Goal: Transaction & Acquisition: Purchase product/service

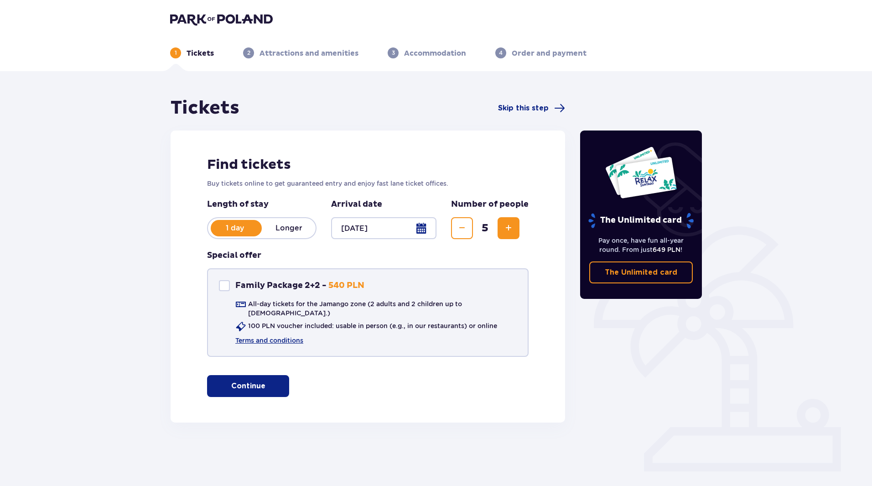
click at [280, 304] on p "All-day tickets for the Jamango zone (2 adults and 2 children up to [DEMOGRAPHI…" at bounding box center [382, 308] width 269 height 18
click at [224, 286] on div "Family Package 2+2" at bounding box center [224, 285] width 11 height 11
click at [224, 286] on span at bounding box center [224, 285] width 5 height 5
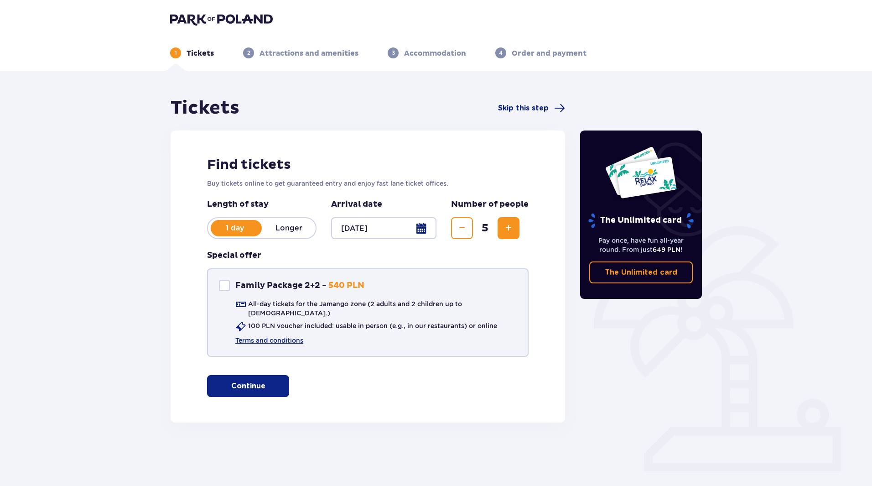
click at [224, 286] on div "Family Package 2+2" at bounding box center [224, 285] width 11 height 11
click at [224, 286] on span at bounding box center [224, 285] width 5 height 5
click at [224, 286] on div "Family Package 2+2" at bounding box center [224, 285] width 11 height 11
click at [224, 286] on span at bounding box center [224, 285] width 5 height 5
checkbox input "false"
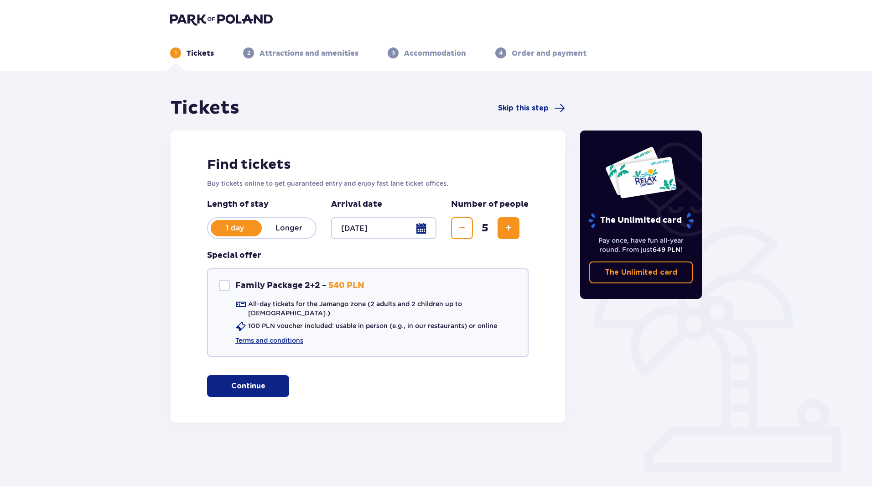
click at [237, 381] on p "Continue" at bounding box center [248, 386] width 34 height 10
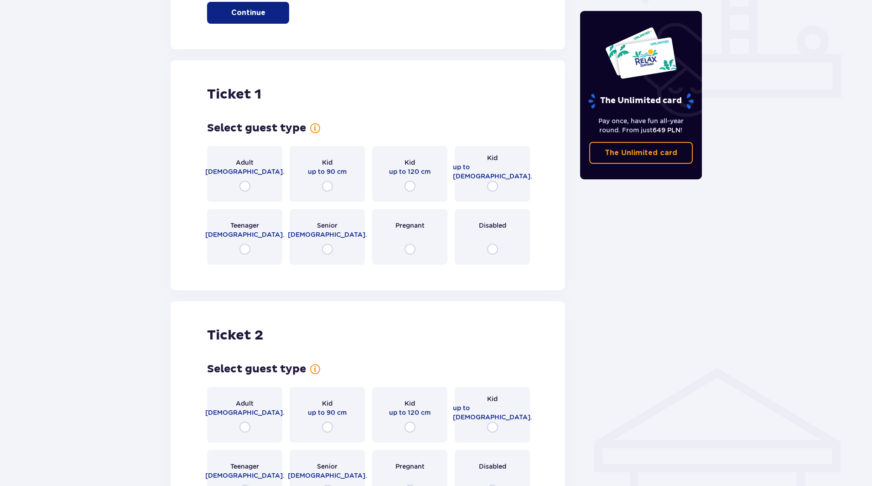
scroll to position [415, 0]
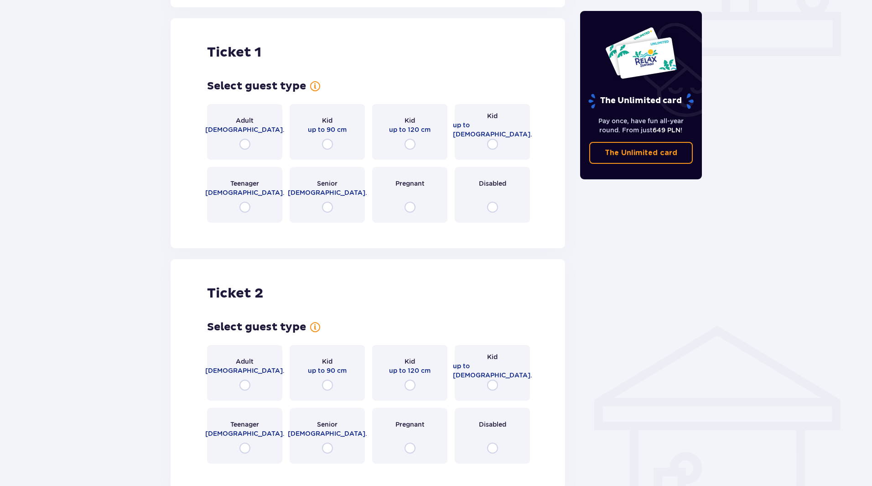
click at [247, 139] on input "radio" at bounding box center [244, 144] width 11 height 11
radio input "true"
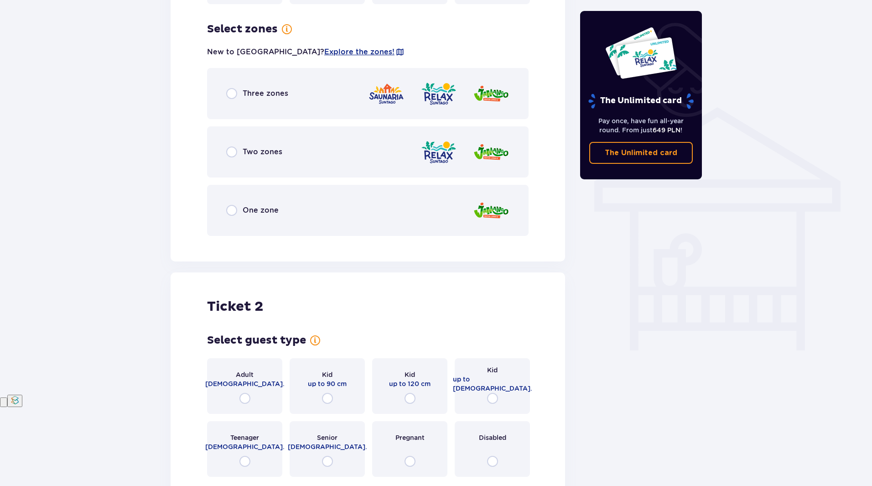
scroll to position [637, 0]
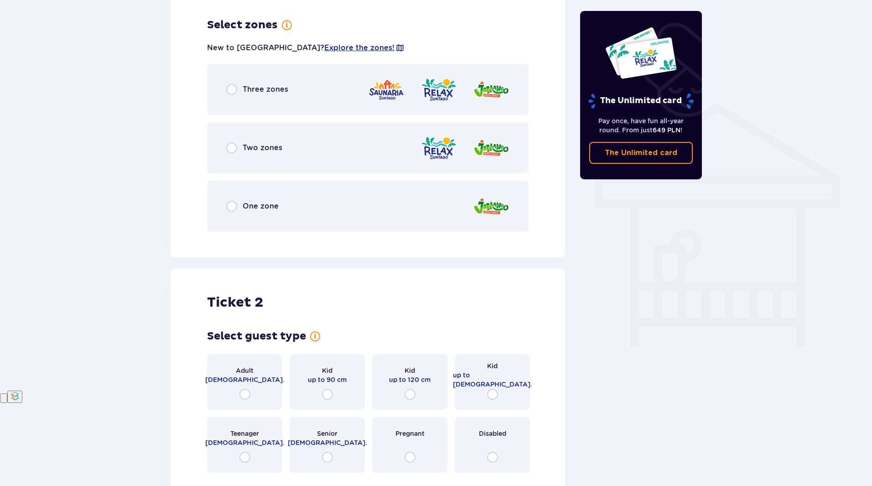
radio input "true"
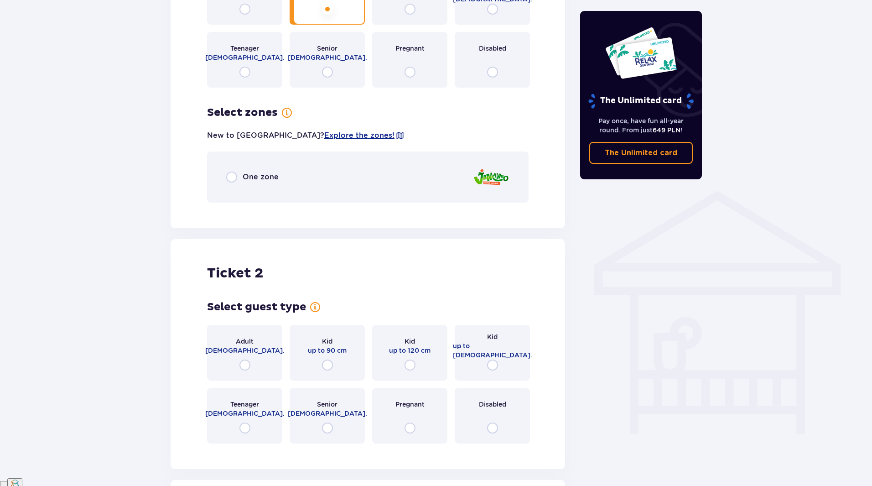
click at [404, 4] on input "radio" at bounding box center [409, 9] width 11 height 11
radio input "true"
click at [487, 4] on input "radio" at bounding box center [492, 9] width 11 height 11
radio input "true"
click at [239, 67] on input "radio" at bounding box center [244, 72] width 11 height 11
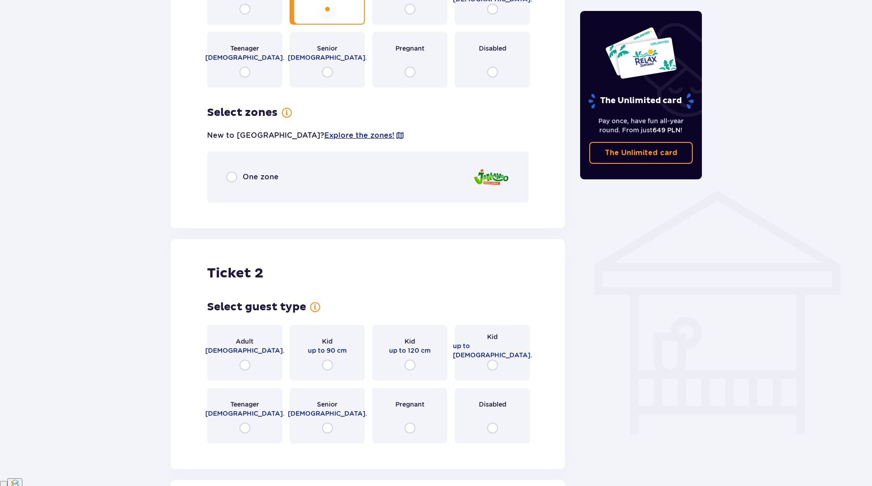
radio input "true"
radio input "false"
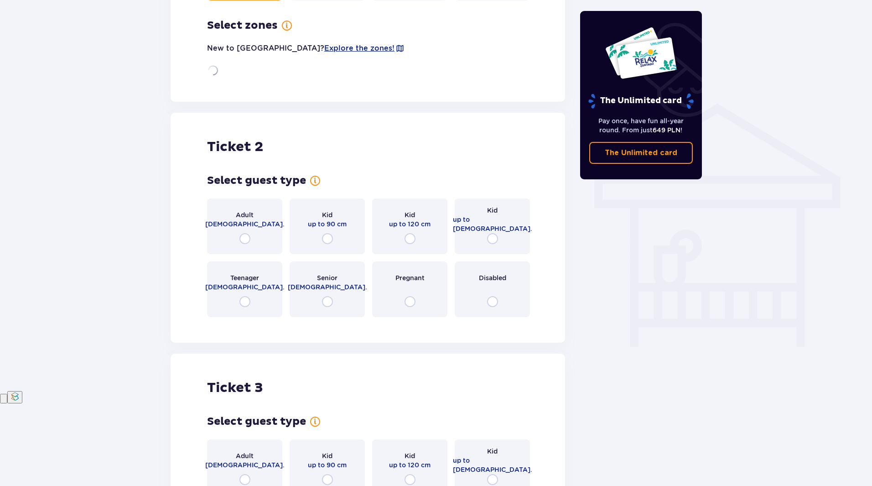
radio input "true"
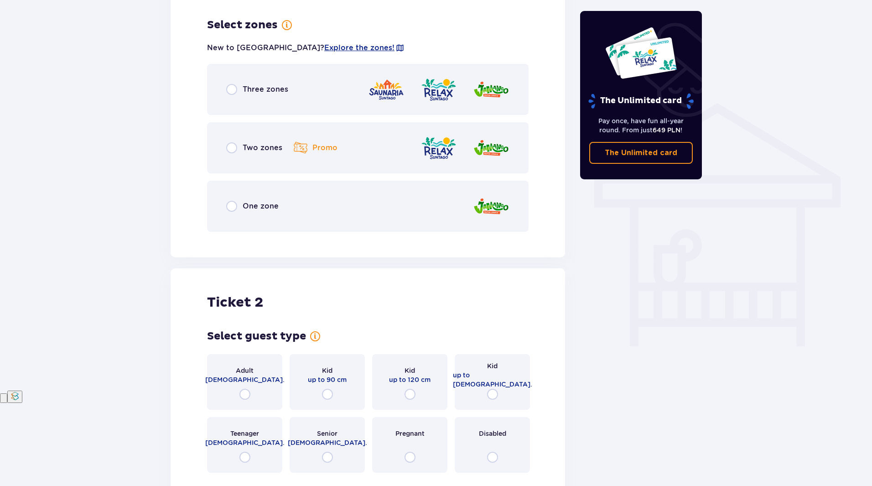
radio input "true"
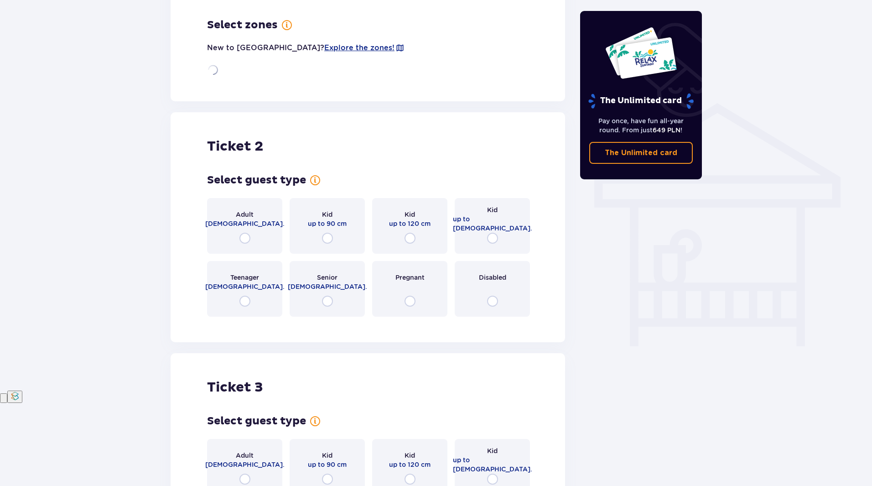
radio input "true"
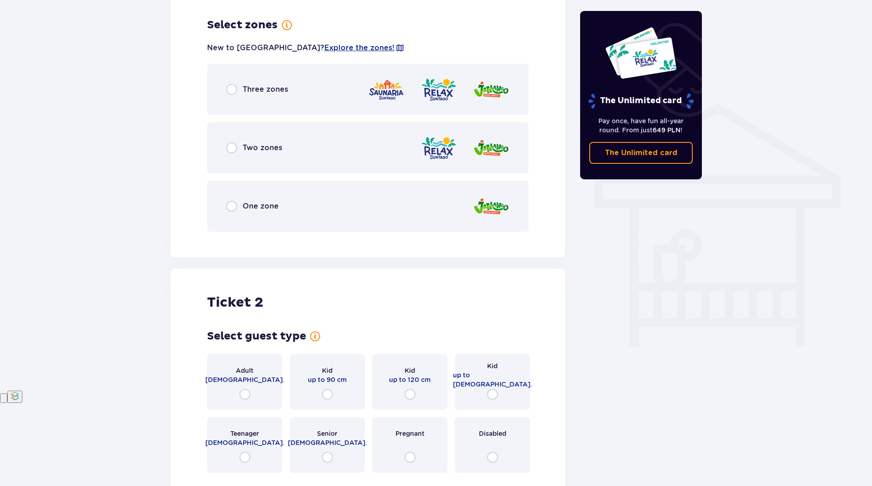
radio input "true"
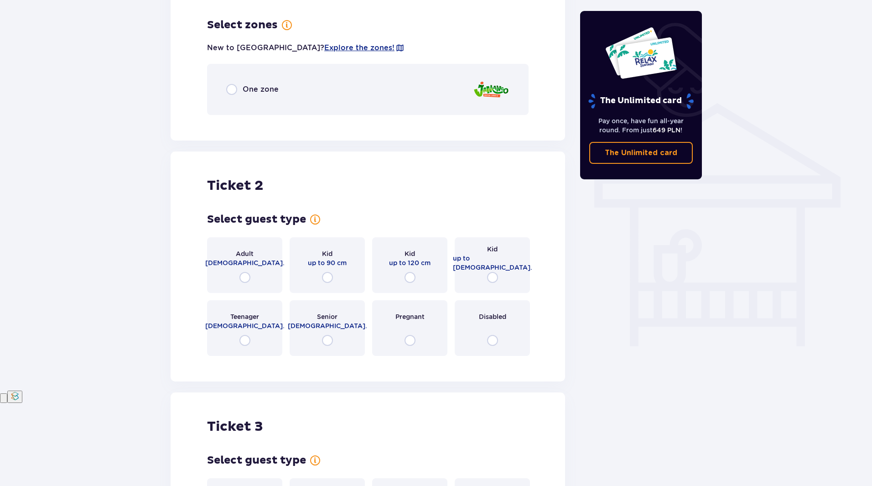
radio input "true"
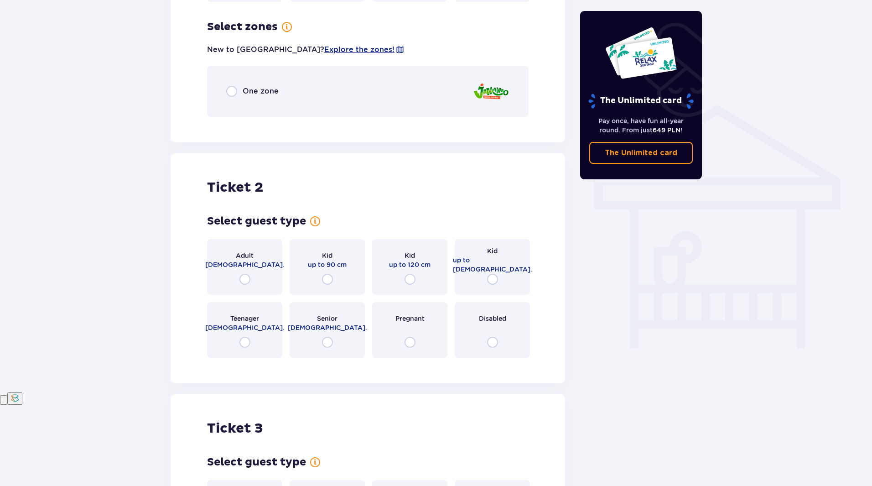
radio input "true"
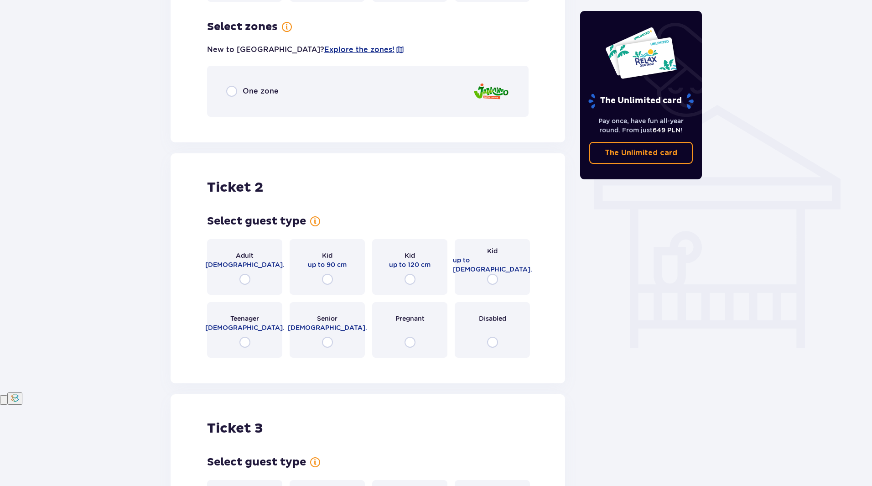
radio input "true"
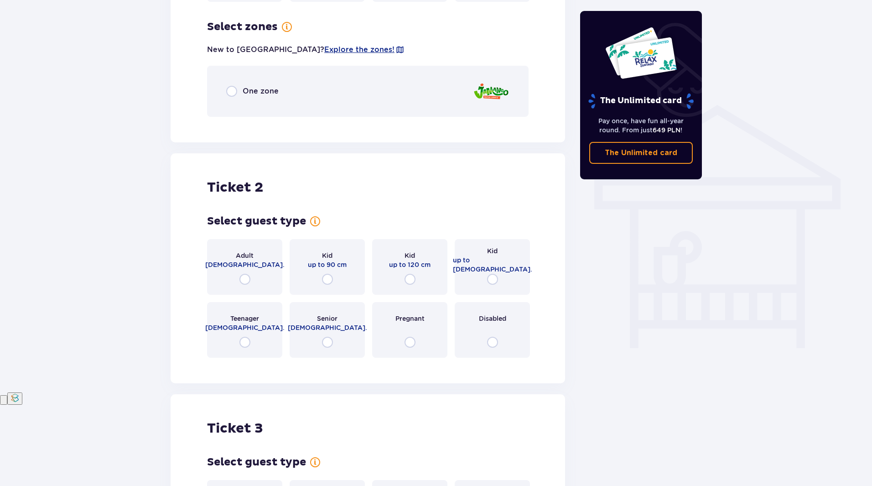
radio input "false"
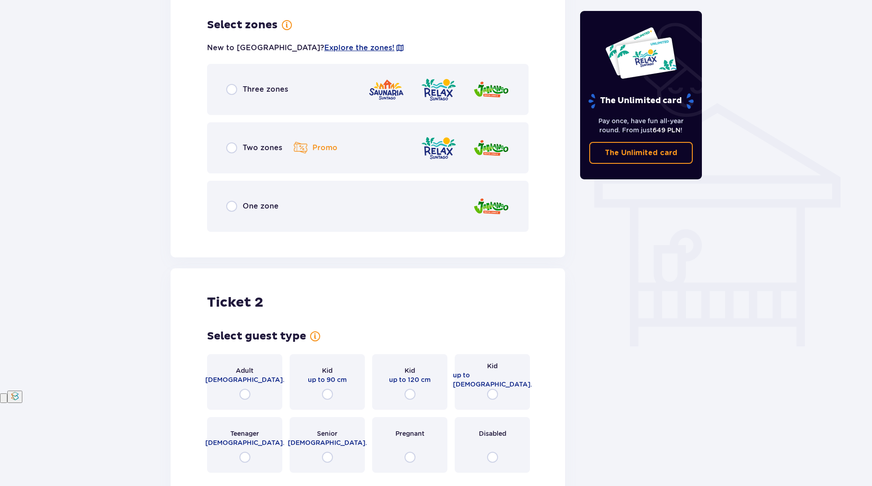
radio input "true"
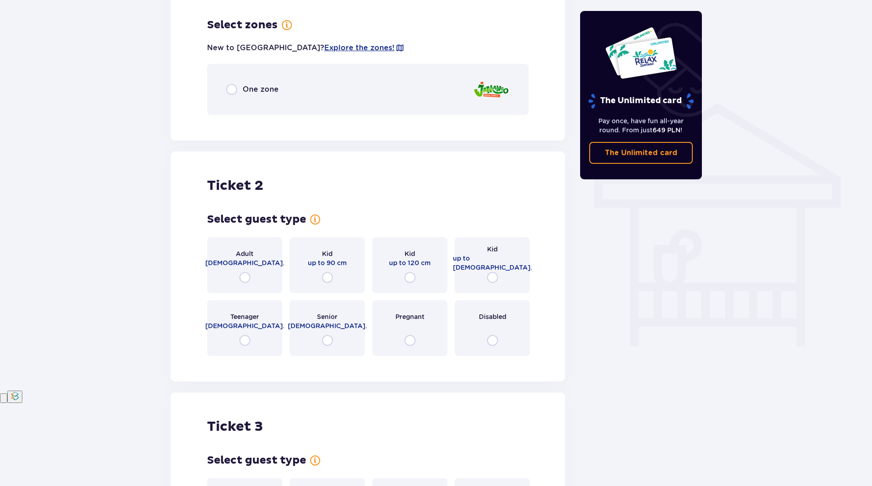
radio input "true"
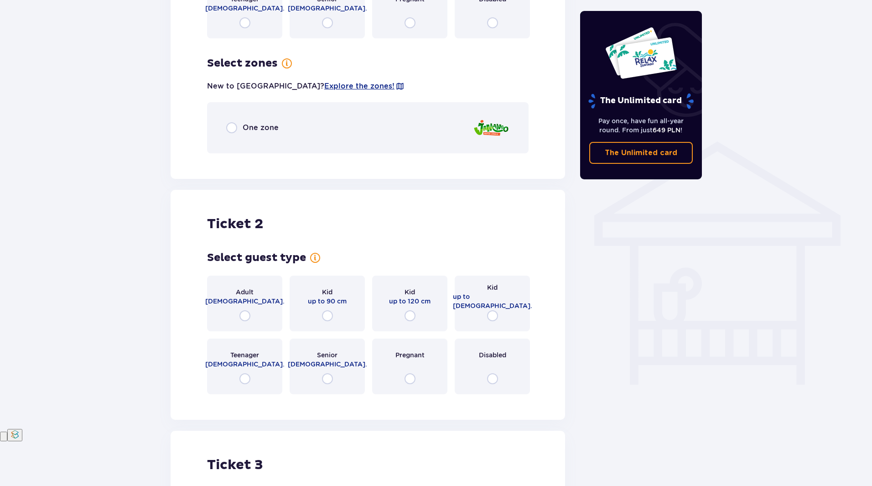
radio input "true"
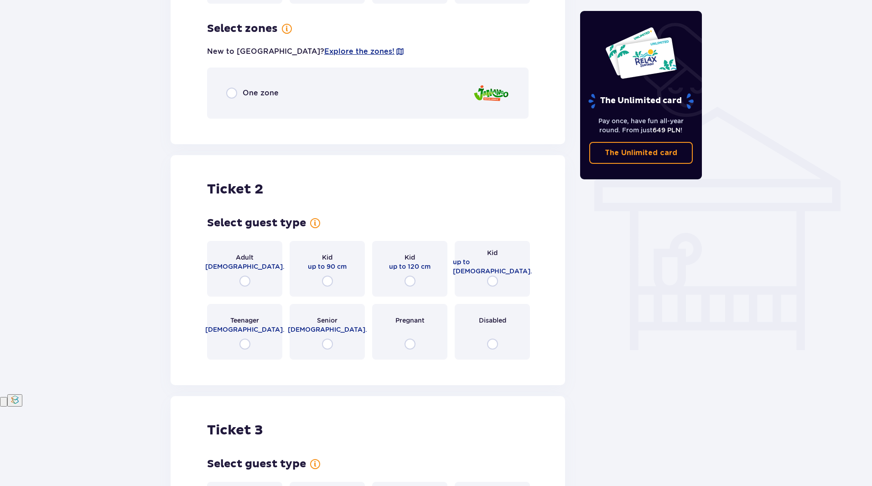
radio input "true"
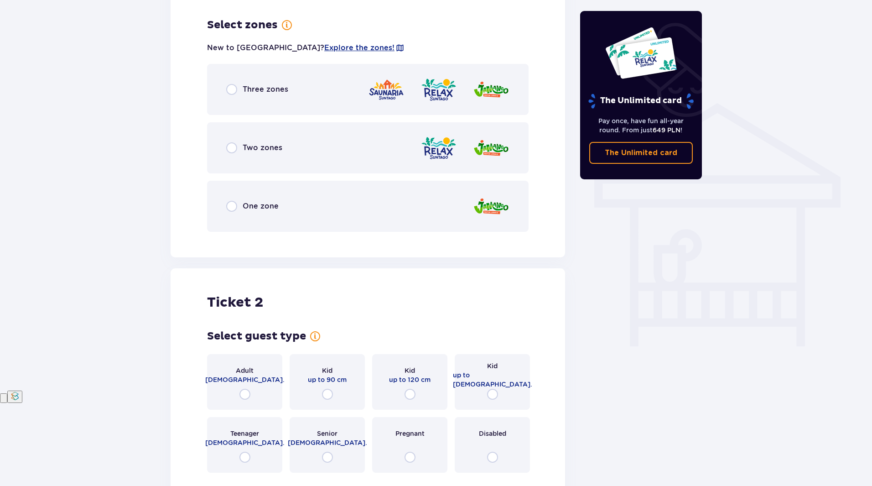
radio input "true"
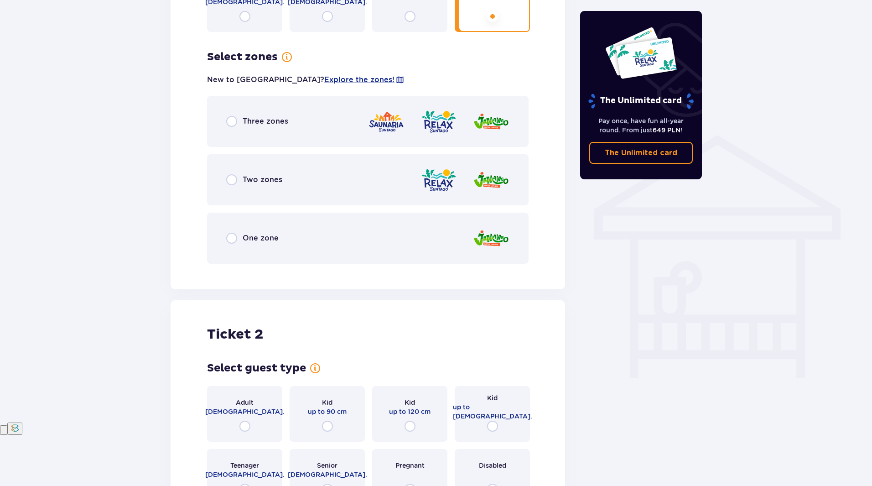
click at [404, 11] on input "radio" at bounding box center [409, 16] width 11 height 11
radio input "true"
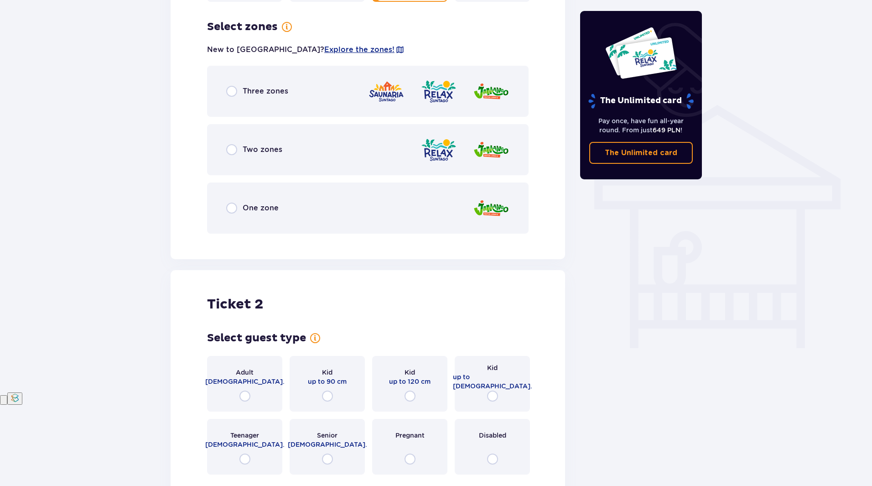
radio input "true"
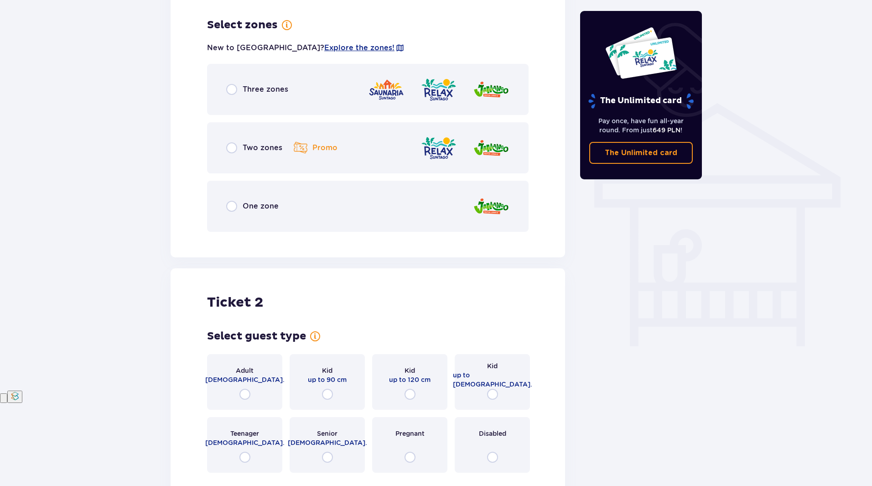
radio input "true"
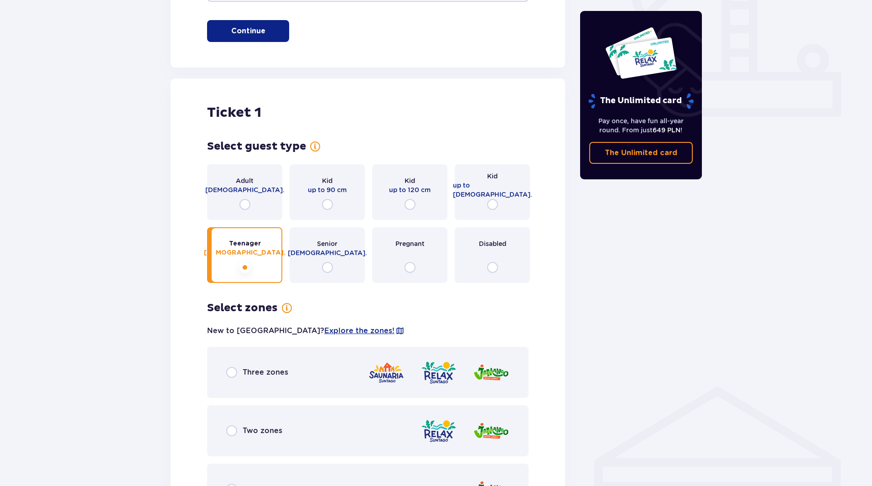
scroll to position [357, 0]
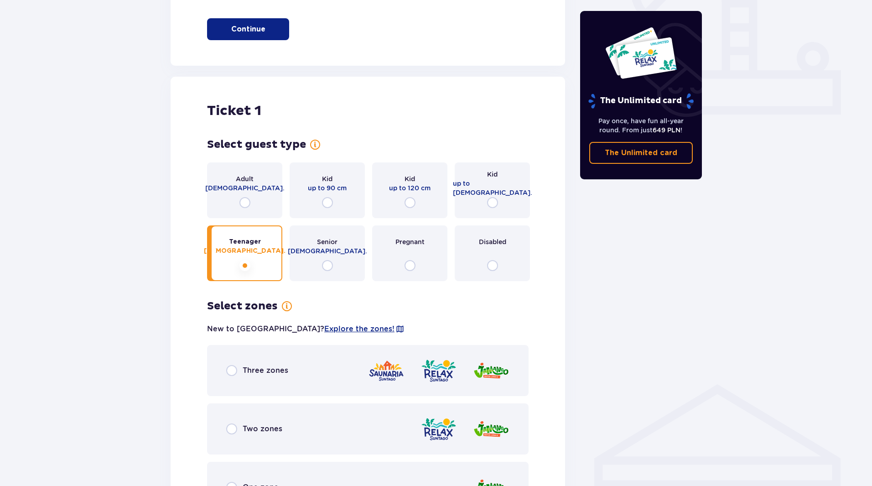
click at [246, 197] on input "radio" at bounding box center [244, 202] width 11 height 11
radio input "true"
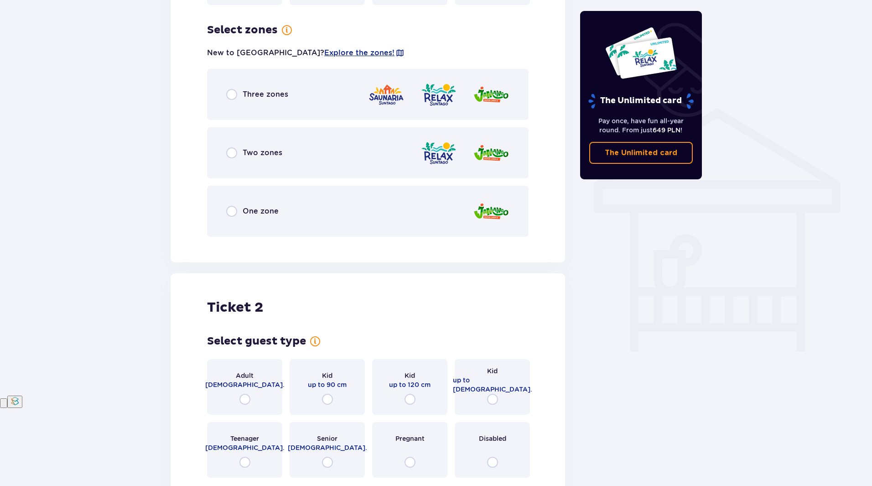
scroll to position [637, 0]
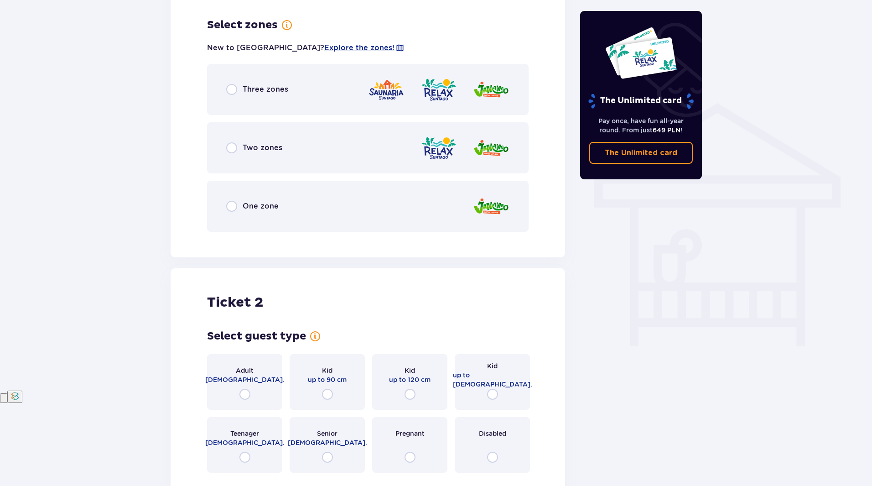
click at [233, 201] on input "radio" at bounding box center [231, 206] width 11 height 11
radio input "true"
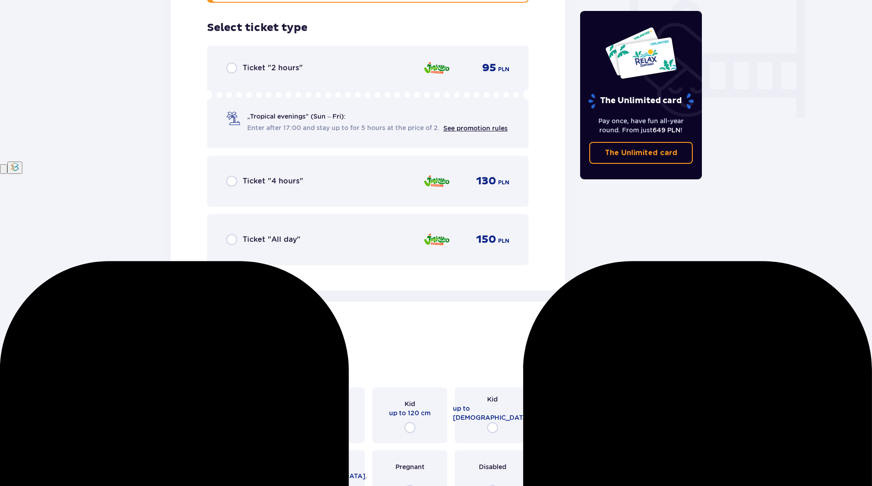
scroll to position [869, 0]
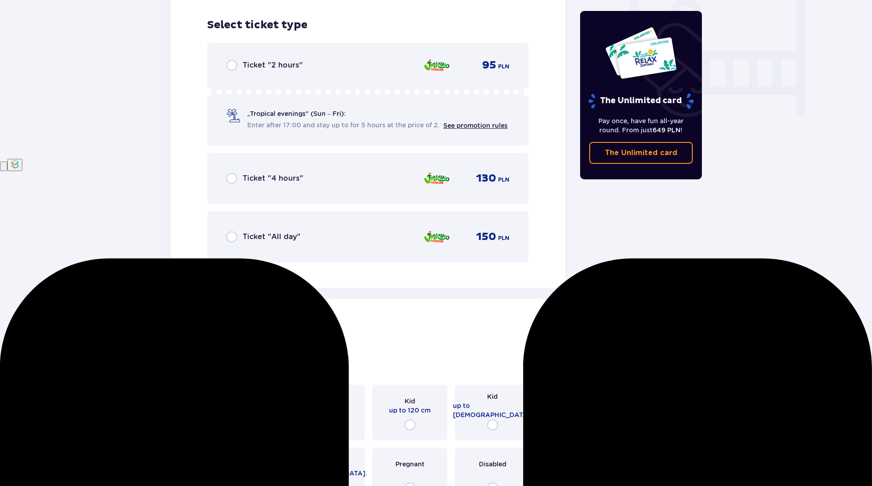
click at [236, 231] on input "radio" at bounding box center [231, 236] width 11 height 11
radio input "true"
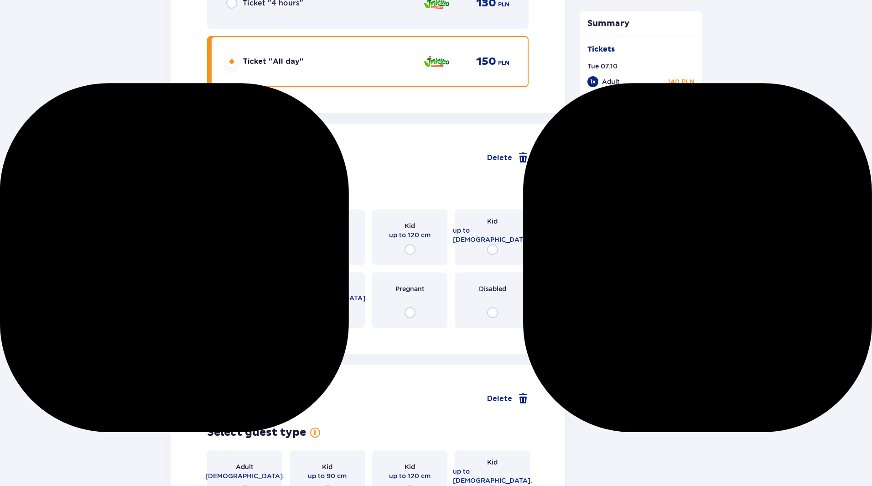
scroll to position [1129, 0]
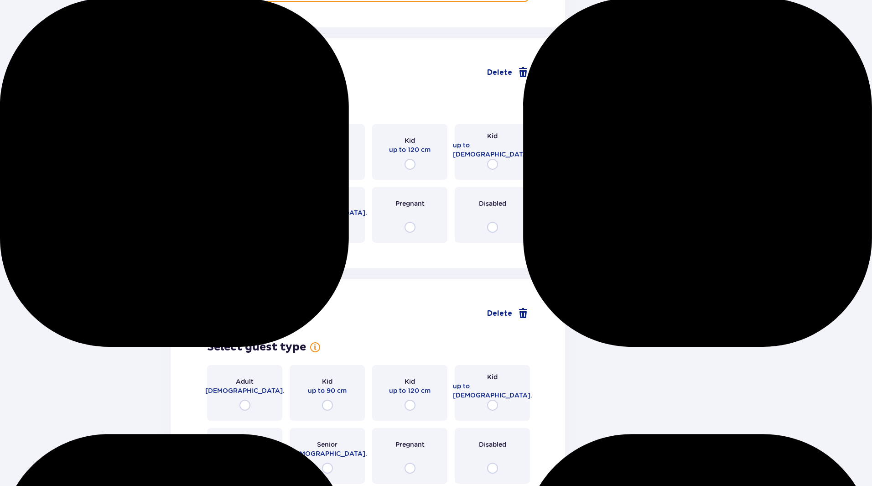
click at [247, 159] on input "radio" at bounding box center [244, 164] width 11 height 11
radio input "true"
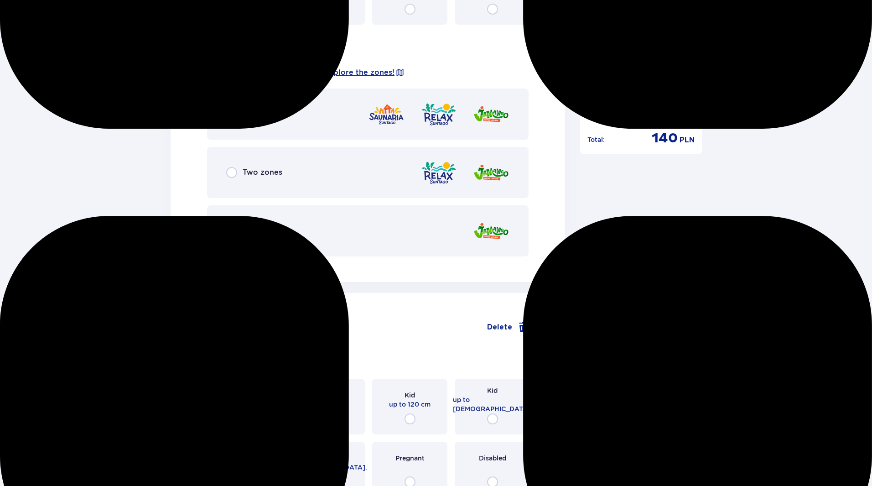
scroll to position [1372, 0]
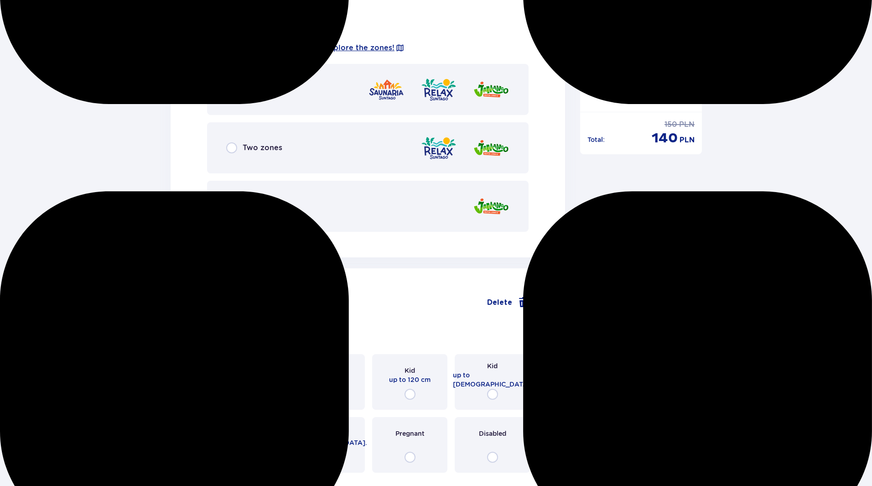
click at [233, 201] on input "radio" at bounding box center [231, 206] width 11 height 11
radio input "true"
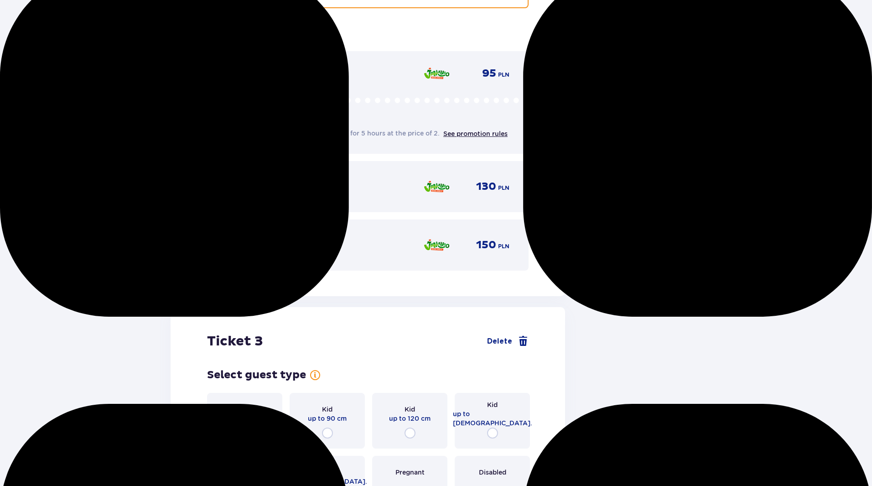
scroll to position [1604, 0]
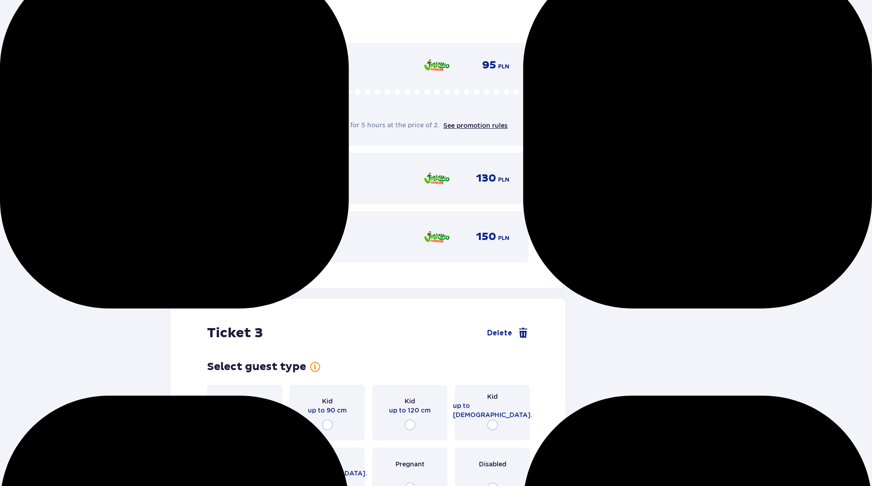
click at [231, 231] on input "radio" at bounding box center [231, 236] width 11 height 11
radio input "true"
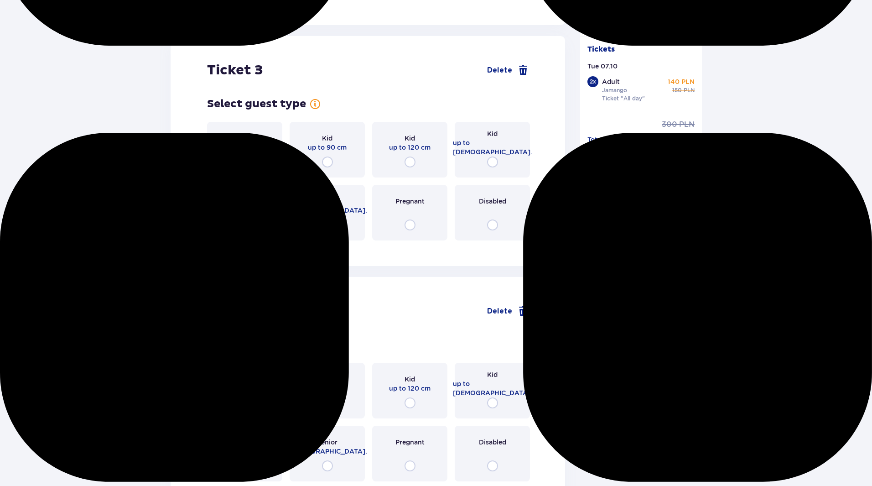
scroll to position [1884, 0]
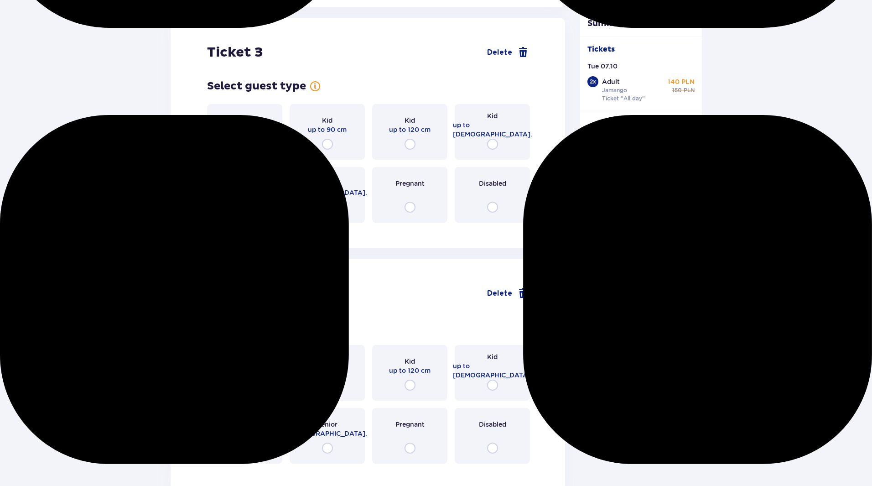
click at [494, 139] on input "radio" at bounding box center [492, 144] width 11 height 11
radio input "true"
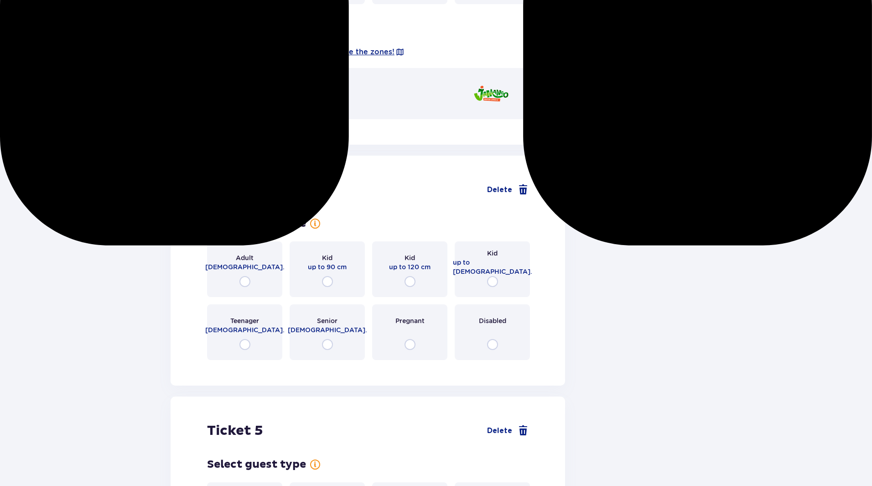
scroll to position [2107, 0]
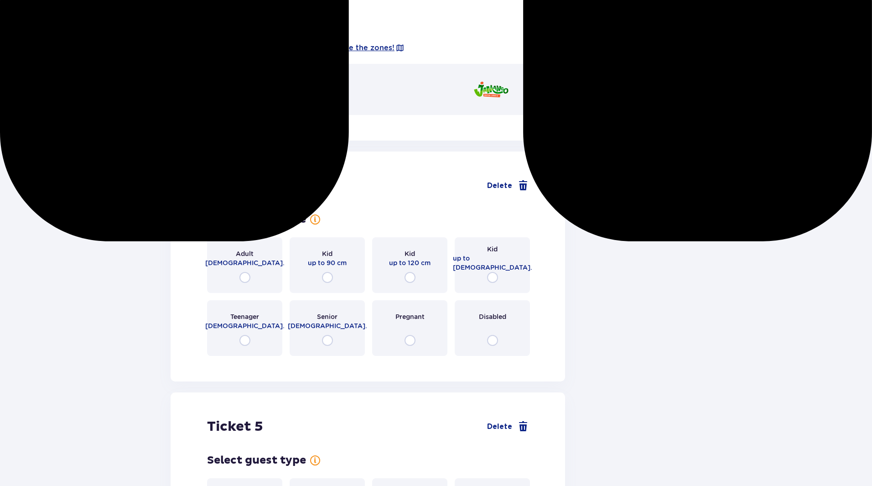
click at [267, 84] on span "One zone" at bounding box center [261, 89] width 36 height 10
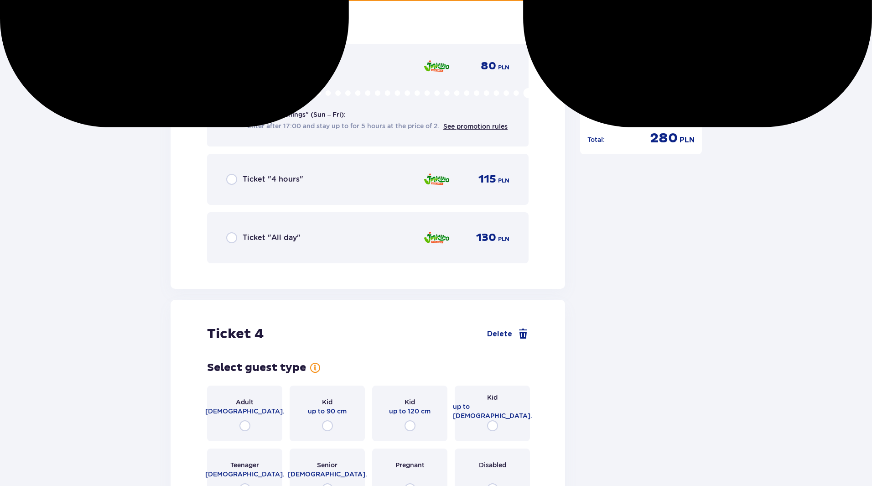
scroll to position [2221, 0]
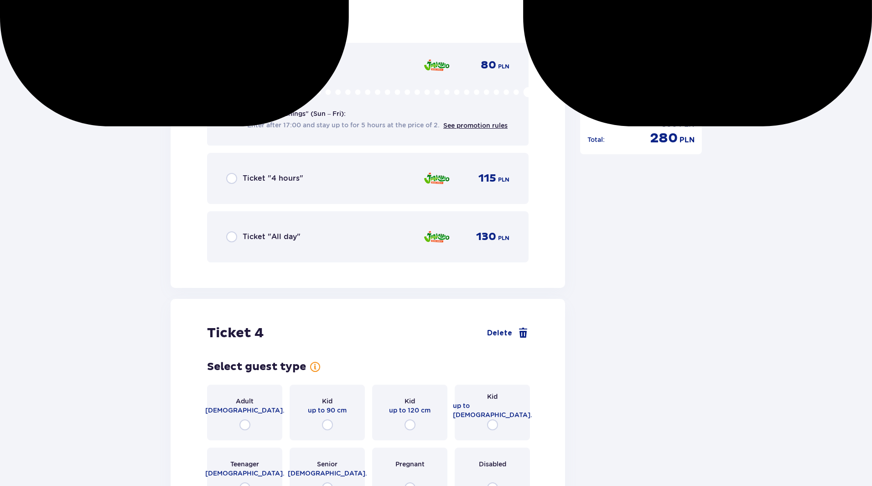
click at [258, 232] on span "Ticket "All day"" at bounding box center [272, 237] width 58 height 10
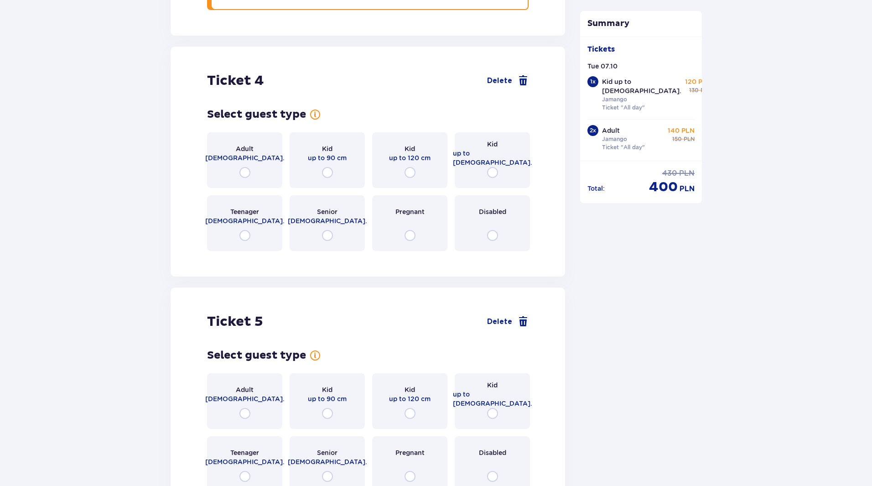
scroll to position [2502, 0]
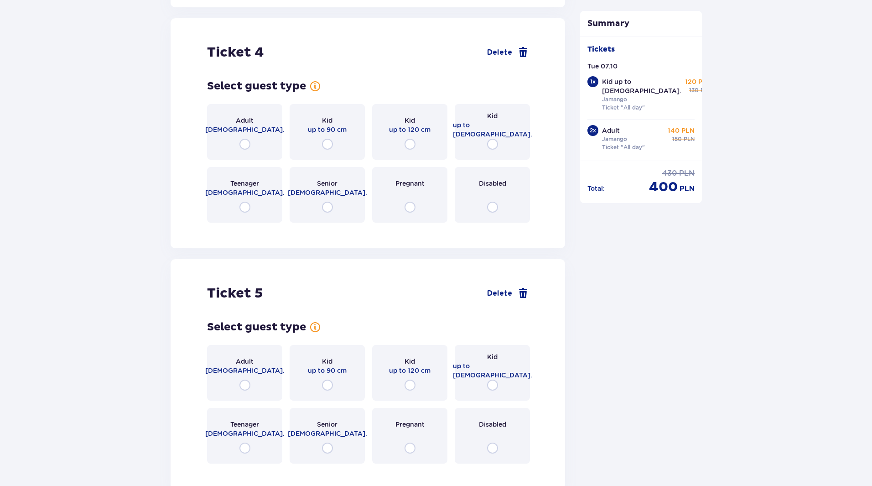
click at [495, 139] on input "radio" at bounding box center [492, 144] width 11 height 11
radio input "true"
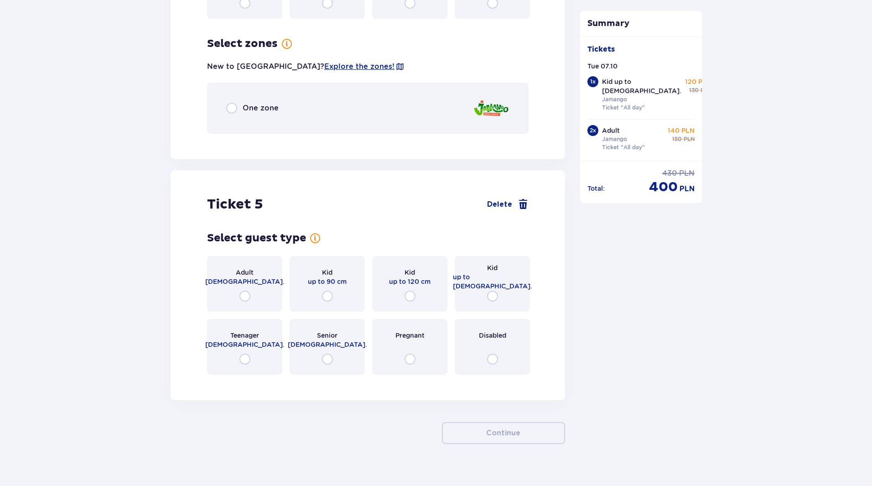
scroll to position [2711, 0]
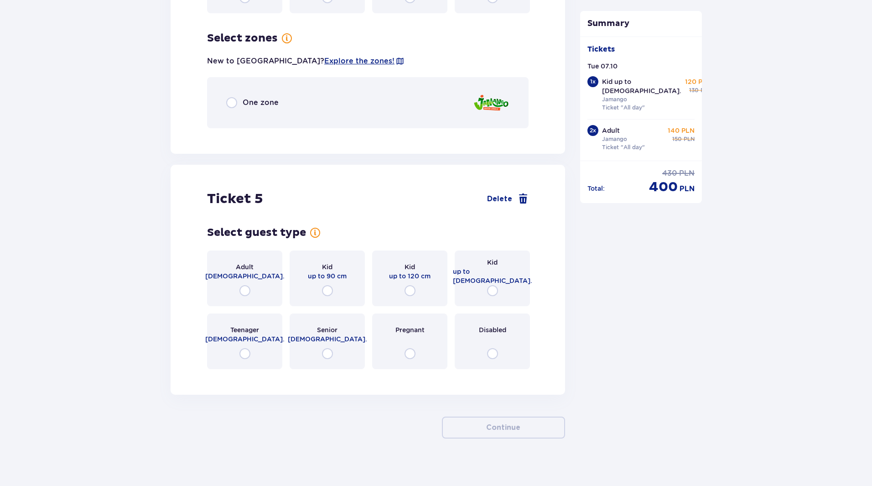
click at [254, 98] on span "One zone" at bounding box center [261, 103] width 36 height 10
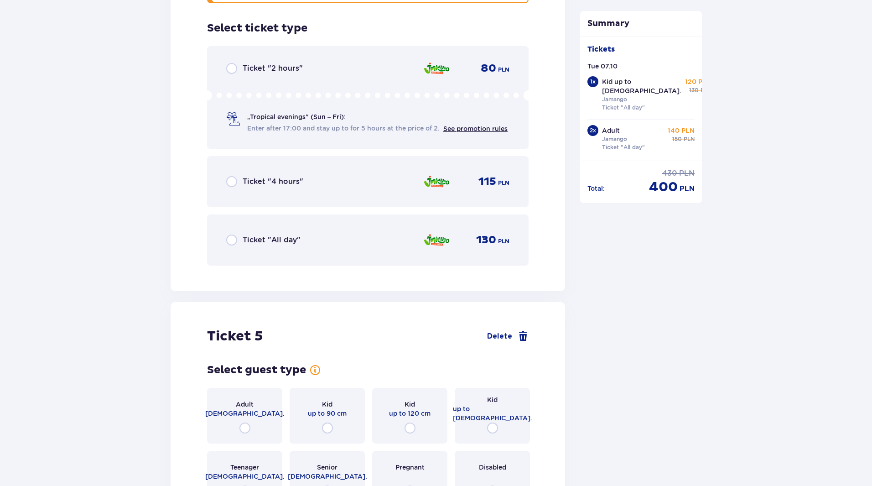
scroll to position [2839, 0]
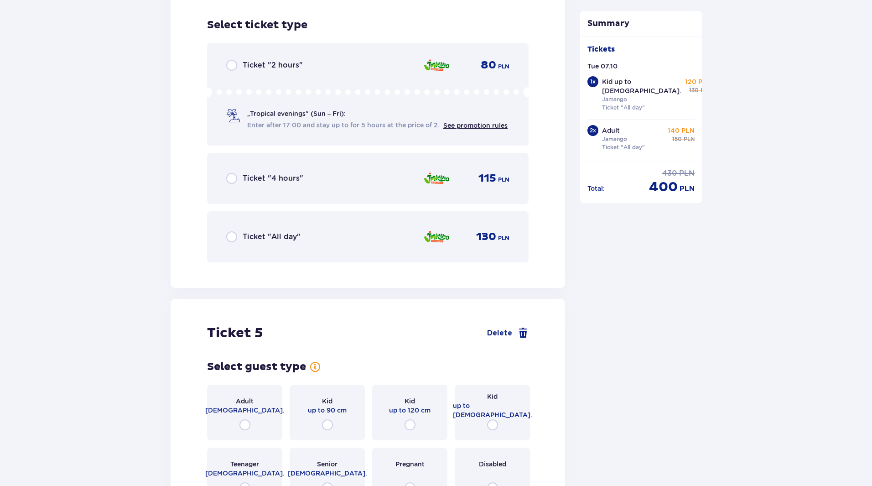
click at [247, 238] on div "Ticket "All day" 130 PLN" at bounding box center [367, 236] width 283 height 19
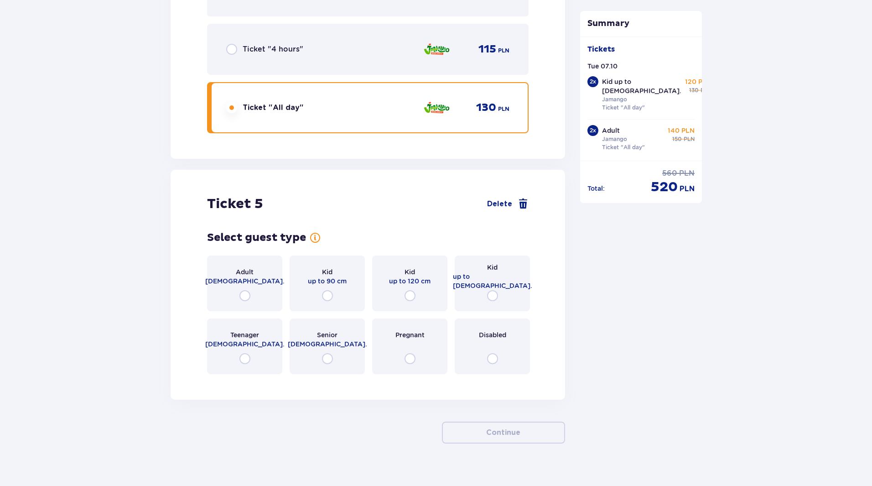
scroll to position [2973, 0]
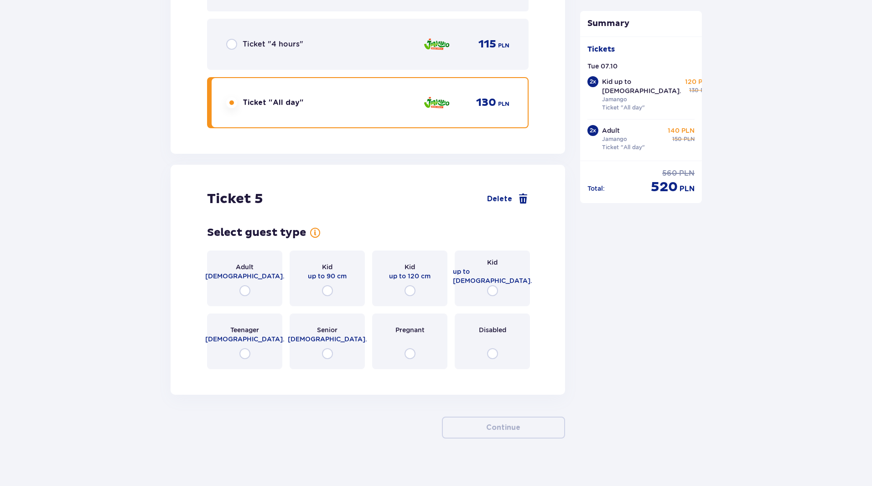
click at [407, 285] on input "radio" at bounding box center [409, 290] width 11 height 11
radio input "true"
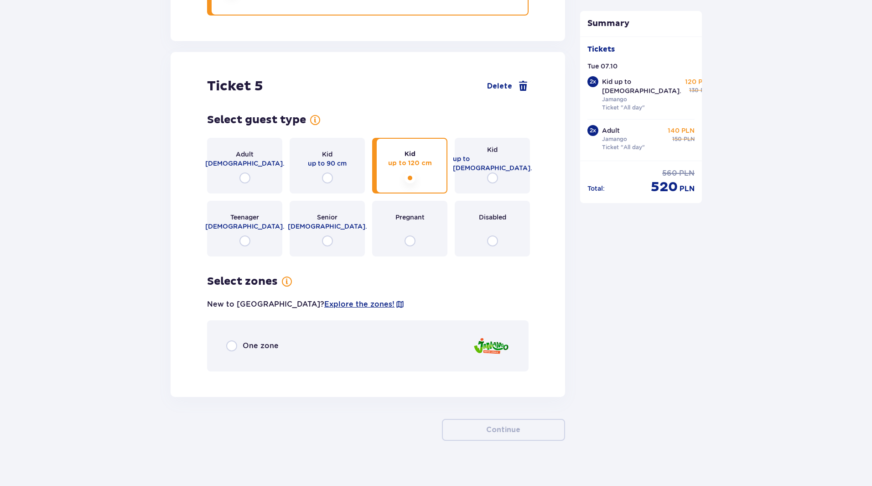
scroll to position [3088, 0]
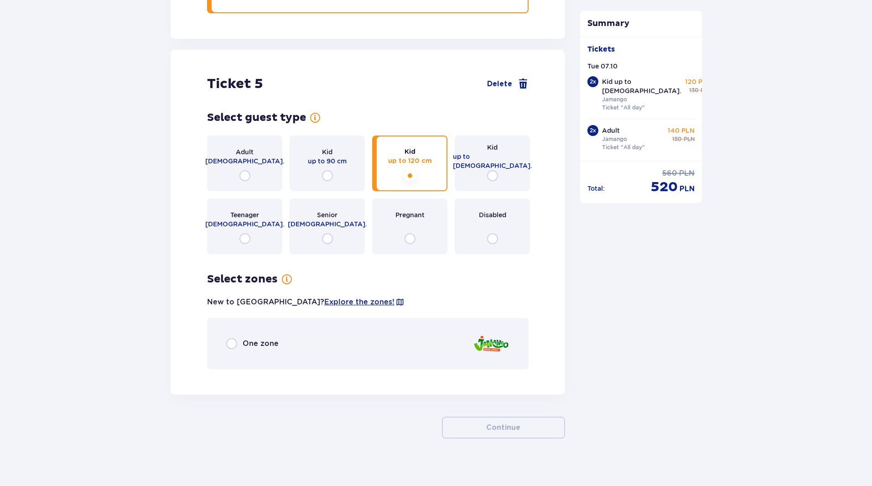
click at [255, 338] on span "One zone" at bounding box center [261, 343] width 36 height 10
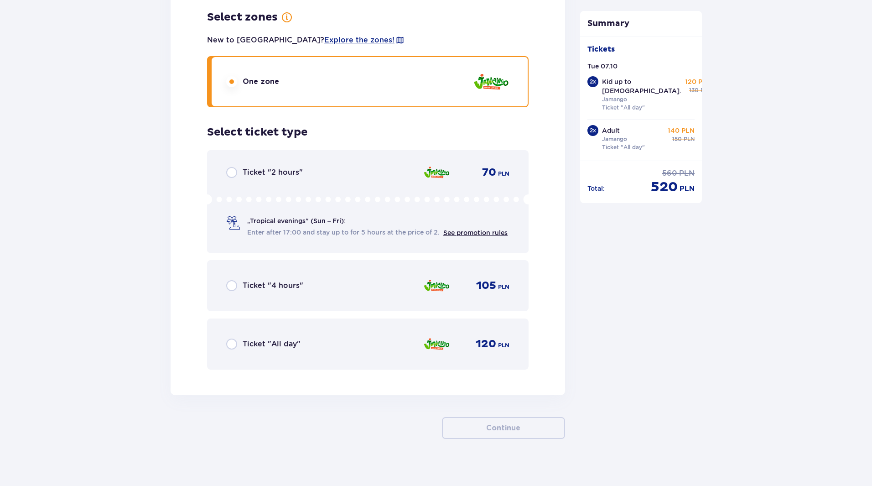
scroll to position [3350, 0]
click at [234, 338] on input "radio" at bounding box center [231, 343] width 11 height 11
radio input "true"
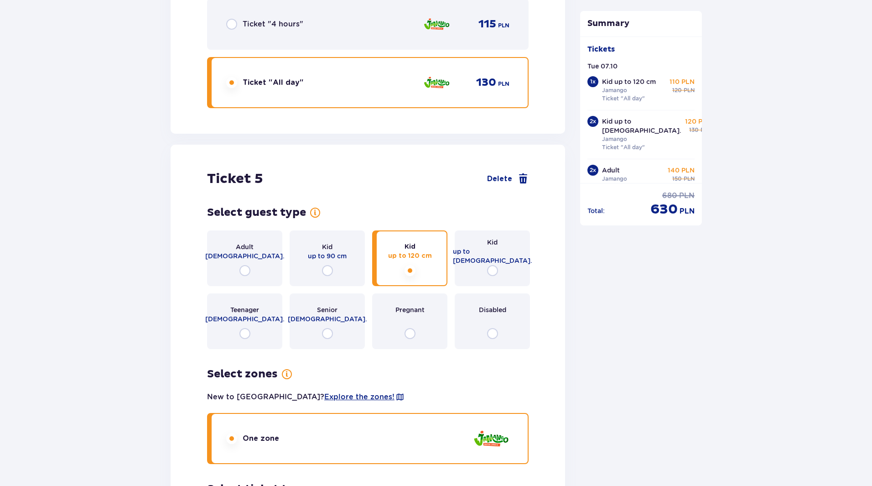
scroll to position [2997, 0]
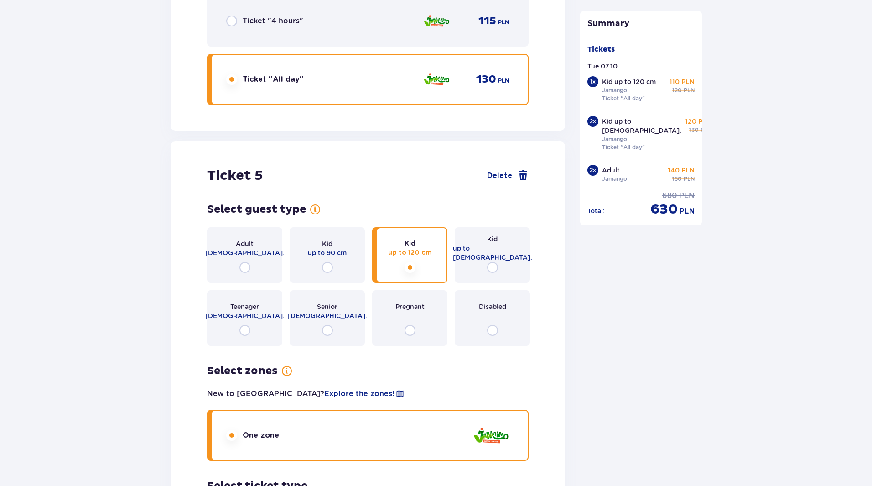
click at [324, 262] on input "radio" at bounding box center [327, 267] width 11 height 11
radio input "true"
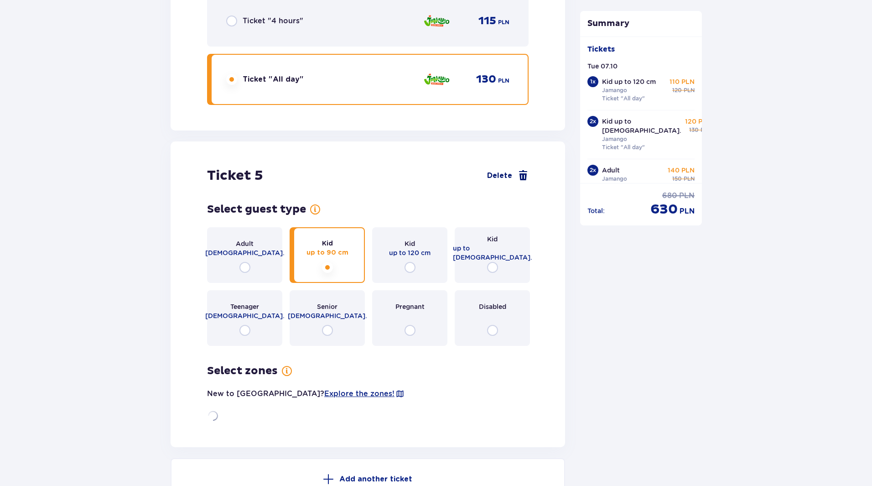
click at [500, 171] on span "Delete" at bounding box center [499, 176] width 25 height 10
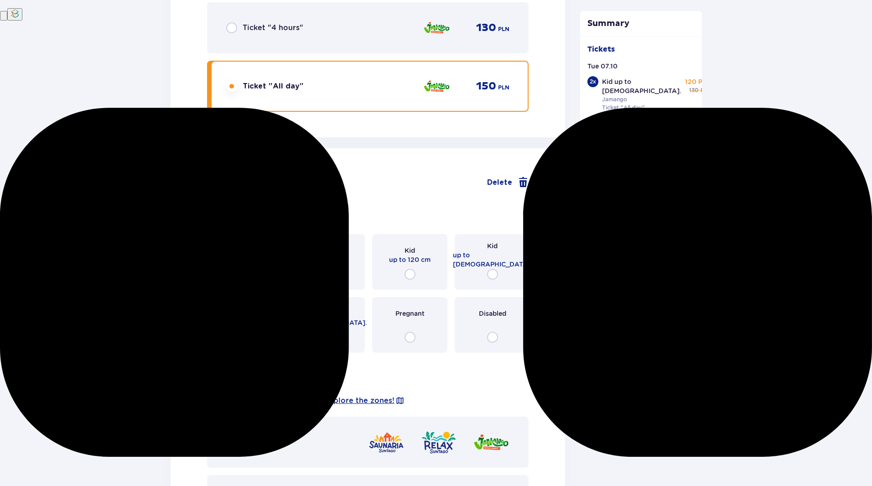
scroll to position [1023, 0]
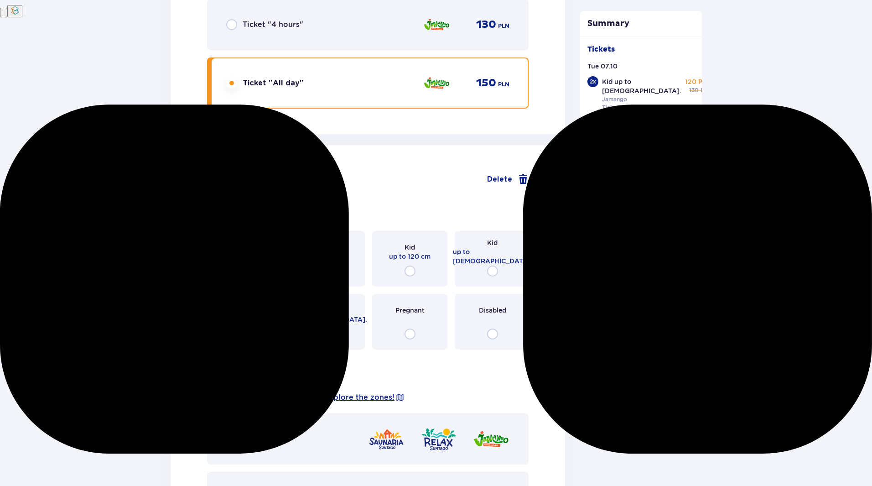
click at [410, 265] on input "radio" at bounding box center [409, 270] width 11 height 11
radio input "true"
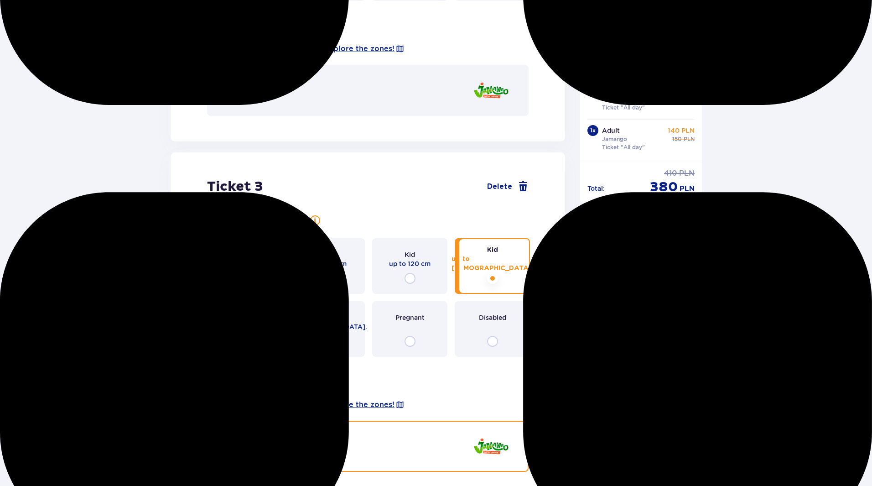
scroll to position [1372, 0]
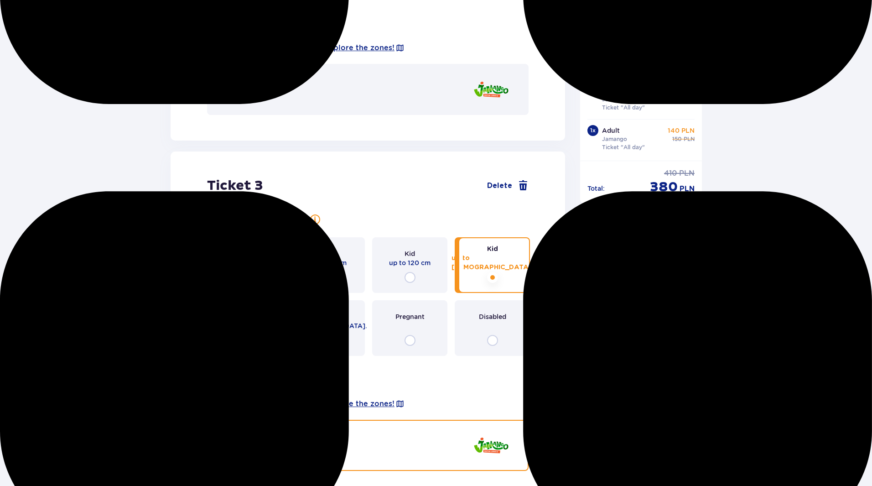
click at [254, 264] on div "Adult [DEMOGRAPHIC_DATA]." at bounding box center [244, 265] width 75 height 56
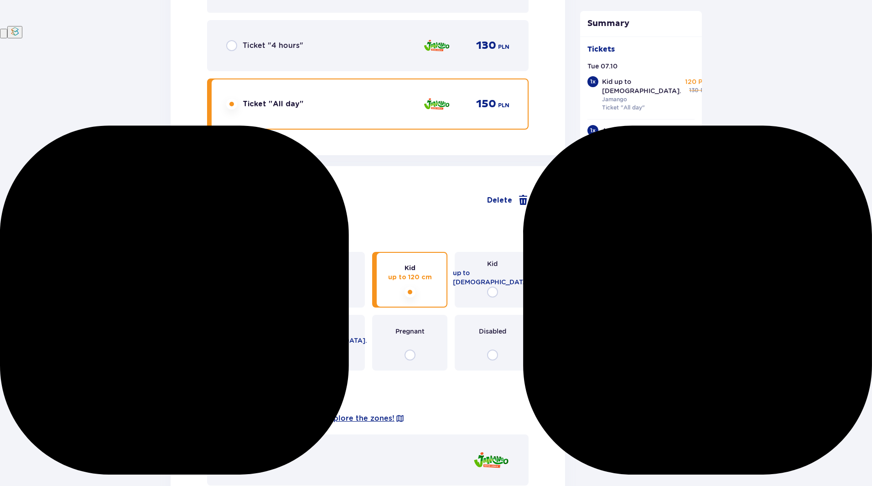
scroll to position [1032, 0]
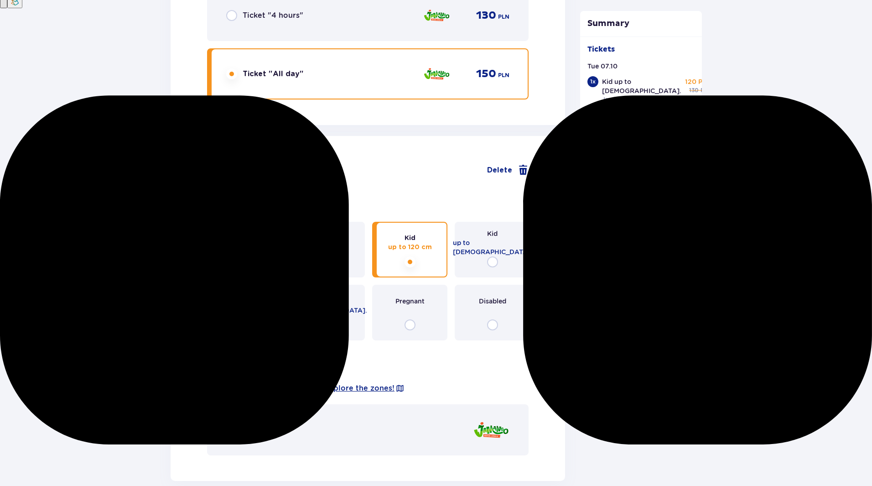
click at [244, 258] on input "radio" at bounding box center [244, 261] width 11 height 11
radio input "true"
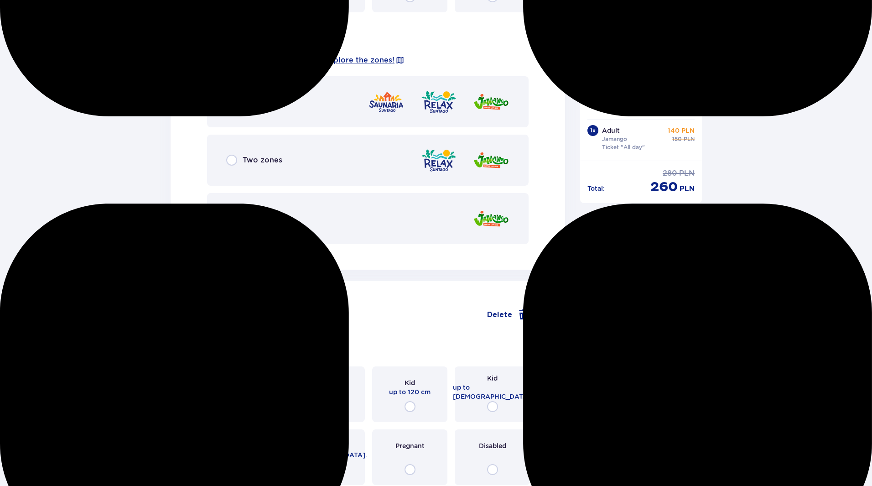
scroll to position [1372, 0]
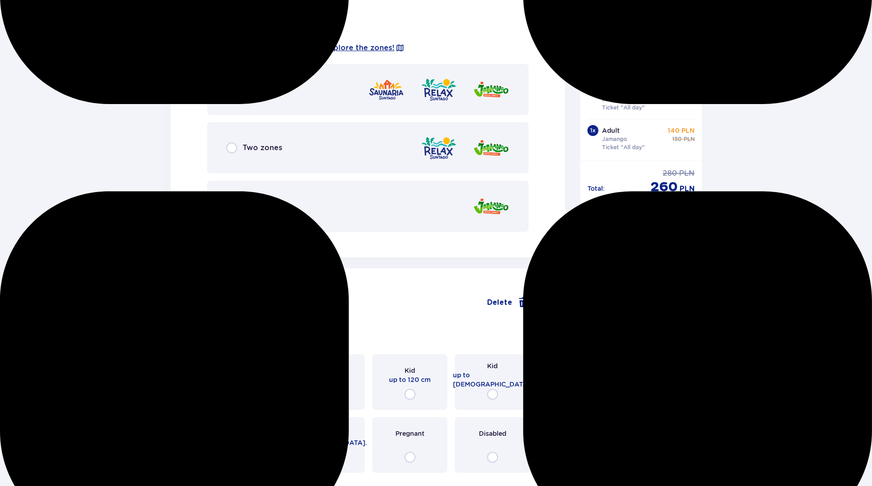
click at [247, 203] on span "One zone" at bounding box center [261, 206] width 36 height 10
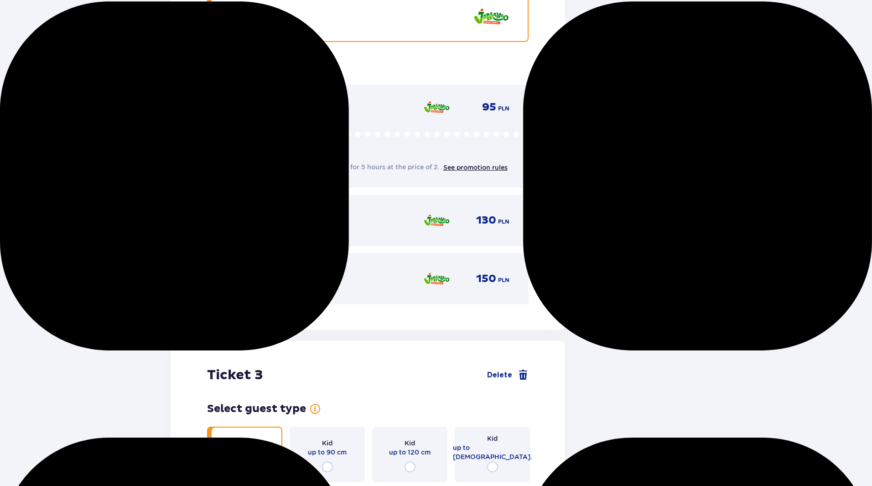
scroll to position [1604, 0]
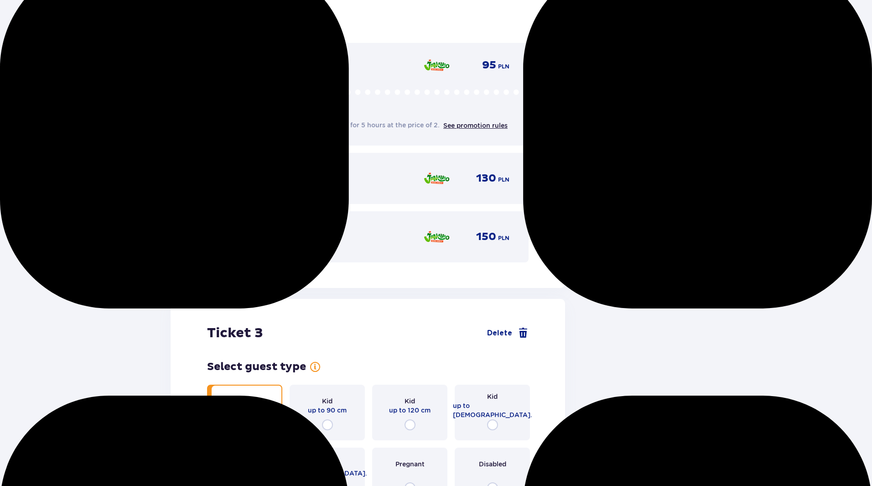
click at [244, 227] on div "Ticket "All day" 150 PLN" at bounding box center [367, 236] width 283 height 19
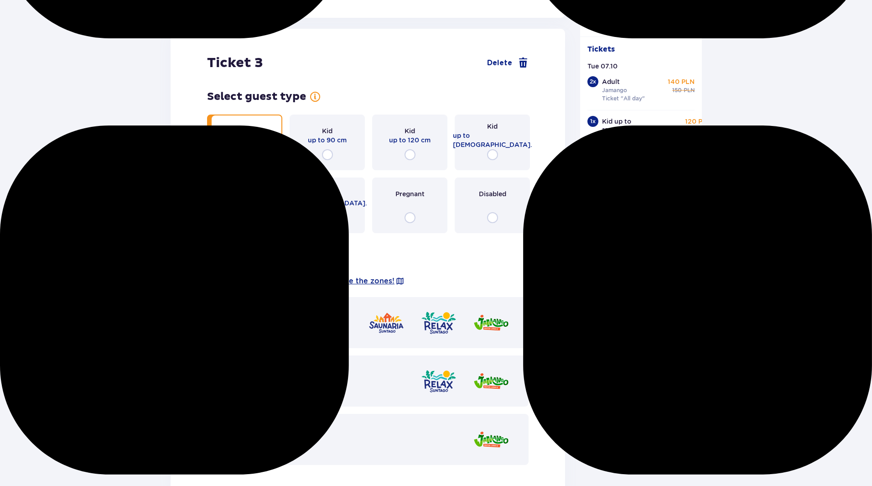
scroll to position [1884, 0]
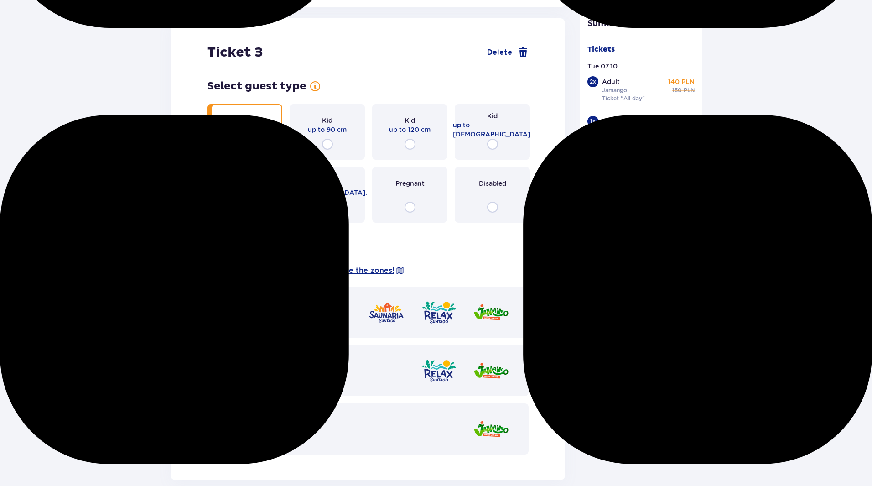
click at [238, 423] on div "One zone" at bounding box center [252, 428] width 52 height 11
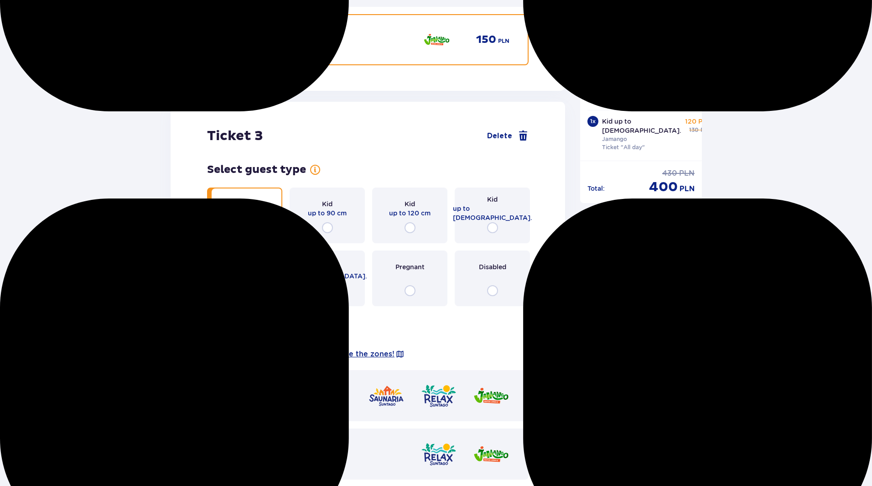
scroll to position [1794, 0]
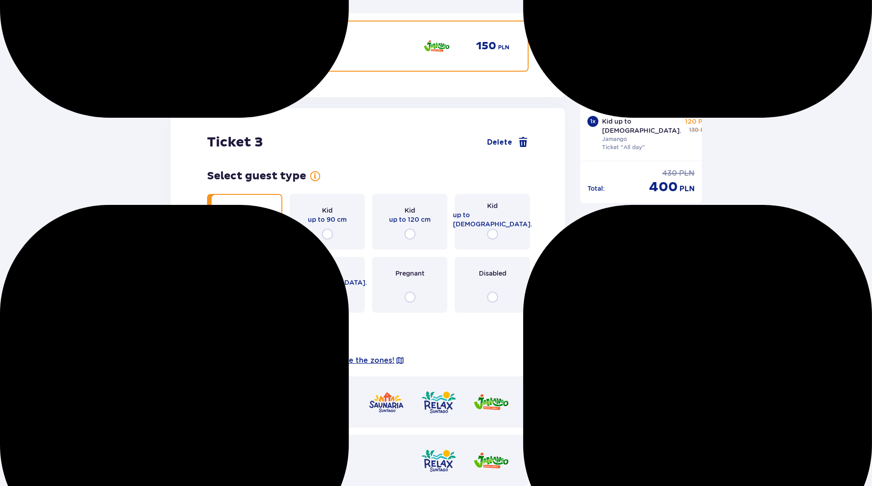
click at [485, 225] on div "Kid up to [DEMOGRAPHIC_DATA]." at bounding box center [492, 222] width 75 height 56
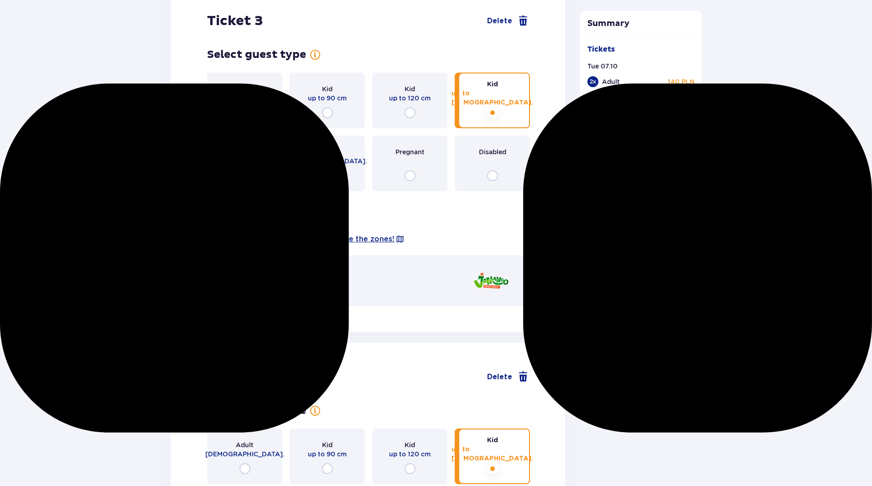
scroll to position [1912, 0]
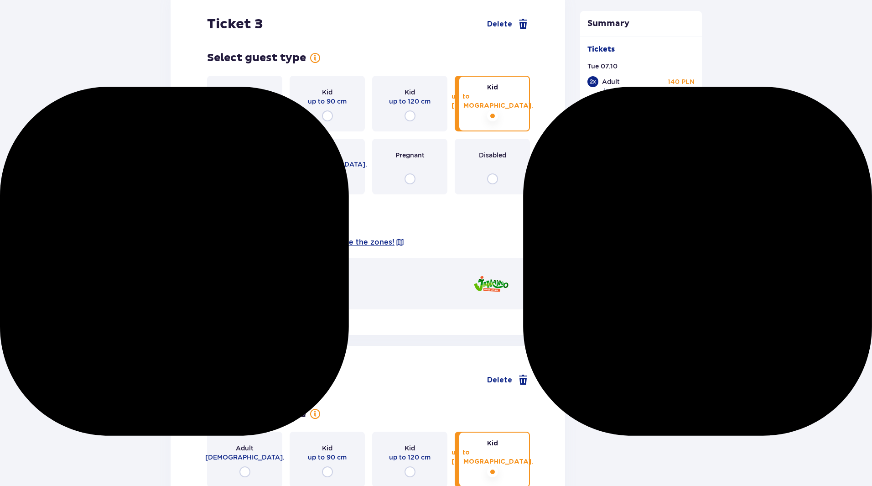
click at [265, 279] on span "One zone" at bounding box center [261, 284] width 36 height 10
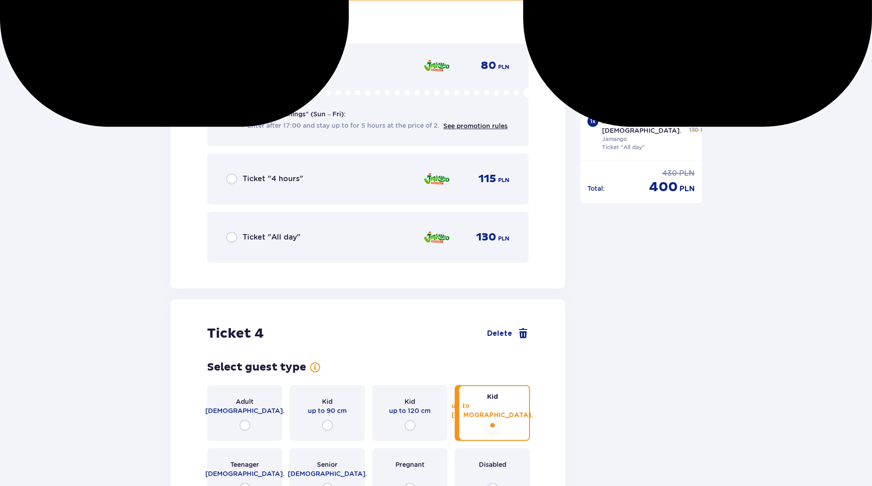
scroll to position [2221, 0]
click at [255, 232] on span "Ticket "All day"" at bounding box center [272, 237] width 58 height 10
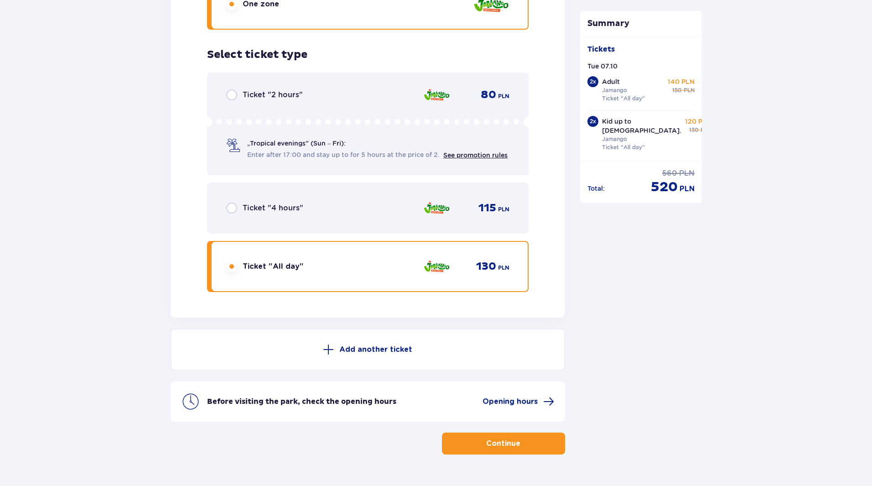
scroll to position [2826, 0]
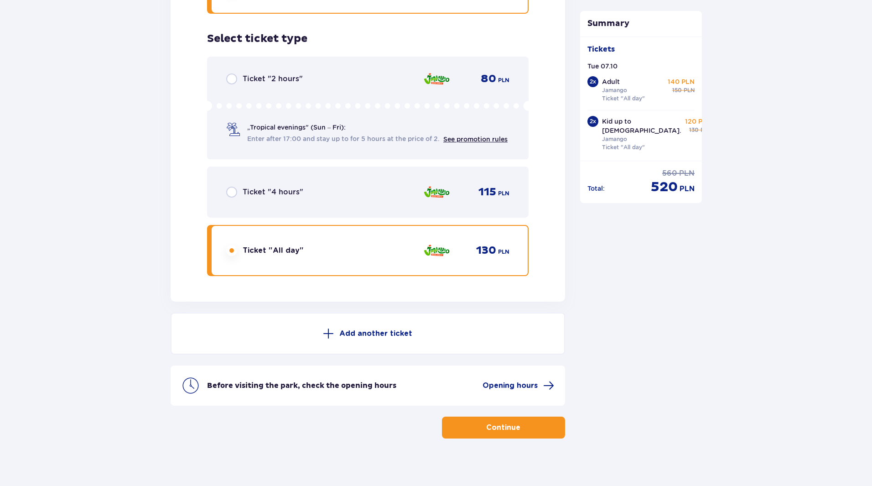
click at [469, 418] on button "Continue" at bounding box center [503, 427] width 123 height 22
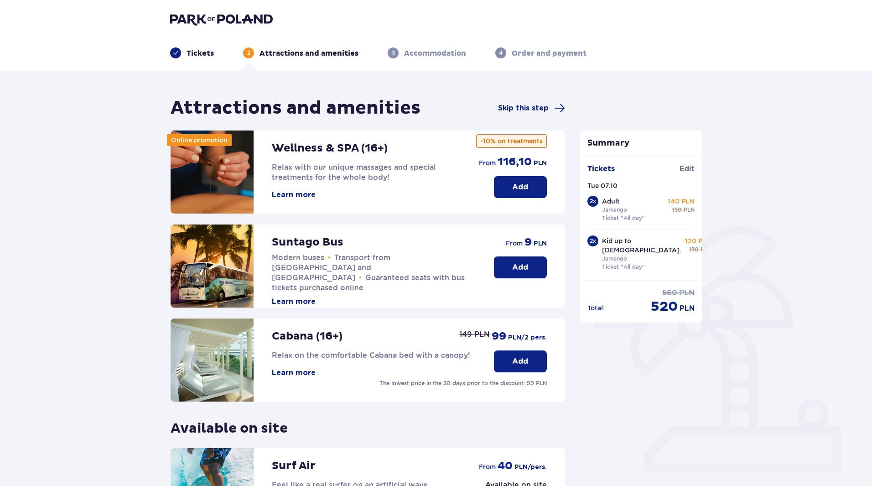
click at [520, 263] on p "Add" at bounding box center [520, 267] width 16 height 10
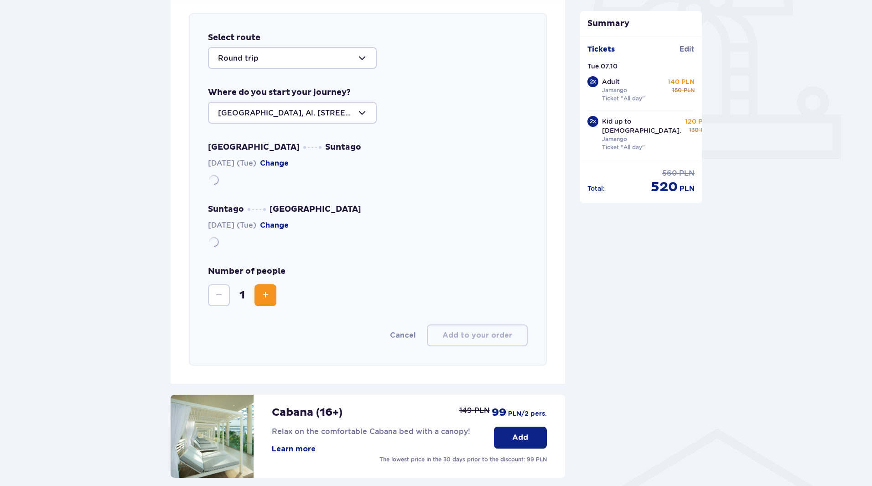
scroll to position [315, 0]
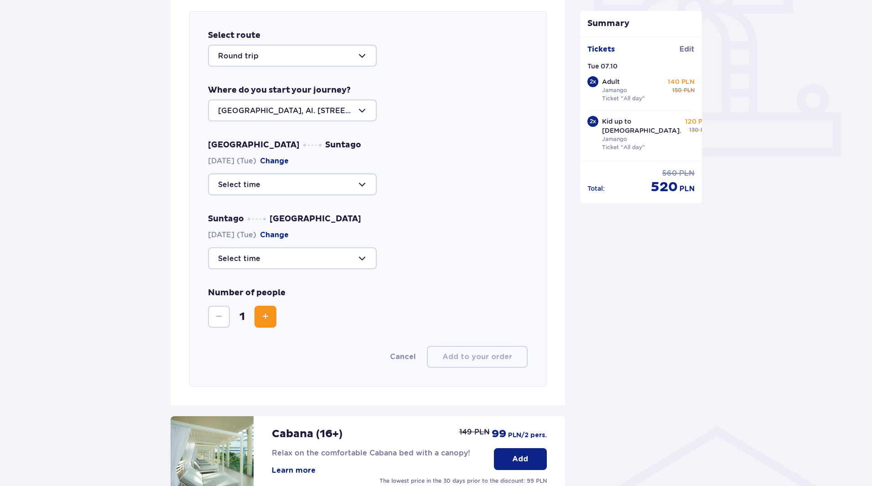
click at [266, 316] on span "Increase" at bounding box center [265, 316] width 11 height 11
click at [219, 313] on span "Decrease" at bounding box center [218, 316] width 11 height 11
click at [408, 356] on button "Cancel" at bounding box center [403, 357] width 26 height 10
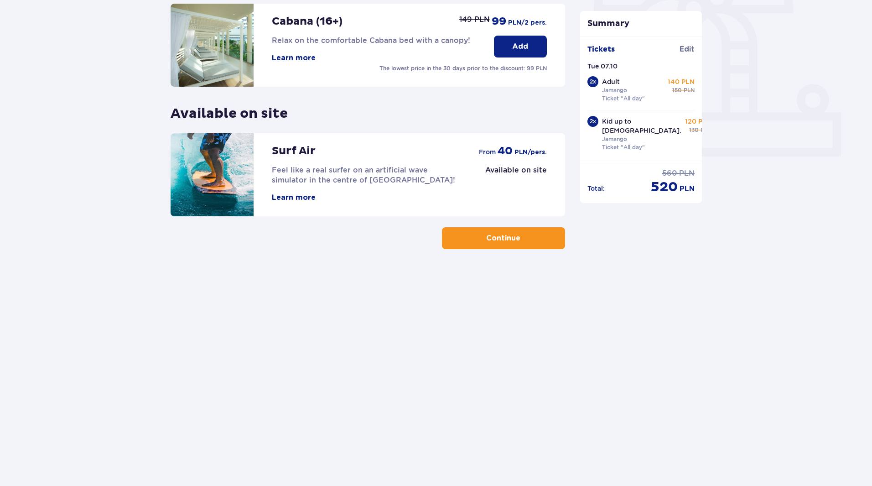
scroll to position [133, 0]
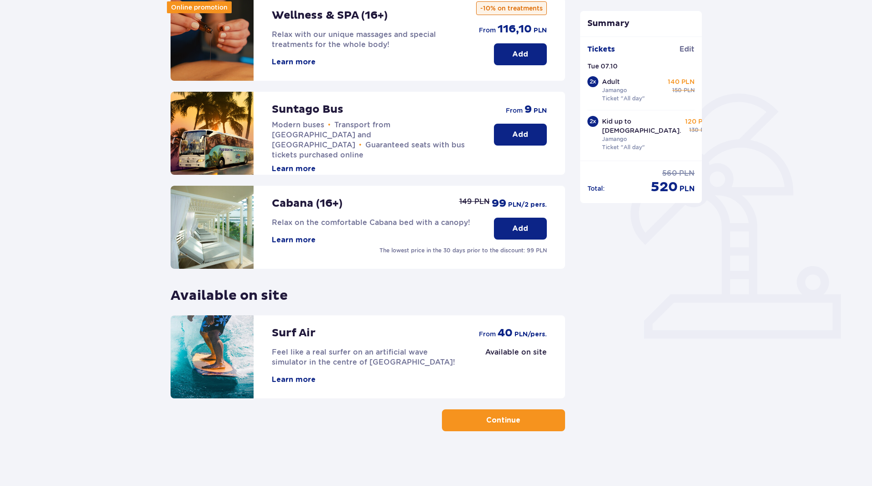
click at [519, 420] on span "button" at bounding box center [522, 419] width 11 height 11
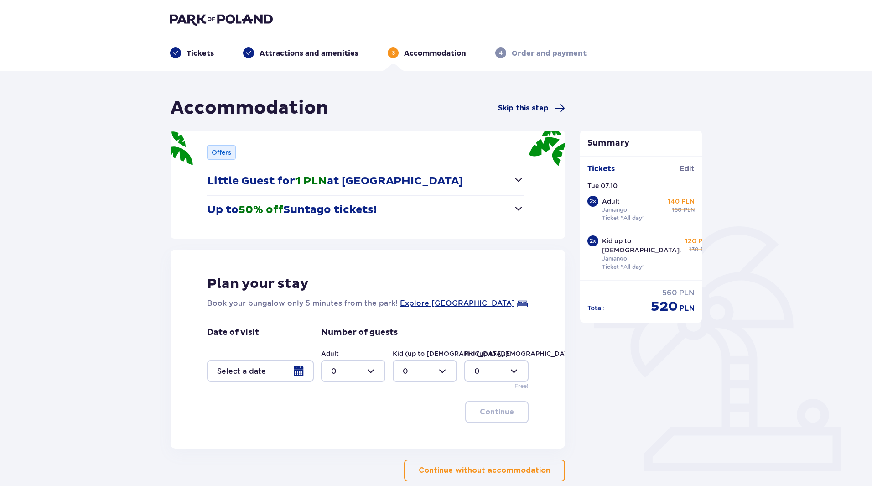
click at [537, 104] on span "Skip this step" at bounding box center [523, 108] width 51 height 10
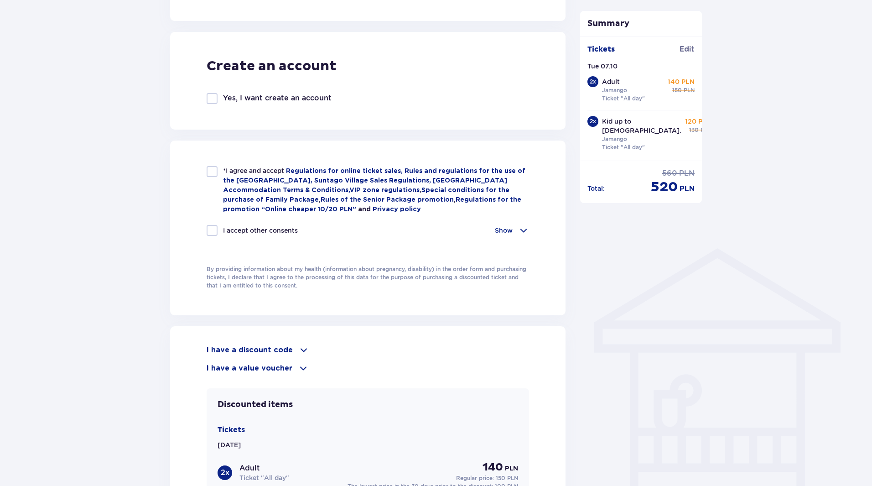
scroll to position [529, 0]
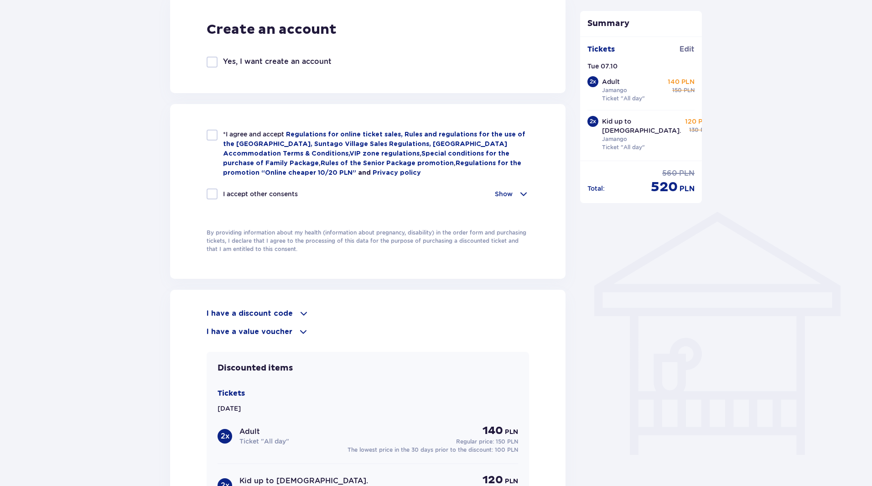
click at [290, 316] on div "I have a discount code" at bounding box center [368, 313] width 322 height 11
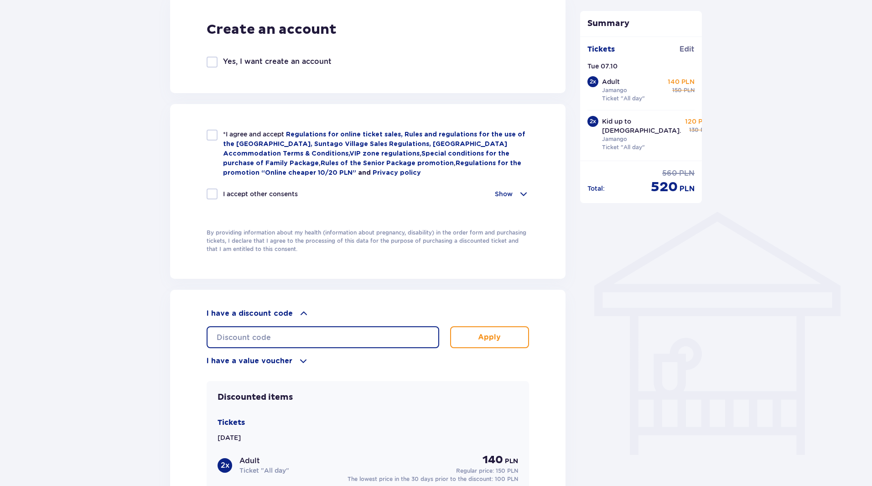
click at [270, 334] on input "text" at bounding box center [323, 337] width 233 height 22
click at [482, 332] on p "Apply" at bounding box center [489, 337] width 23 height 10
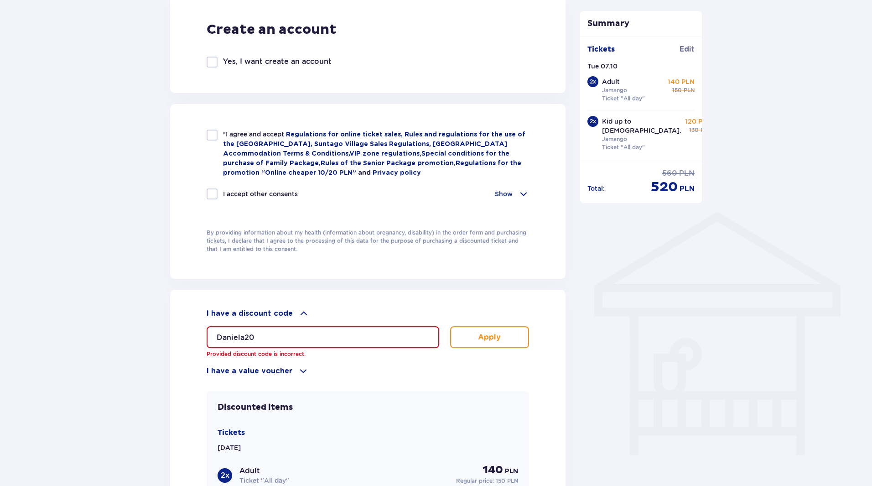
click at [294, 338] on input "Daniela20" at bounding box center [323, 337] width 233 height 22
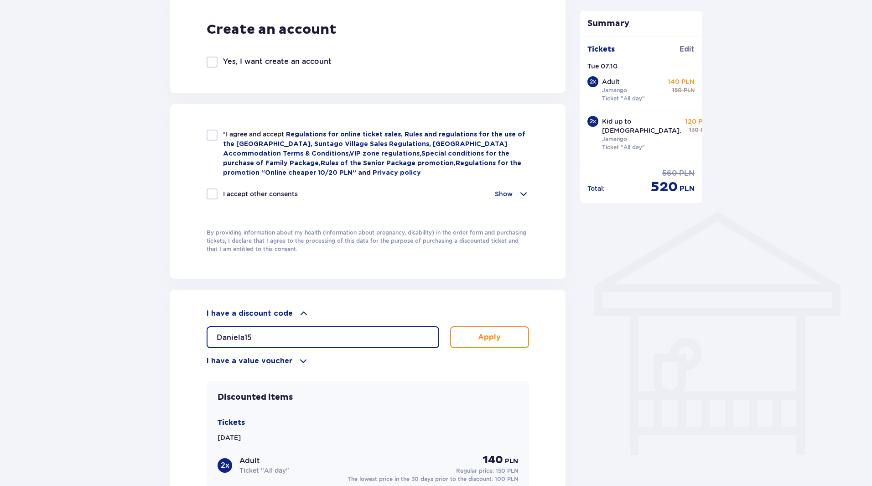
type input "Daniela15"
click at [487, 328] on button "Apply" at bounding box center [489, 337] width 79 height 22
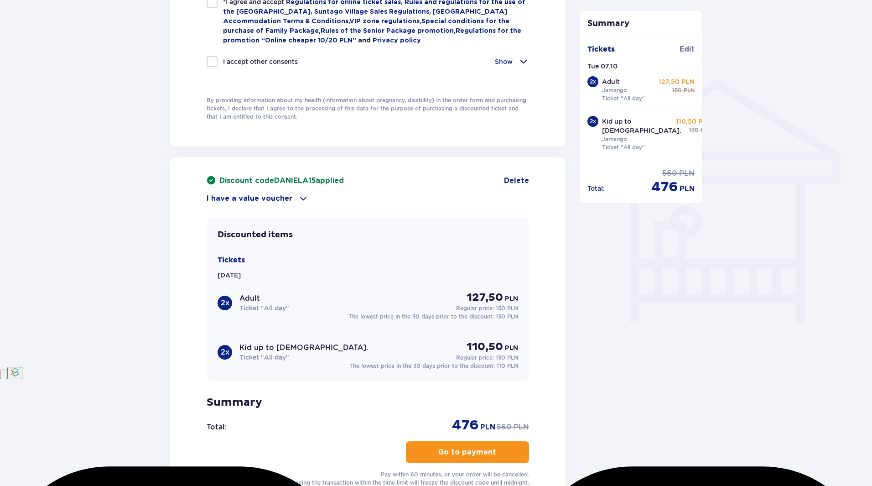
scroll to position [632, 0]
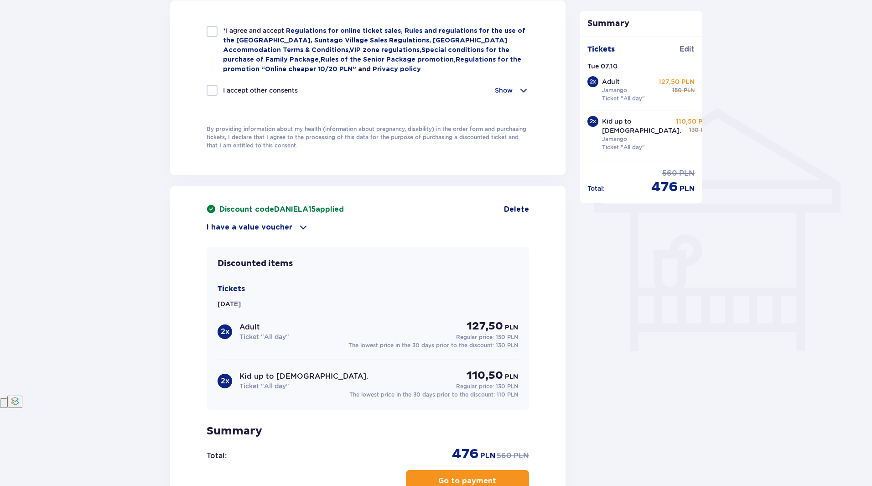
click at [515, 206] on span "Delete" at bounding box center [516, 209] width 25 height 10
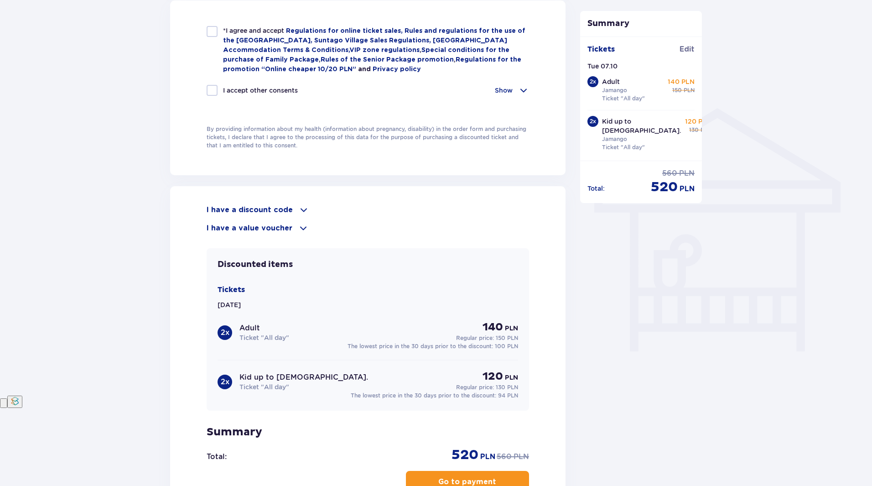
click at [300, 201] on div "I have a discount code Apply I have a value voucher Apply Discounted items Tick…" at bounding box center [367, 356] width 395 height 340
click at [300, 206] on span at bounding box center [303, 209] width 11 height 11
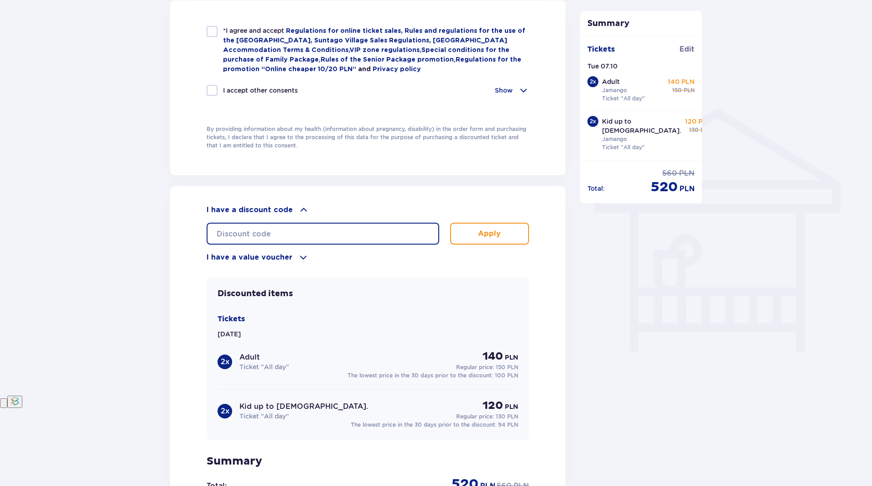
click at [288, 235] on input "text" at bounding box center [323, 234] width 233 height 22
paste input "wiosna30"
click at [476, 225] on button "Apply" at bounding box center [489, 234] width 79 height 22
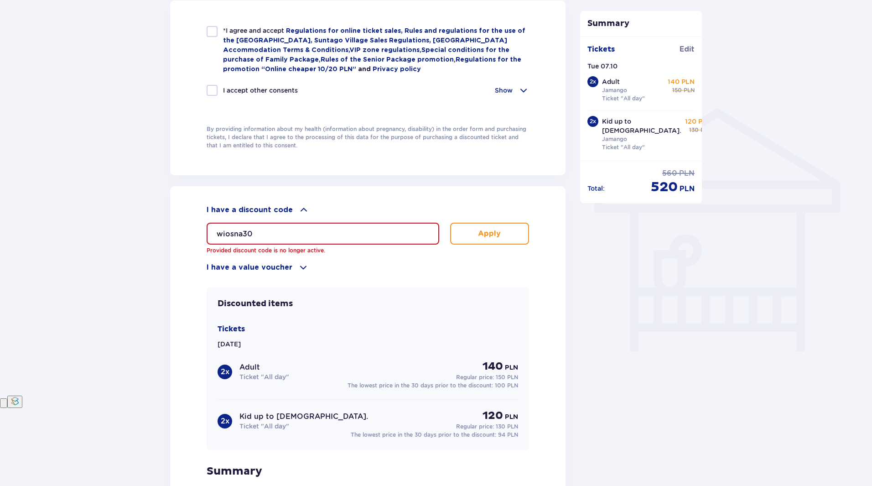
click at [243, 233] on input "wiosna30" at bounding box center [323, 234] width 233 height 22
click at [280, 232] on input "wiosna30" at bounding box center [323, 234] width 233 height 22
paste input "nie [PERSON_NAME] kodu"
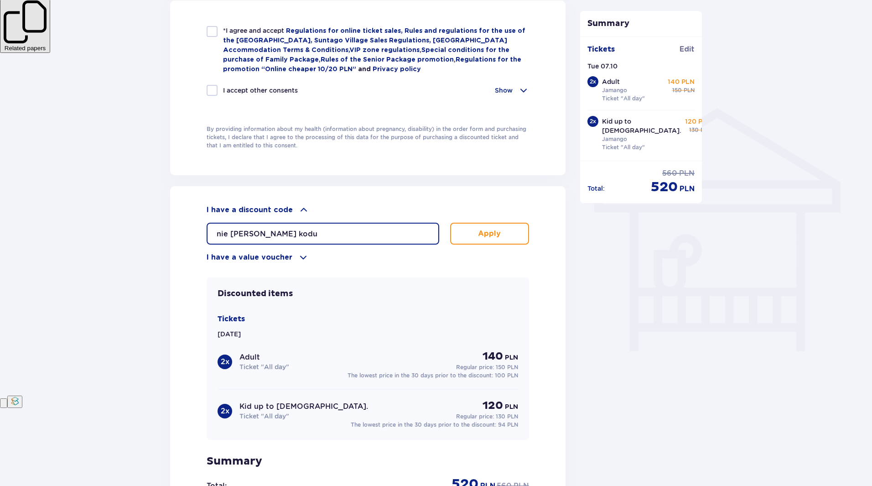
type input "wiosna30"
click at [683, 337] on div "Summary Ticket added to cart Tickets Edit Tue 07.10 2 x Adult Jamango Ticket "A…" at bounding box center [641, 33] width 137 height 1139
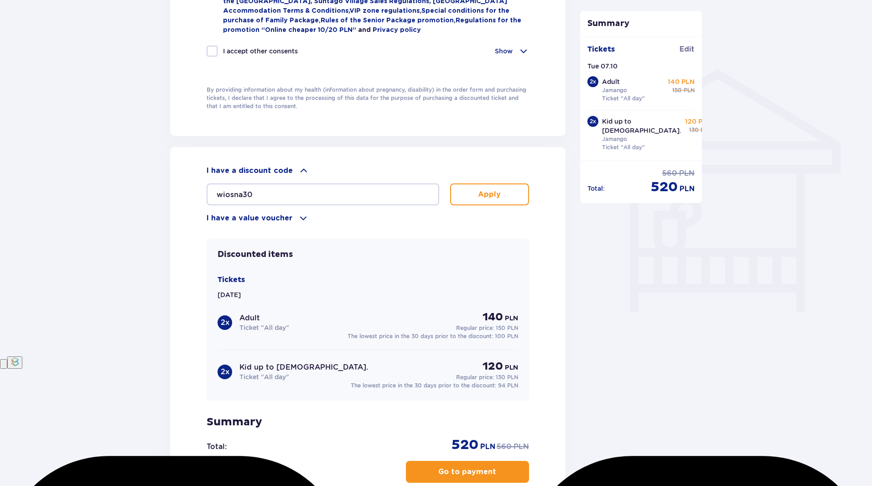
scroll to position [711, 0]
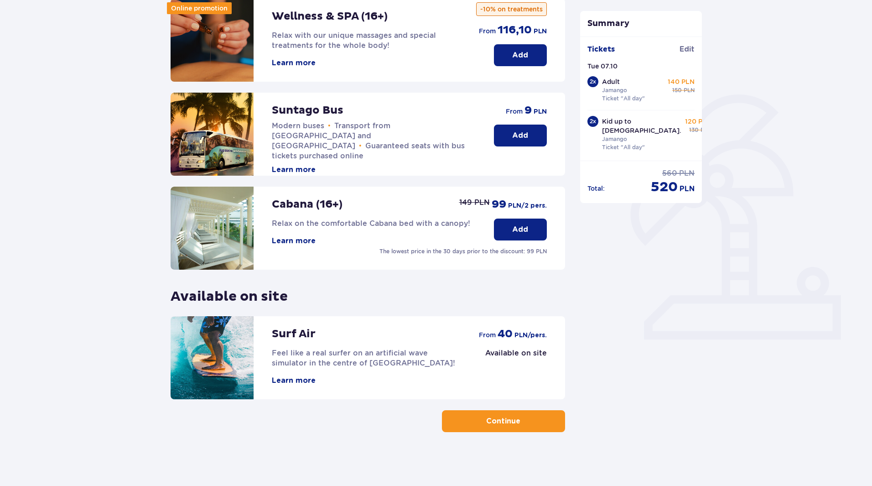
scroll to position [133, 0]
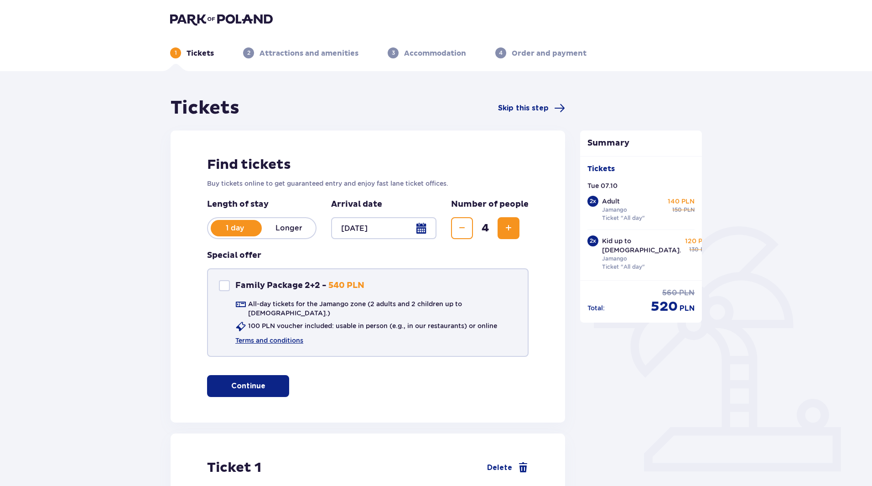
click at [227, 286] on div "Family Package 2+2" at bounding box center [224, 285] width 11 height 11
checkbox input "true"
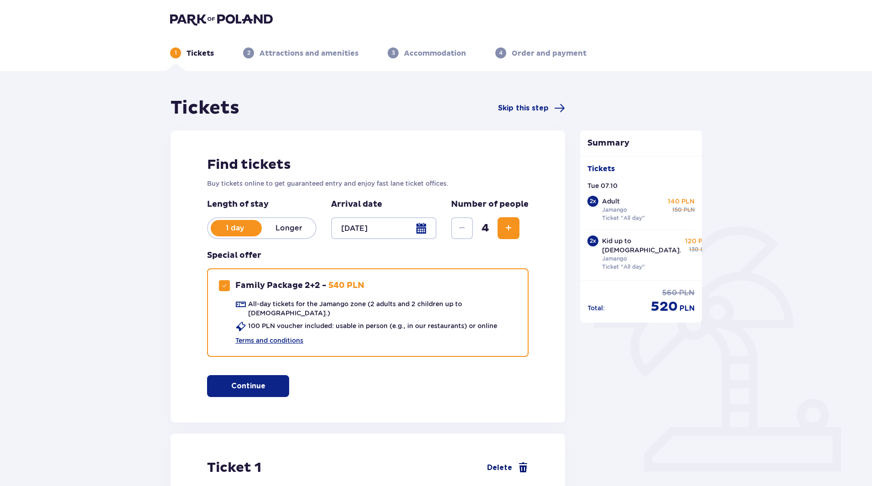
click at [518, 462] on span at bounding box center [523, 467] width 11 height 11
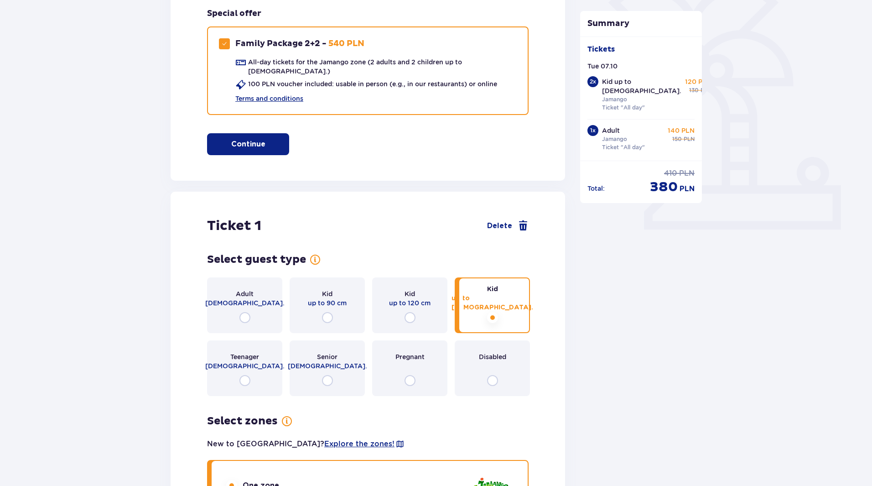
scroll to position [231, 0]
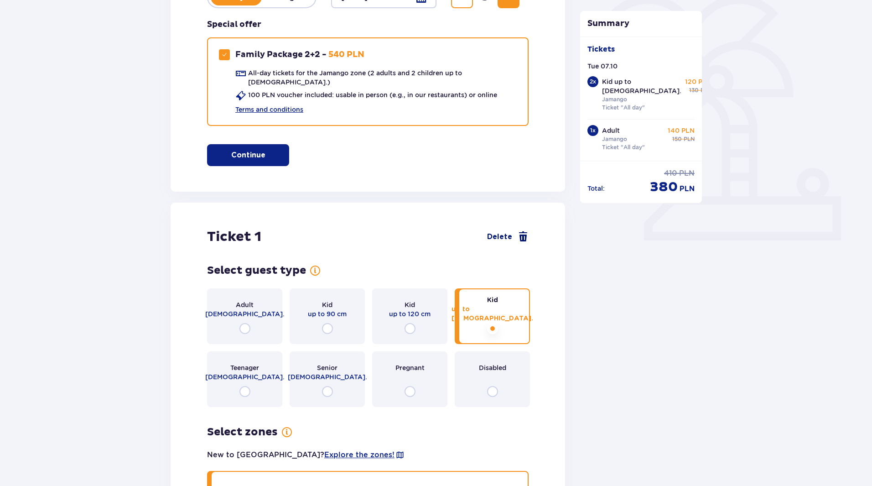
click at [500, 232] on span "Delete" at bounding box center [499, 237] width 25 height 10
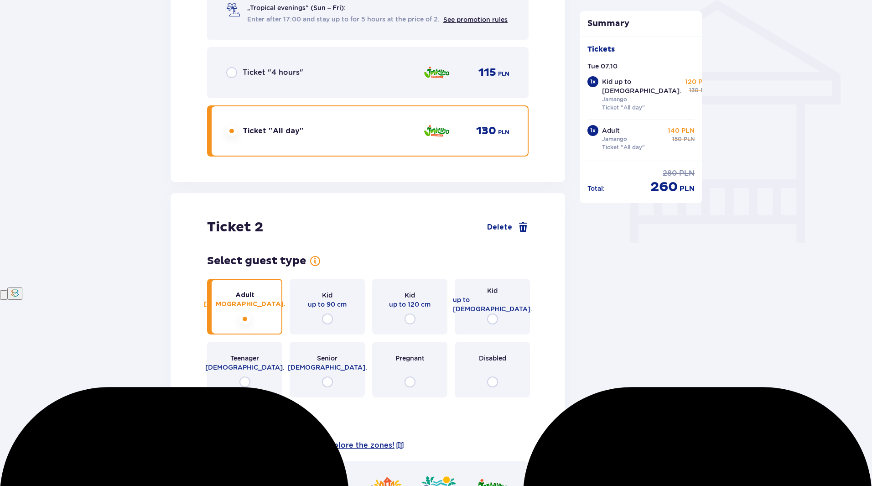
scroll to position [706, 0]
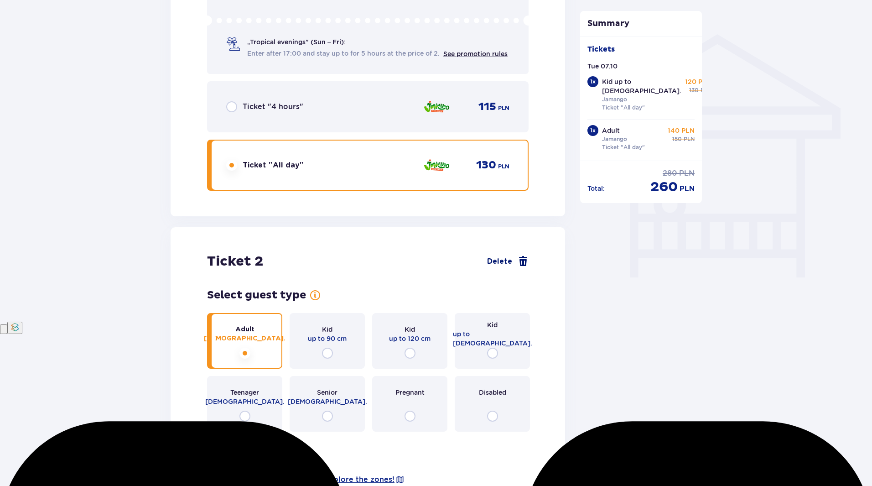
click at [514, 262] on span "Delete" at bounding box center [507, 261] width 41 height 11
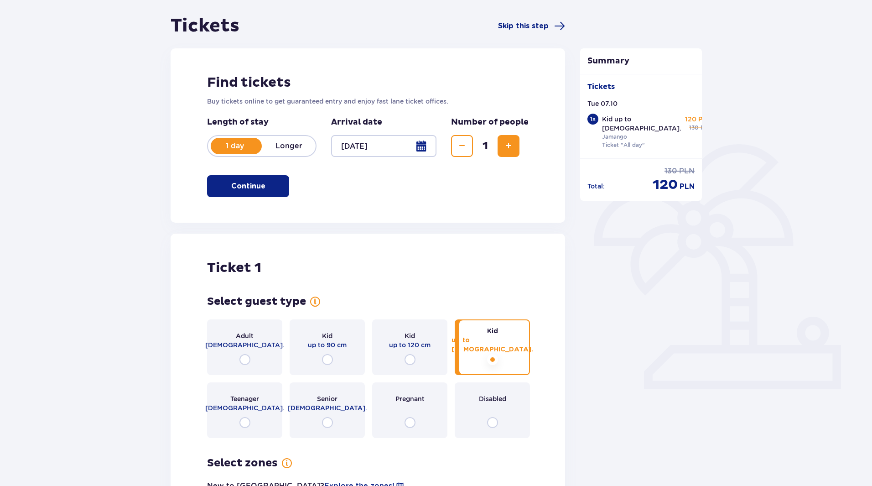
scroll to position [0, 0]
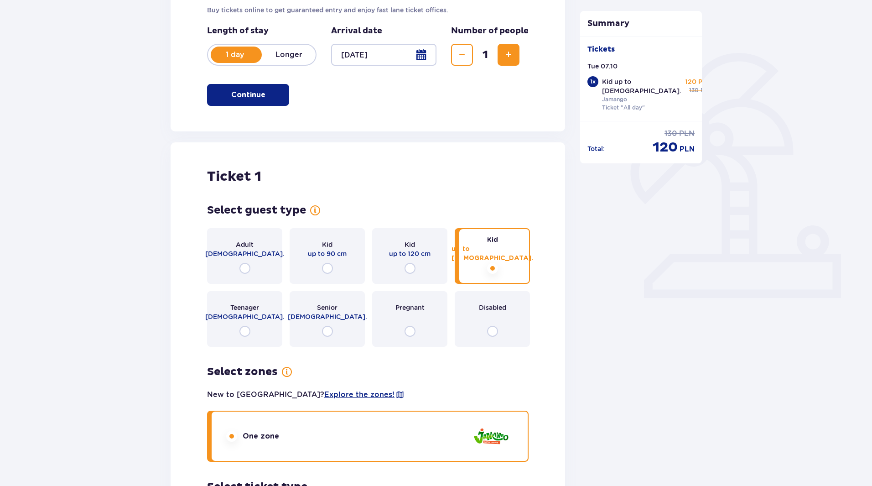
click at [514, 262] on div "Adult [DEMOGRAPHIC_DATA]. Kid up to 90 cm Kid up to 120 cm Kid up to [DEMOGRAPH…" at bounding box center [367, 287] width 321 height 119
click at [514, 262] on div "Kid up to [DEMOGRAPHIC_DATA]." at bounding box center [492, 257] width 75 height 56
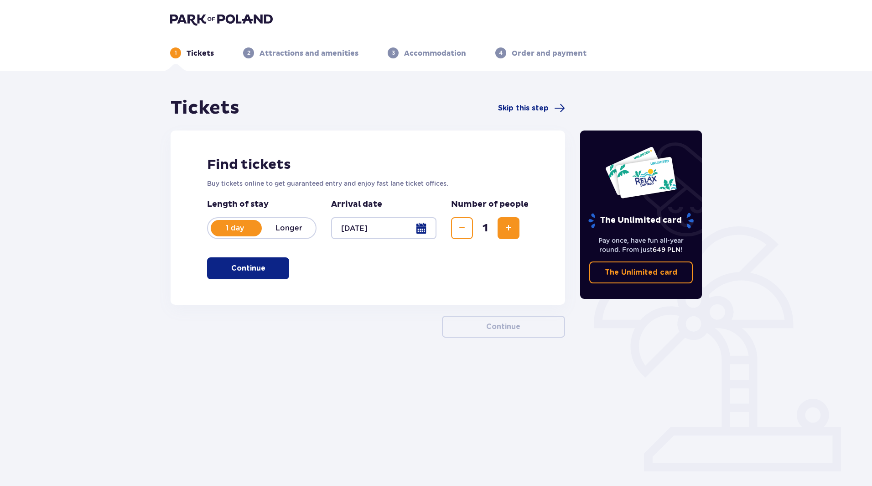
click at [375, 218] on div at bounding box center [383, 228] width 105 height 22
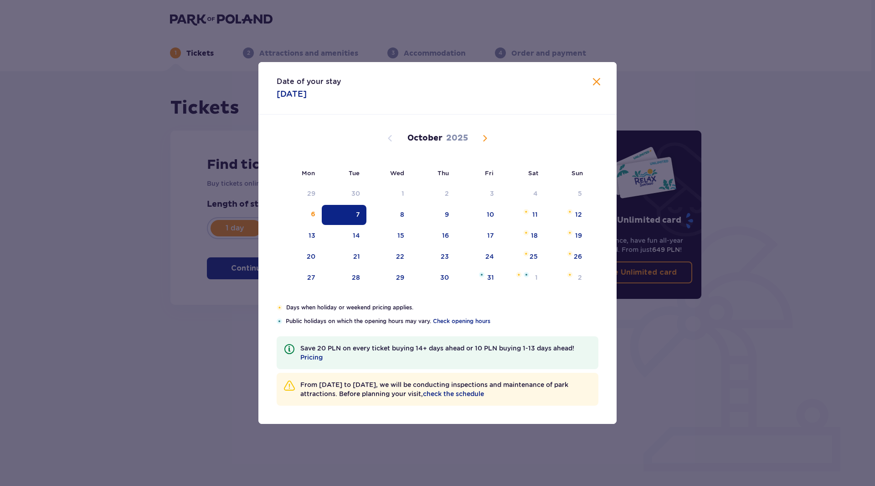
click at [355, 213] on div "7" at bounding box center [344, 215] width 45 height 20
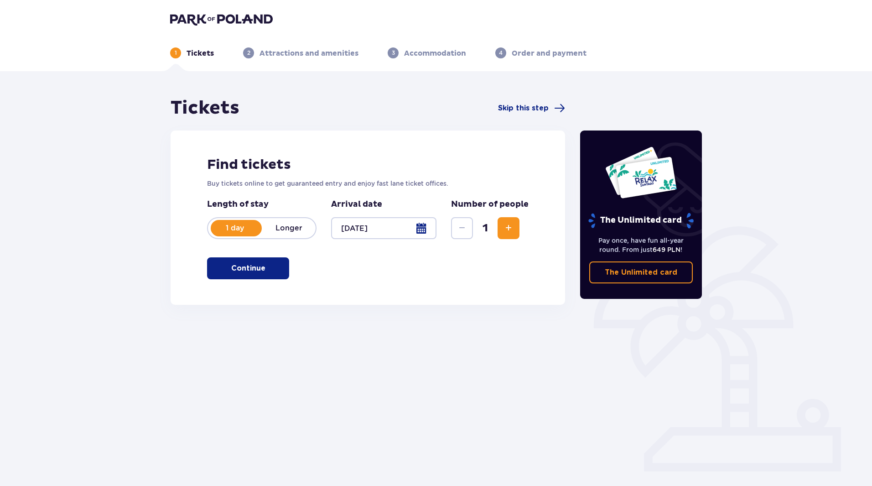
click at [508, 228] on span "Increase" at bounding box center [508, 228] width 11 height 11
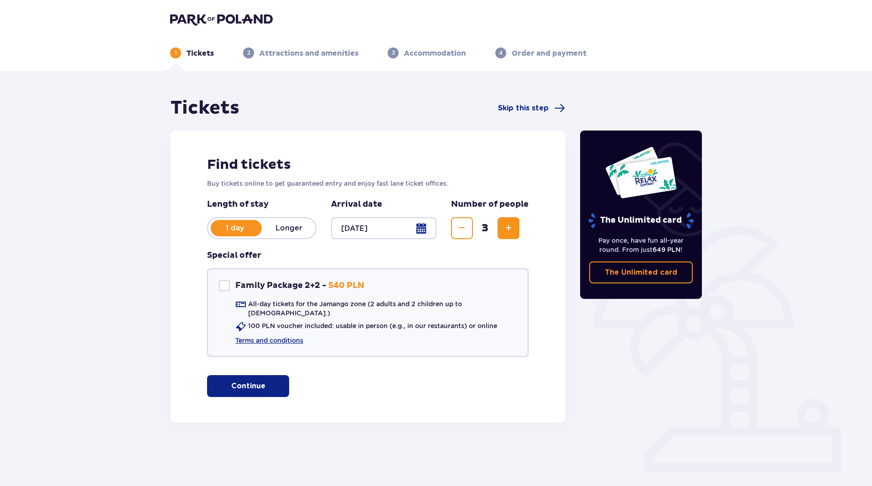
click at [508, 228] on span "Increase" at bounding box center [508, 228] width 11 height 11
click at [220, 288] on div "Family Package 2+2" at bounding box center [224, 285] width 11 height 11
checkbox input "true"
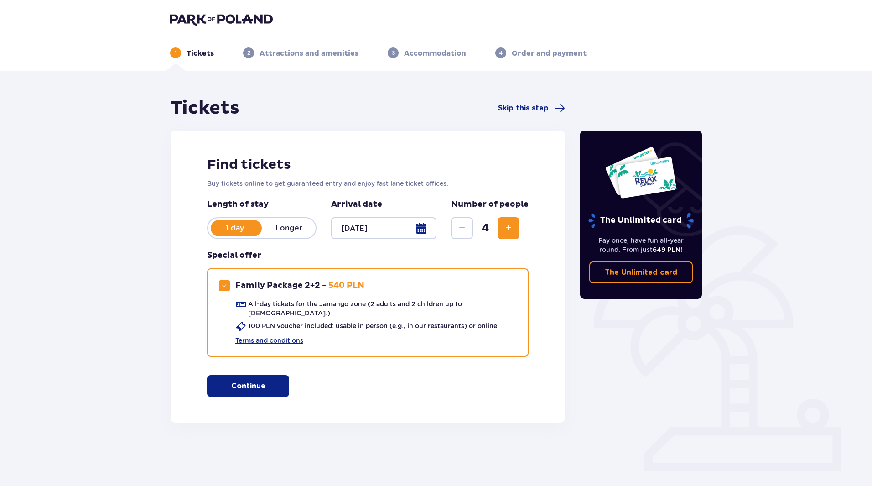
click at [501, 229] on button "Increase" at bounding box center [508, 228] width 22 height 22
click at [465, 228] on span "Decrease" at bounding box center [461, 228] width 11 height 11
click at [511, 226] on span "Increase" at bounding box center [508, 228] width 11 height 11
click at [268, 382] on span "button" at bounding box center [267, 385] width 11 height 11
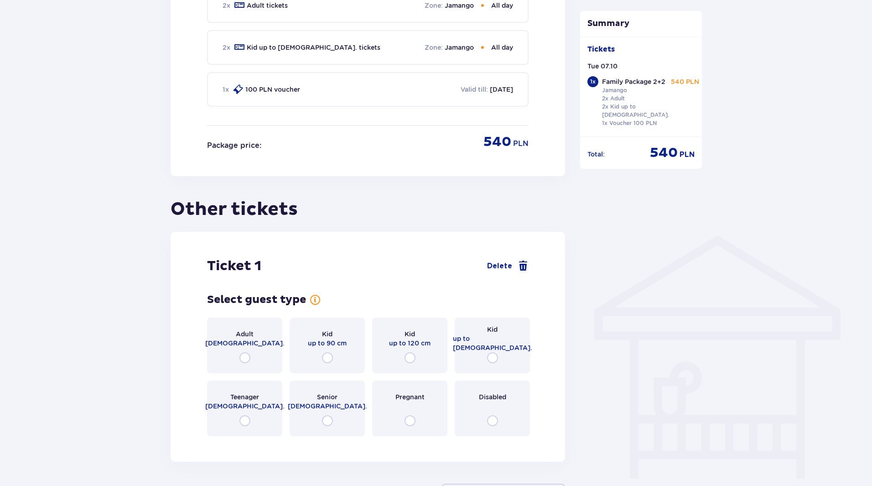
scroll to position [506, 0]
click at [324, 354] on input "radio" at bounding box center [327, 356] width 11 height 11
radio input "true"
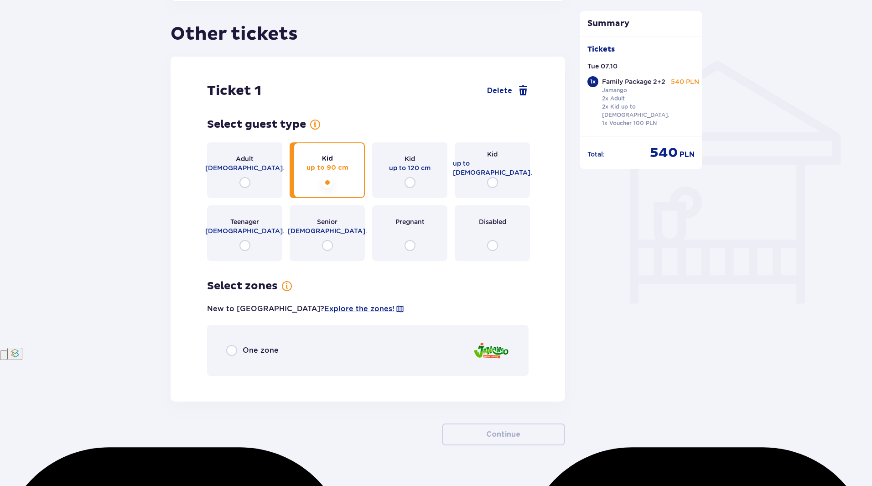
scroll to position [687, 0]
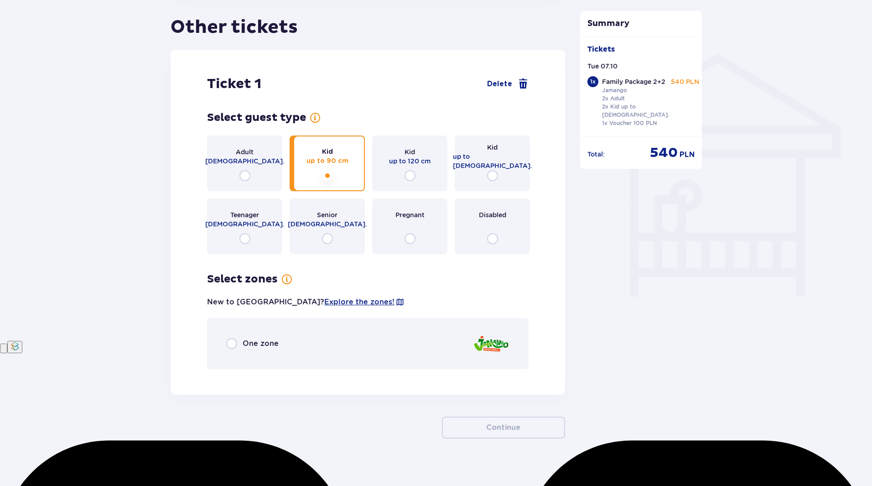
click at [254, 338] on span "One zone" at bounding box center [261, 343] width 36 height 10
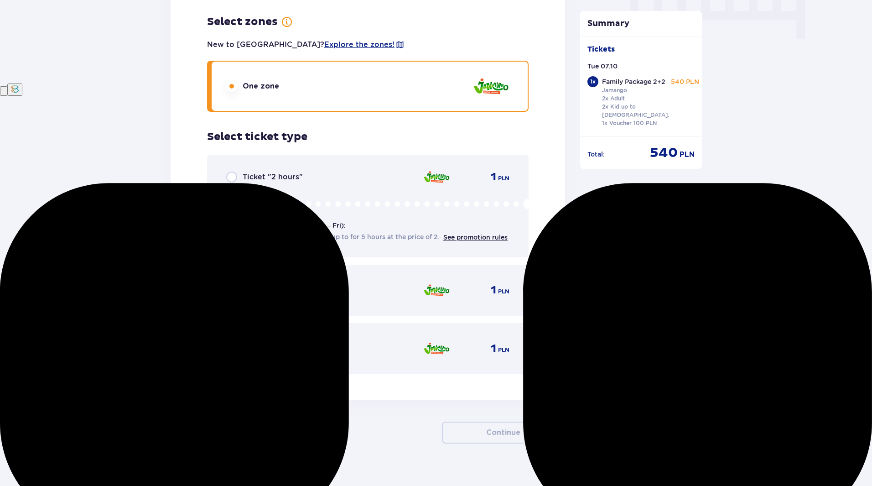
scroll to position [949, 0]
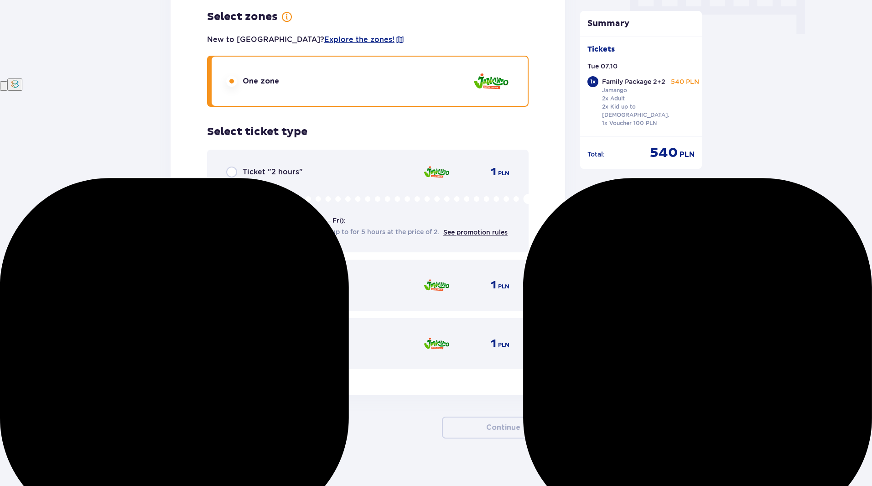
click at [254, 338] on span "Ticket "All day"" at bounding box center [272, 343] width 58 height 10
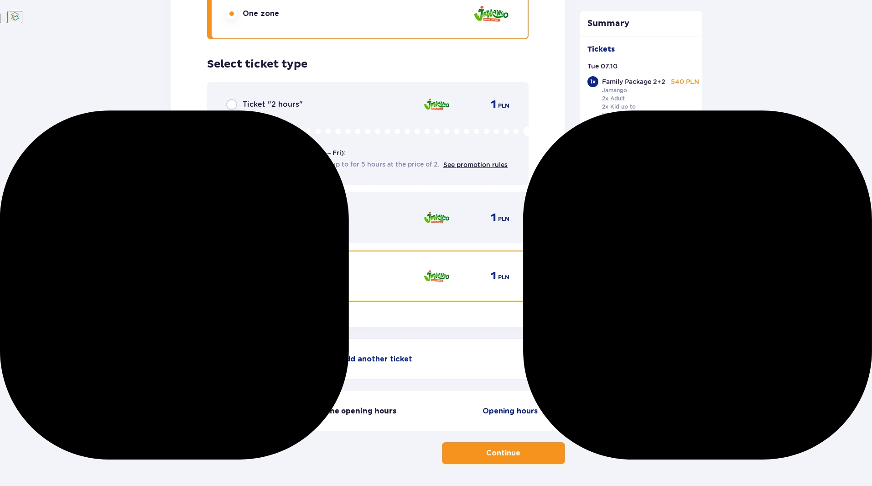
scroll to position [1042, 0]
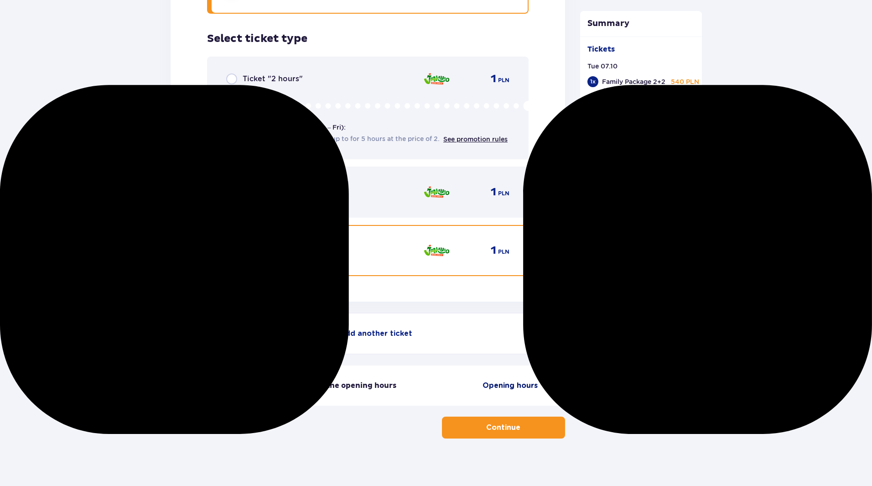
click at [524, 380] on span "Opening hours" at bounding box center [509, 385] width 55 height 10
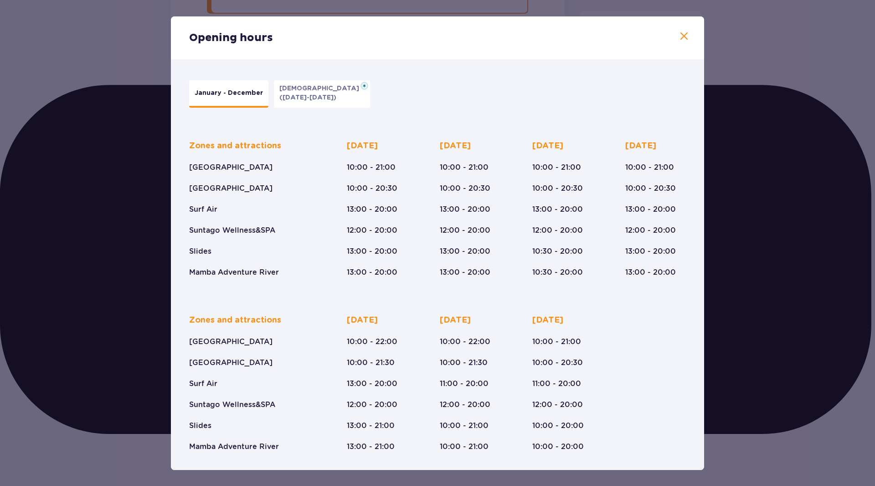
click at [687, 34] on span at bounding box center [684, 36] width 11 height 11
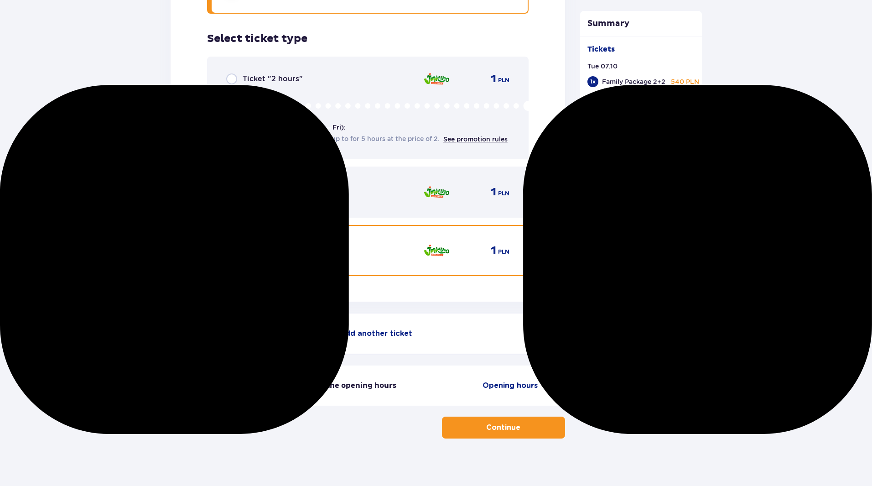
click at [511, 416] on button "Continue" at bounding box center [503, 427] width 123 height 22
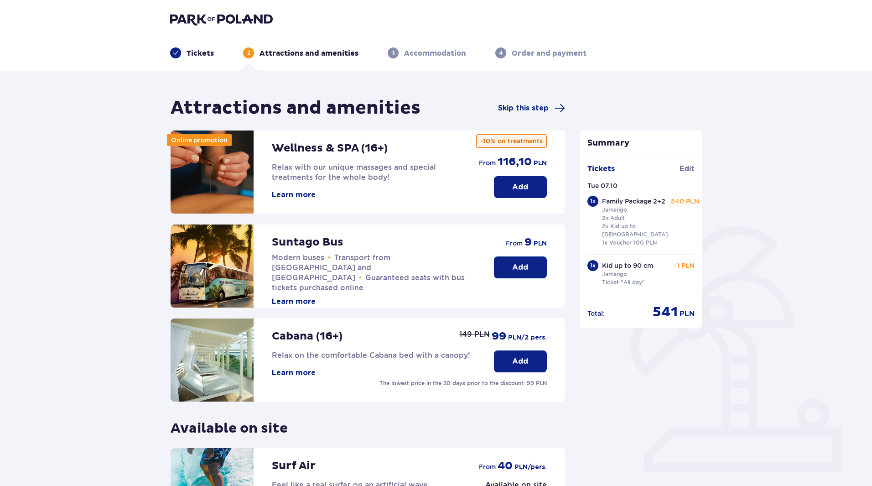
click at [515, 264] on p "Add" at bounding box center [520, 267] width 16 height 10
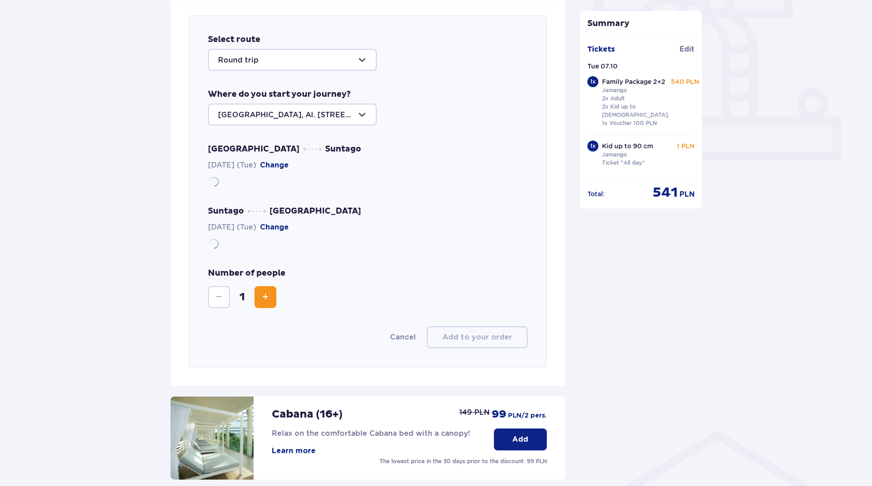
scroll to position [315, 0]
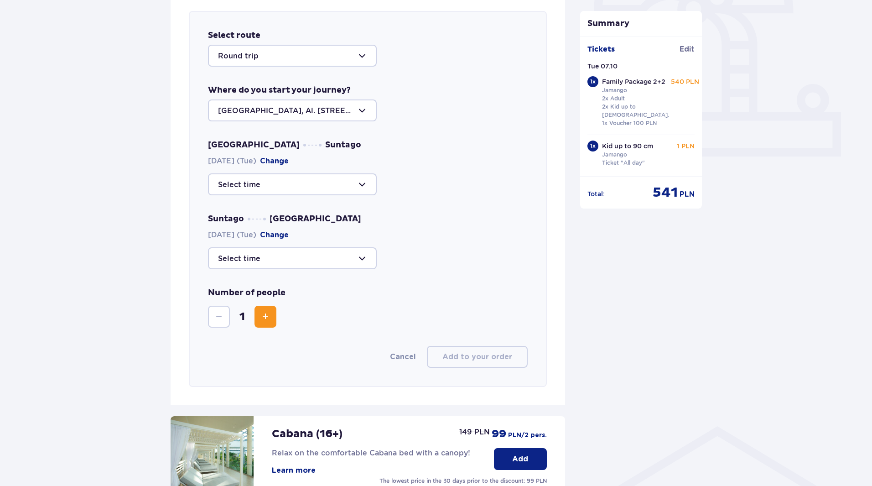
click at [488, 246] on div "Suntago [GEOGRAPHIC_DATA] [DATE] (Tue) Change" at bounding box center [368, 241] width 320 height 56
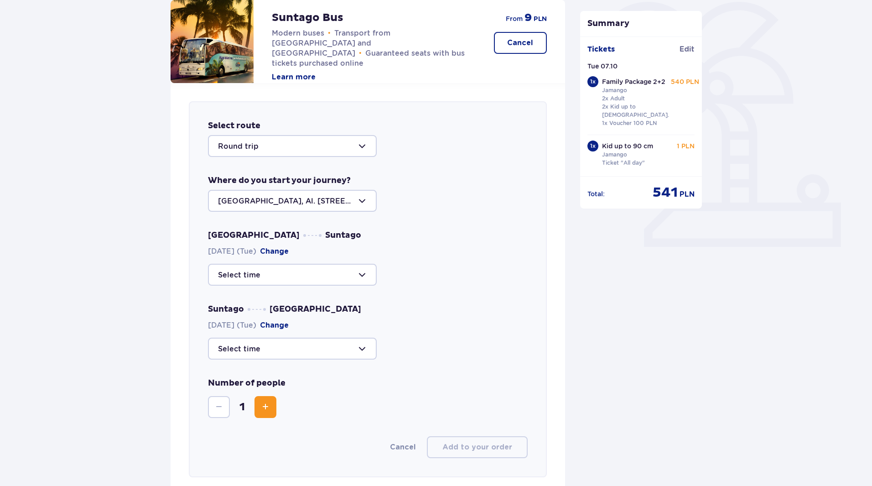
scroll to position [223, 0]
click at [362, 272] on div at bounding box center [292, 275] width 169 height 22
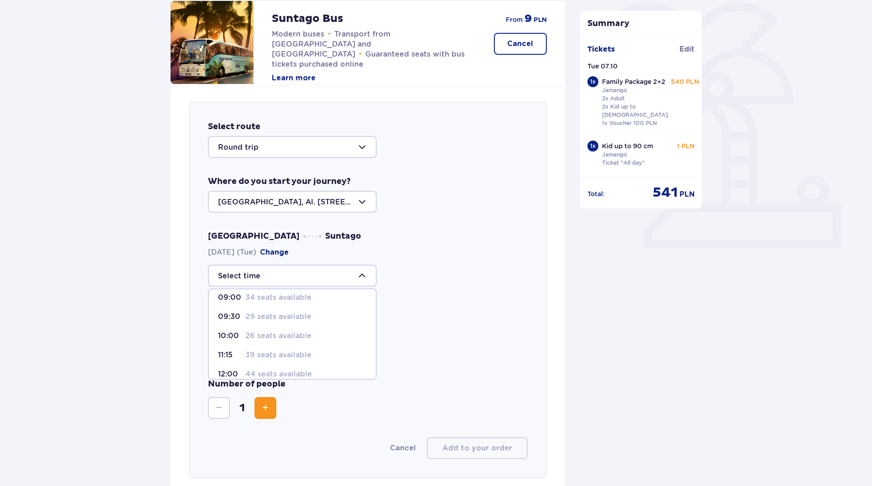
scroll to position [0, 0]
click at [434, 286] on div at bounding box center [368, 275] width 320 height 22
click at [365, 346] on div at bounding box center [292, 349] width 169 height 22
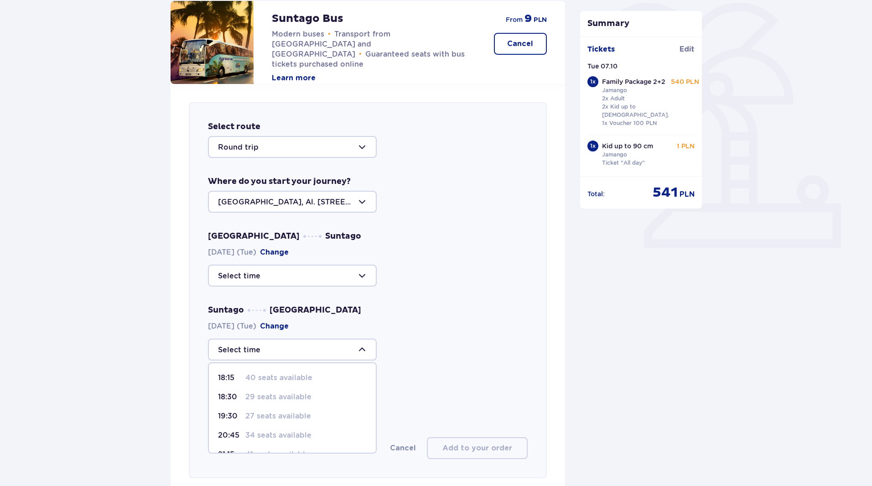
scroll to position [41, 0]
click at [660, 344] on div "Summary Ticket added to cart Tickets Edit Tue 07.10 1 x Family Package 2+2 Jama…" at bounding box center [641, 331] width 137 height 916
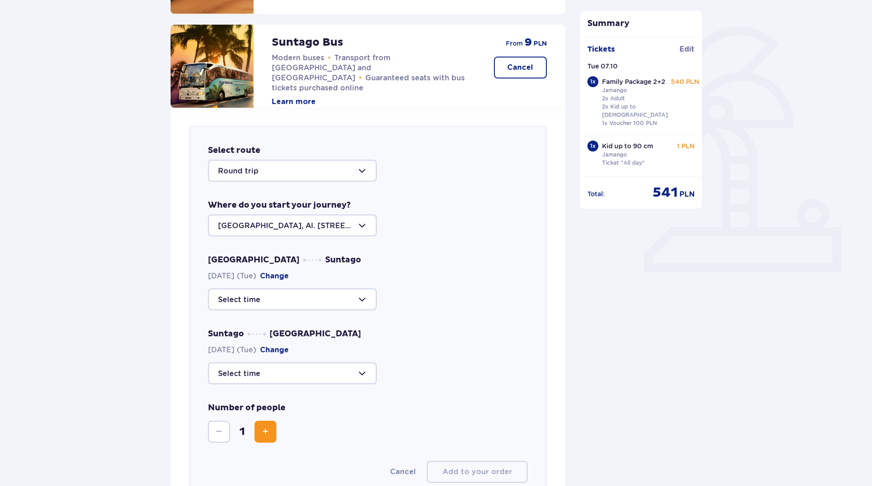
scroll to position [201, 0]
click at [364, 295] on div at bounding box center [292, 298] width 169 height 22
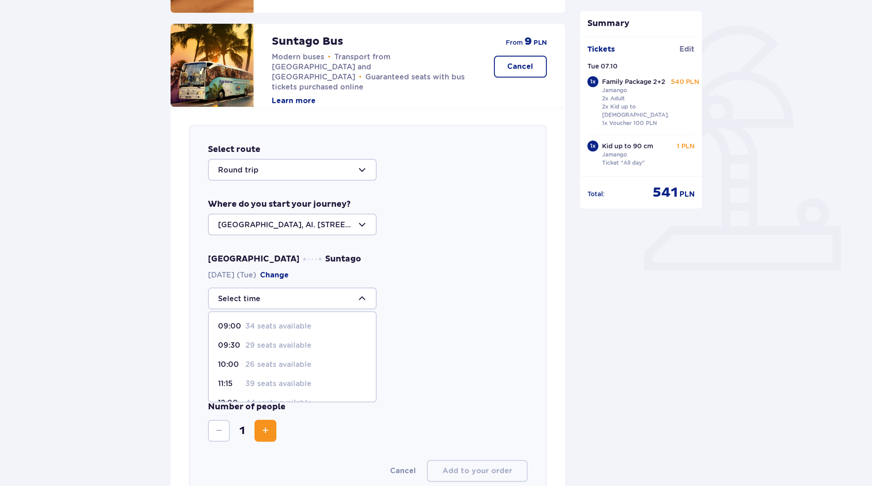
click at [254, 364] on p "26 seats available" at bounding box center [278, 364] width 66 height 10
type input "10:00"
click at [307, 363] on div at bounding box center [292, 372] width 169 height 22
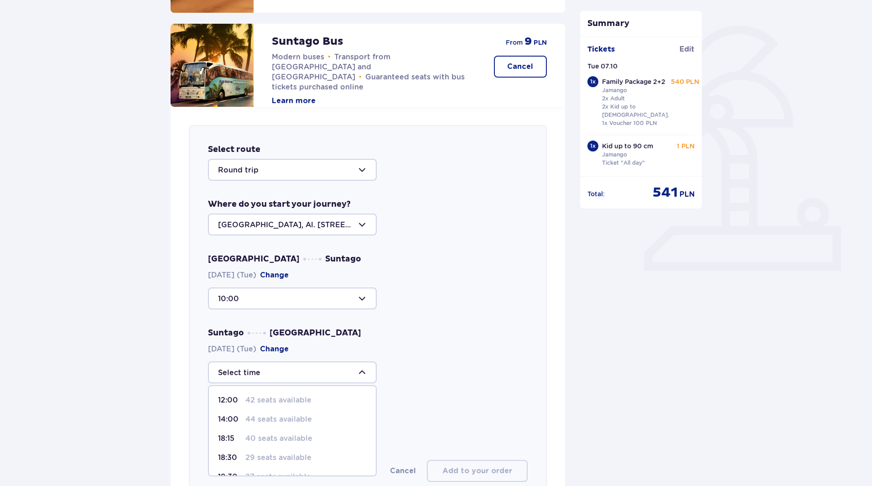
click at [404, 367] on div "12:00 42 seats available 14:00 44 seats available 18:15 40 seats available 18:3…" at bounding box center [368, 372] width 320 height 22
click at [363, 304] on div at bounding box center [292, 298] width 169 height 22
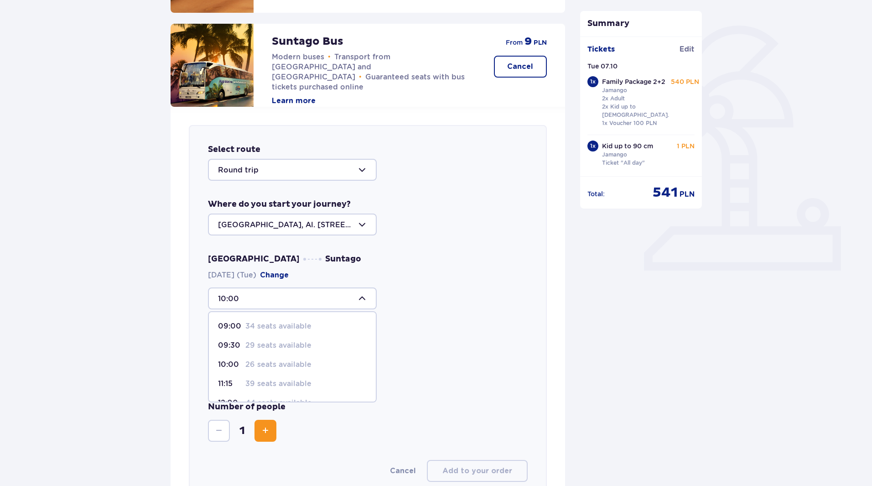
click at [273, 360] on p "26 seats available" at bounding box center [278, 364] width 66 height 10
click at [274, 368] on div at bounding box center [292, 372] width 169 height 22
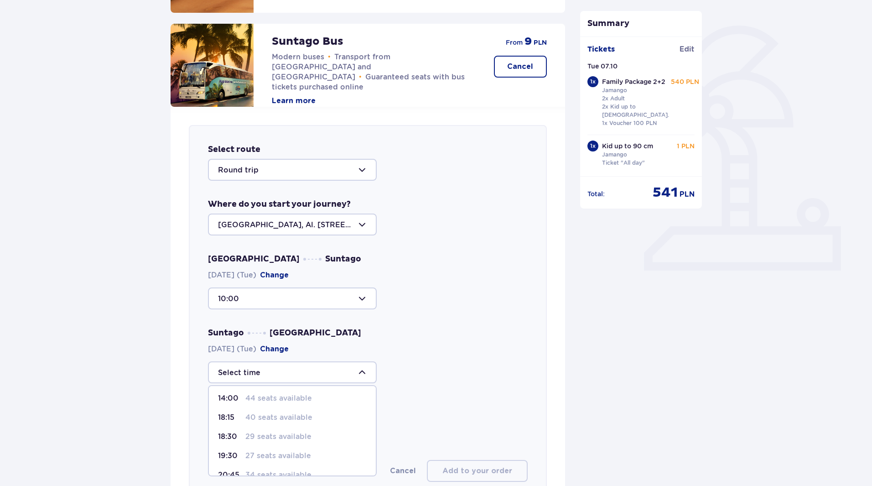
scroll to position [22, 0]
click at [328, 302] on div at bounding box center [292, 298] width 169 height 22
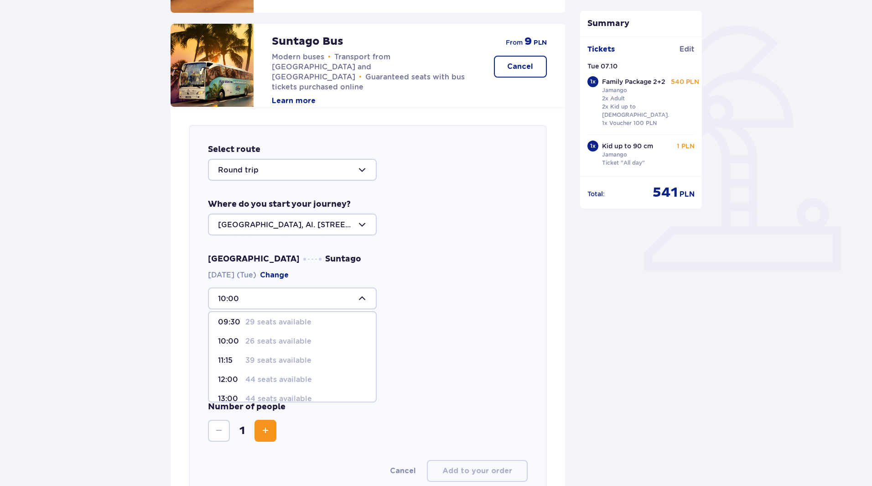
scroll to position [24, 0]
click at [298, 343] on p "26 seats available" at bounding box center [278, 340] width 66 height 10
click at [303, 367] on div at bounding box center [292, 372] width 169 height 22
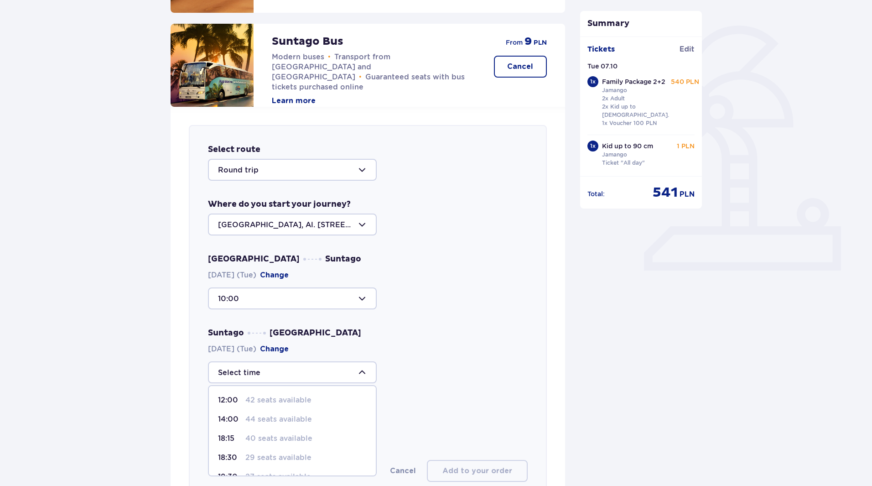
click at [278, 456] on p "29 seats available" at bounding box center [278, 457] width 66 height 10
type input "18:30"
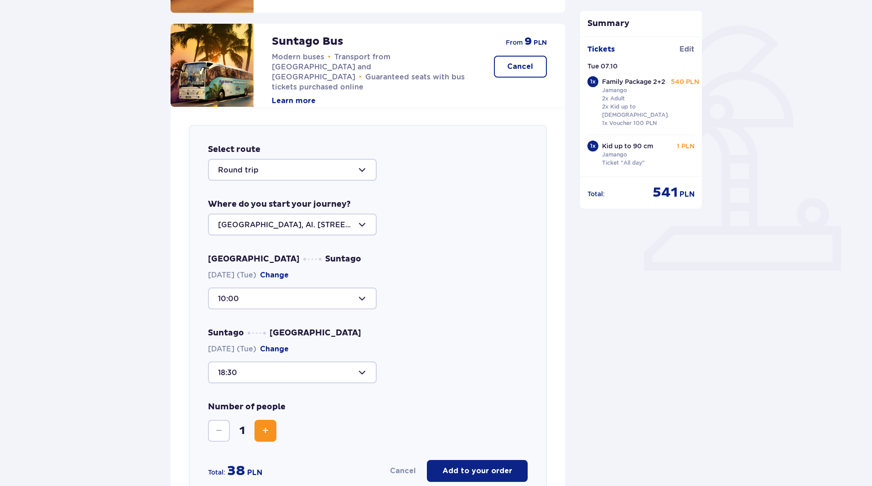
click at [267, 425] on span "Increase" at bounding box center [265, 430] width 11 height 11
click at [375, 410] on div "Number of people 5" at bounding box center [368, 421] width 320 height 40
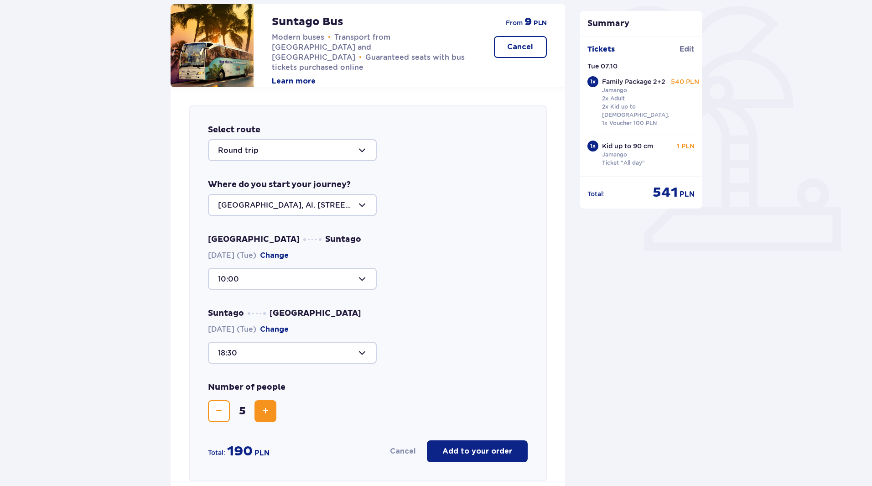
scroll to position [219, 0]
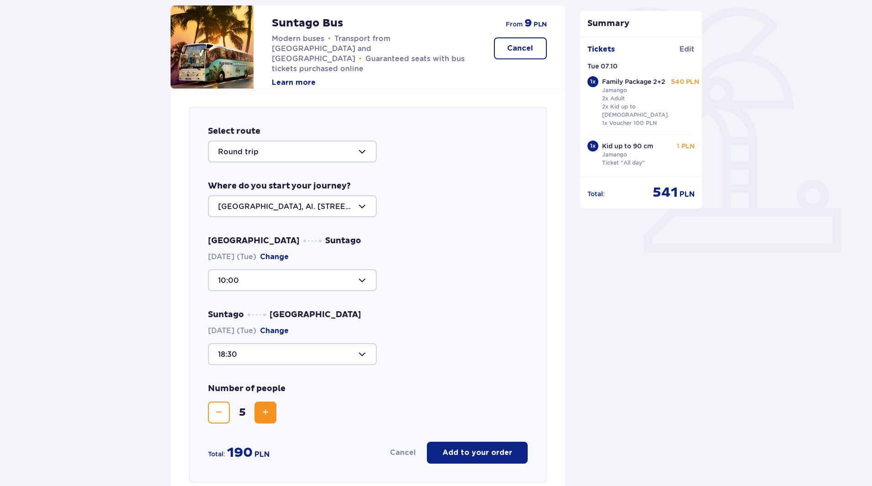
click at [493, 447] on button "Add to your order" at bounding box center [477, 452] width 101 height 22
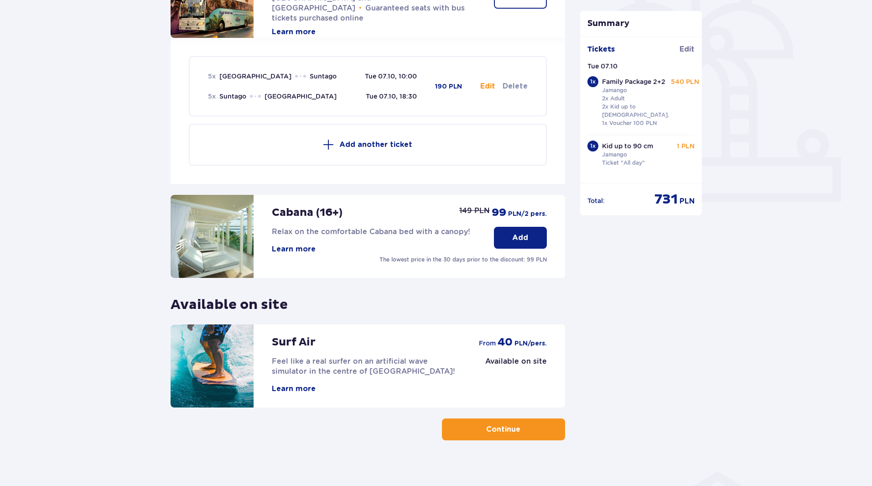
scroll to position [279, 0]
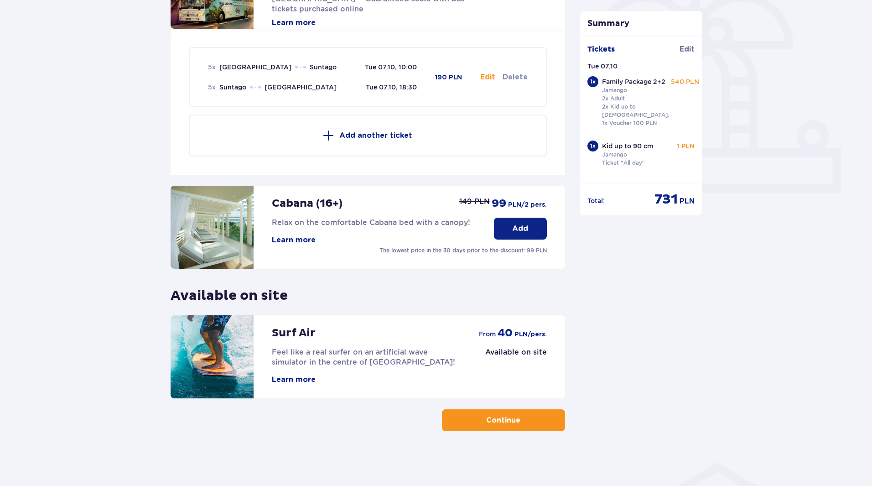
click at [533, 423] on button "Continue" at bounding box center [503, 420] width 123 height 22
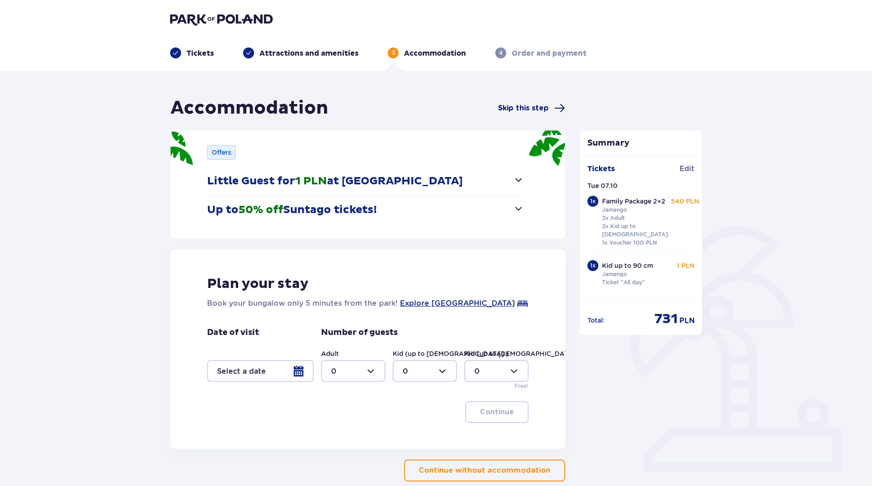
click at [553, 111] on span "Skip this step" at bounding box center [531, 108] width 67 height 11
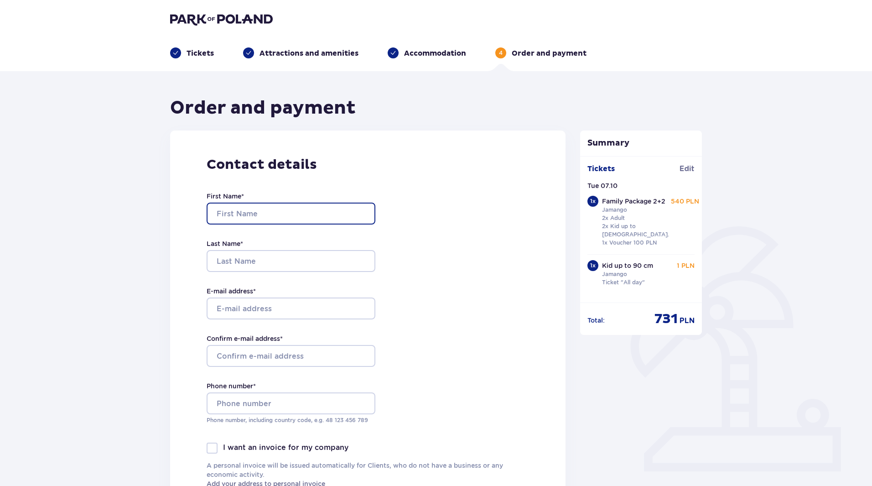
click at [299, 209] on input "First Name *" at bounding box center [291, 213] width 169 height 22
type input "Alon"
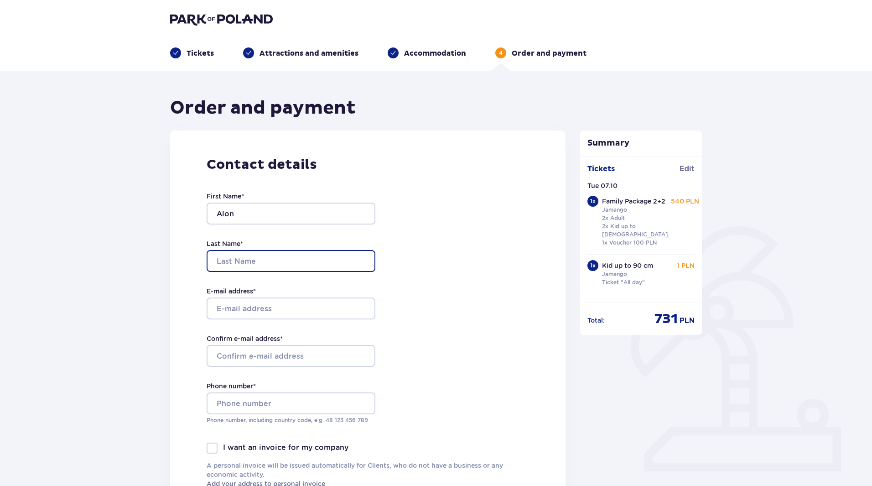
type input "Urlainis"
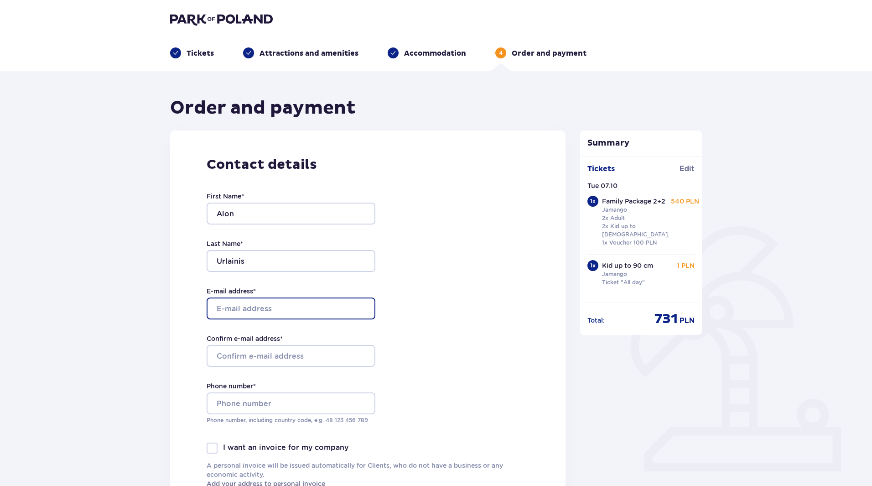
type input "[EMAIL_ADDRESS][DOMAIN_NAME]"
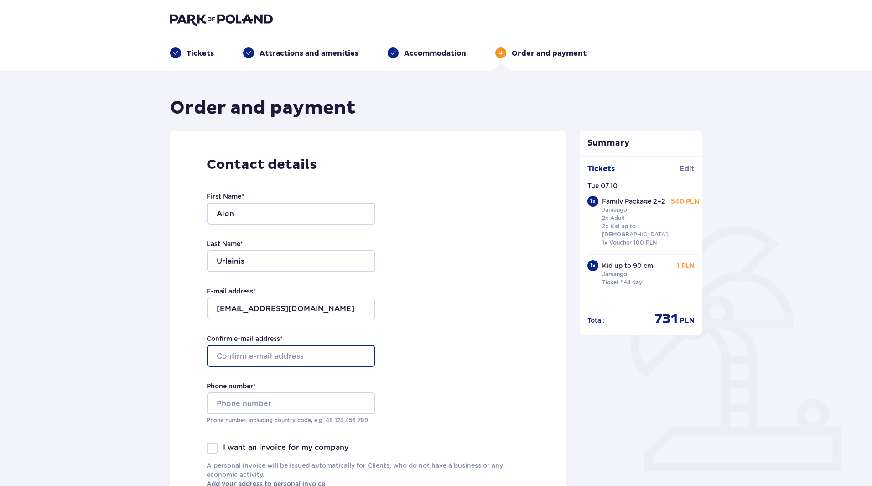
type input "[EMAIL_ADDRESS][DOMAIN_NAME]"
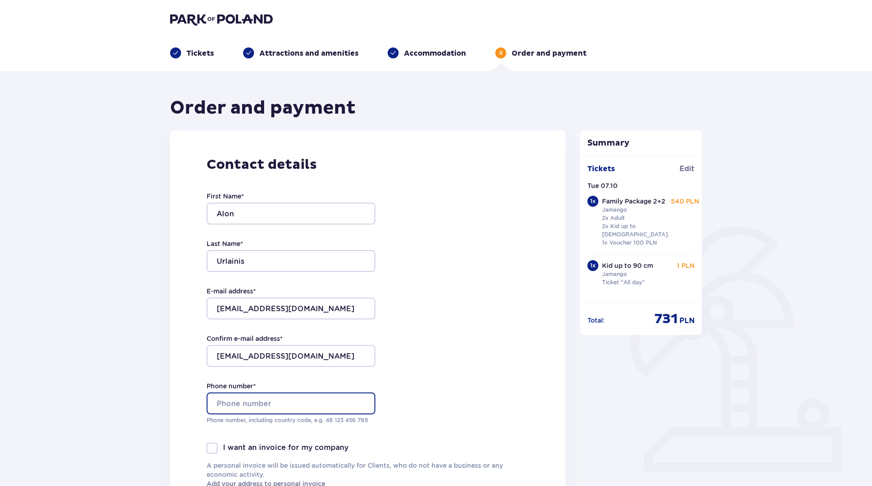
type input "0507116951"
click at [463, 367] on div "Contact details First Name * [PERSON_NAME] Last Name * [PERSON_NAME] E-mail add…" at bounding box center [367, 321] width 395 height 383
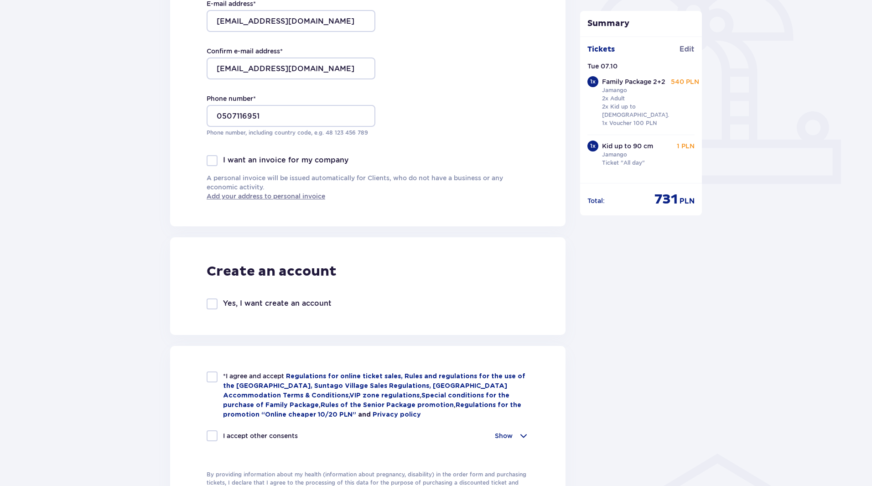
scroll to position [292, 0]
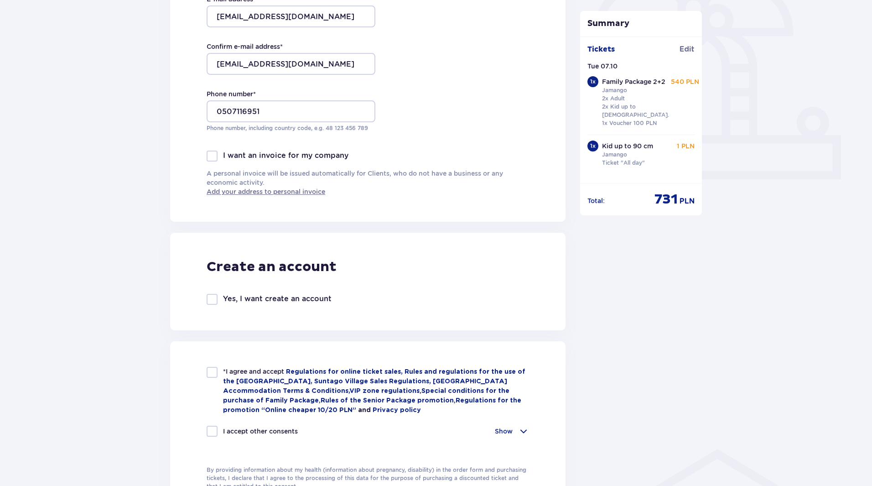
click at [209, 304] on div at bounding box center [212, 299] width 11 height 11
checkbox input "true"
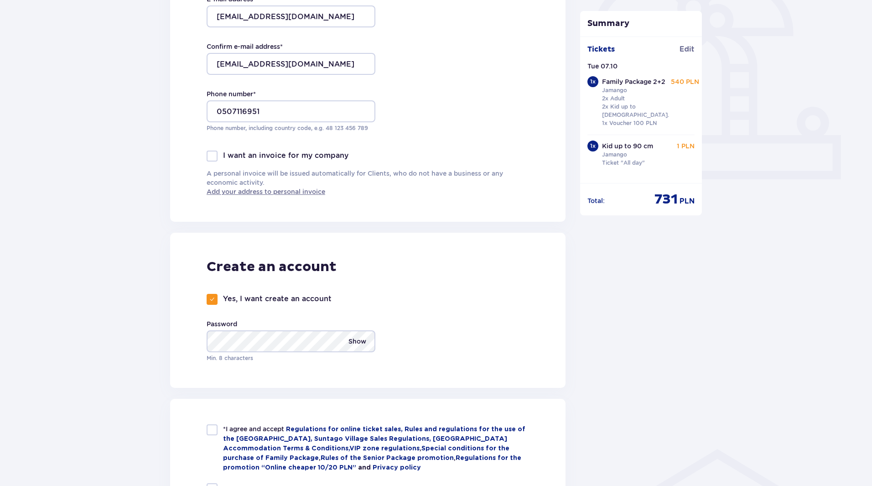
click at [364, 340] on p "Show" at bounding box center [357, 341] width 18 height 22
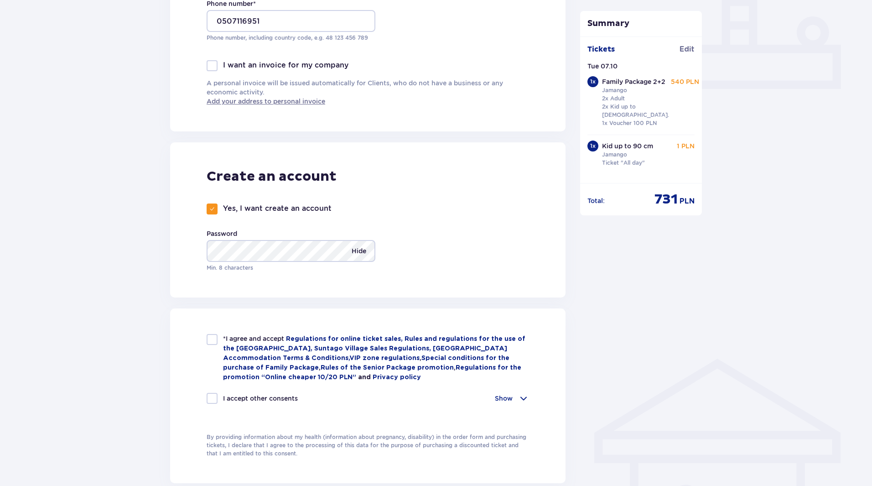
scroll to position [383, 0]
click at [216, 342] on div at bounding box center [212, 338] width 11 height 11
checkbox input "true"
click at [212, 387] on div "*I agree and accept Regulations for online ticket sales, Rules and regulations …" at bounding box center [368, 373] width 322 height 81
click at [212, 396] on div at bounding box center [212, 397] width 11 height 11
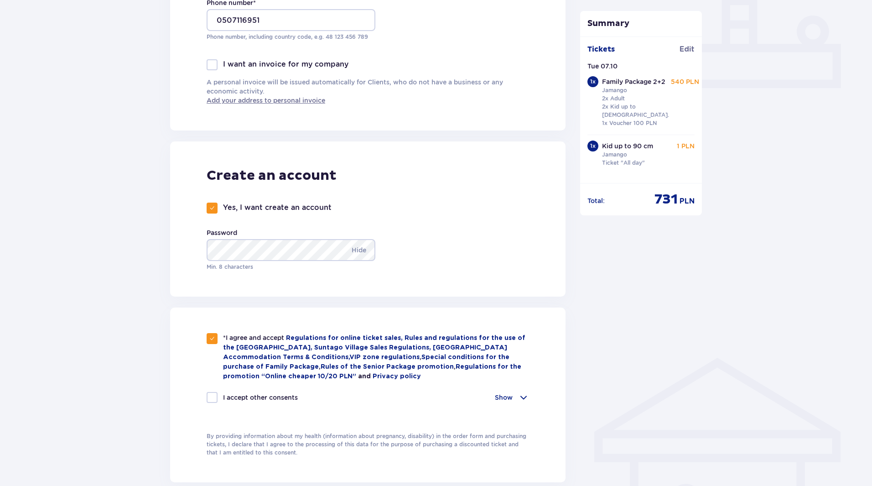
checkbox input "true"
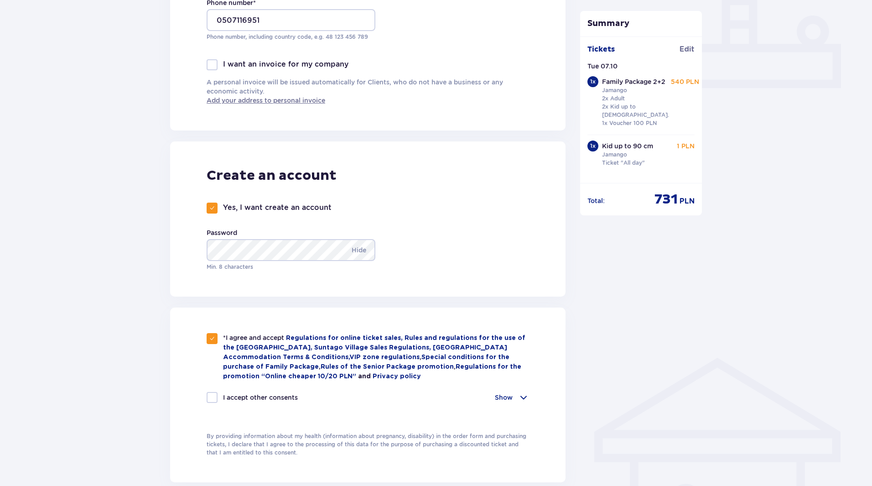
checkbox input "true"
drag, startPoint x: 531, startPoint y: 396, endPoint x: 522, endPoint y: 396, distance: 9.6
click at [522, 396] on div "*I agree and accept Regulations for online ticket sales, Rules and regulations …" at bounding box center [367, 394] width 395 height 175
click at [522, 396] on span at bounding box center [523, 397] width 11 height 11
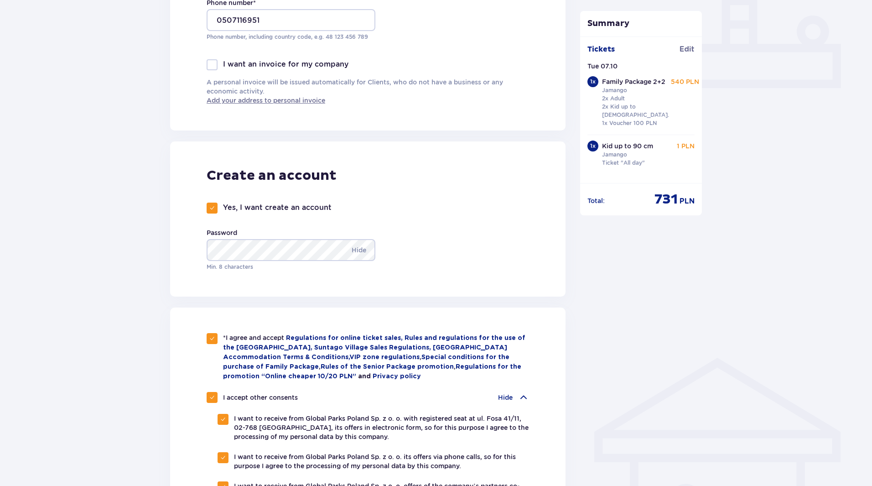
click at [522, 396] on span at bounding box center [523, 397] width 11 height 11
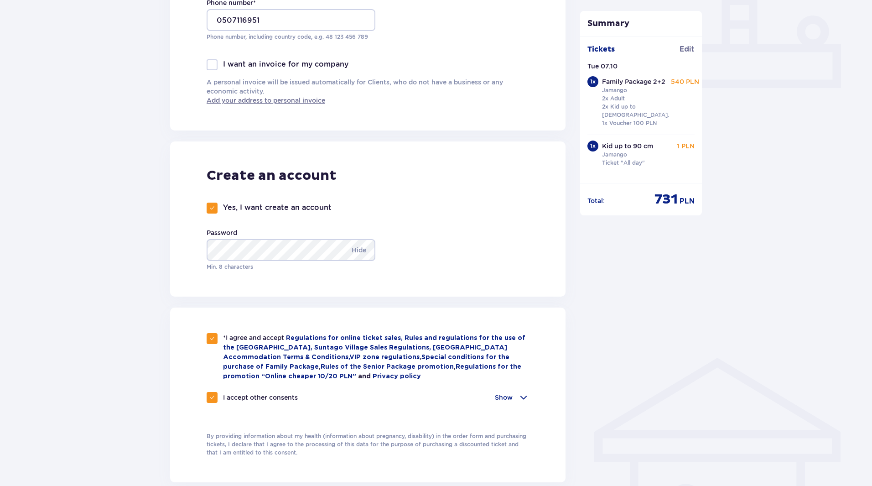
click at [522, 396] on span at bounding box center [523, 397] width 11 height 11
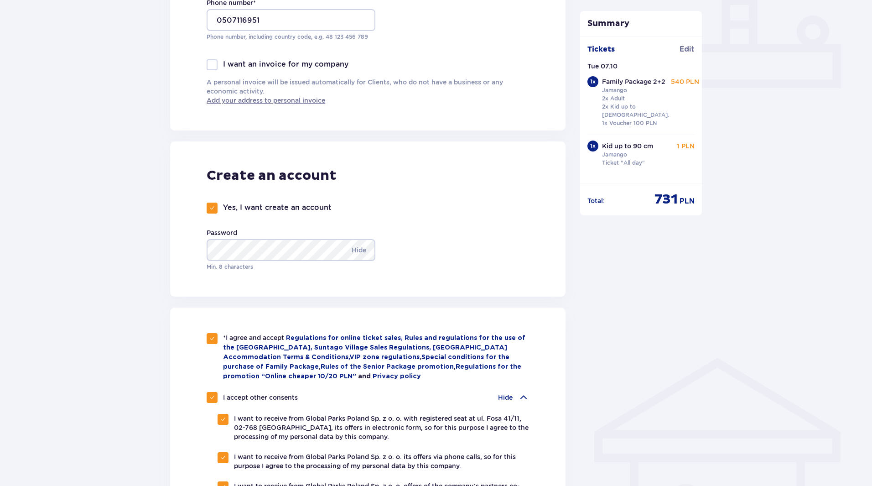
click at [609, 369] on div "Summary Ticket added to cart Tickets Edit Tue 07.10 1 x Family Package 2+2 Jama…" at bounding box center [641, 299] width 137 height 1170
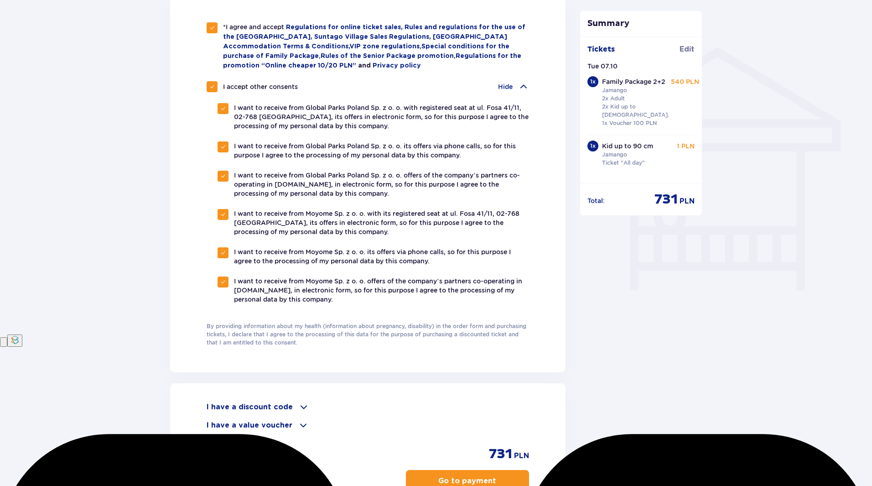
scroll to position [784, 0]
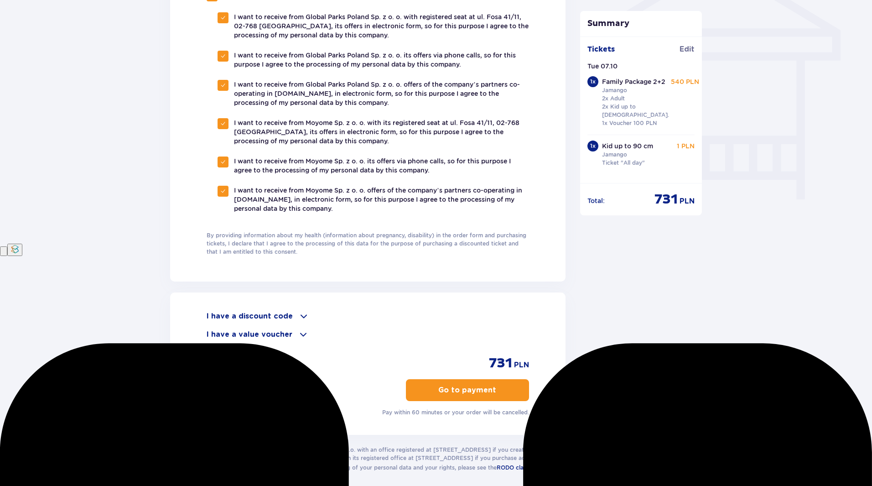
click at [507, 379] on button "Go to payment" at bounding box center [467, 390] width 123 height 22
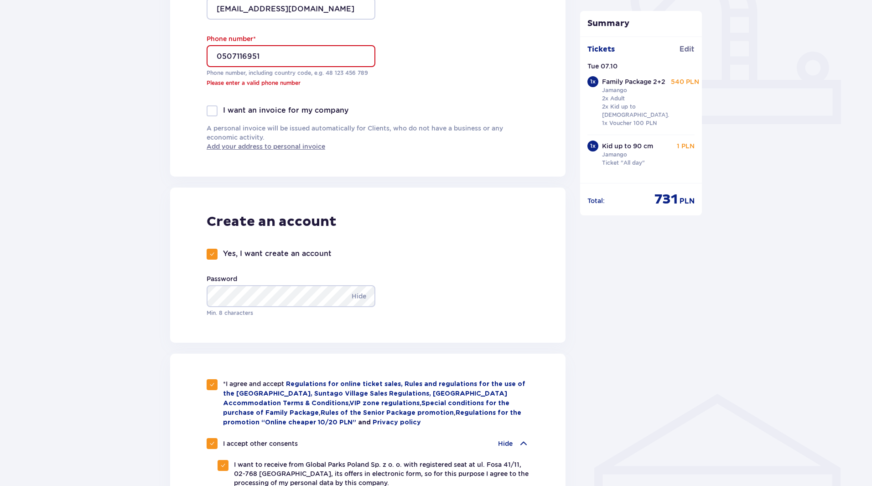
scroll to position [347, 0]
click at [220, 55] on input "0507116951" at bounding box center [291, 57] width 169 height 22
type input "[PHONE_NUMBER]"
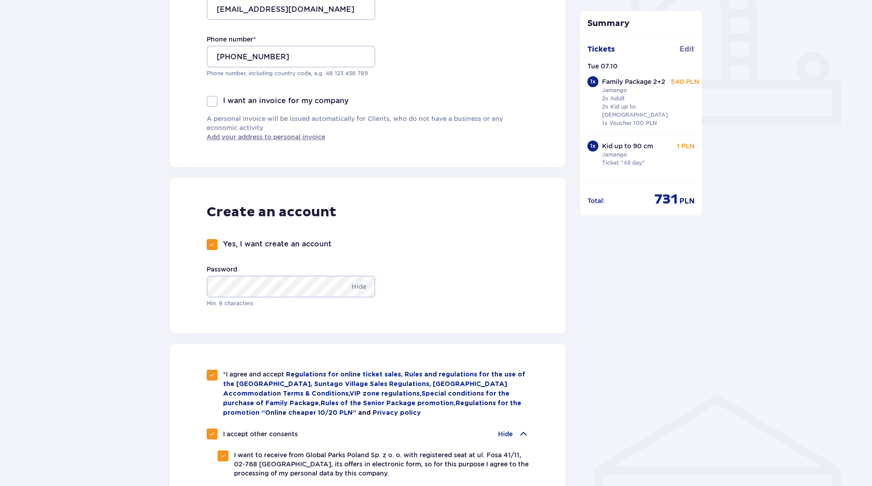
click at [504, 196] on div "Create an account Yes, I want create an account Password Hide Min. 8 characters" at bounding box center [367, 255] width 395 height 155
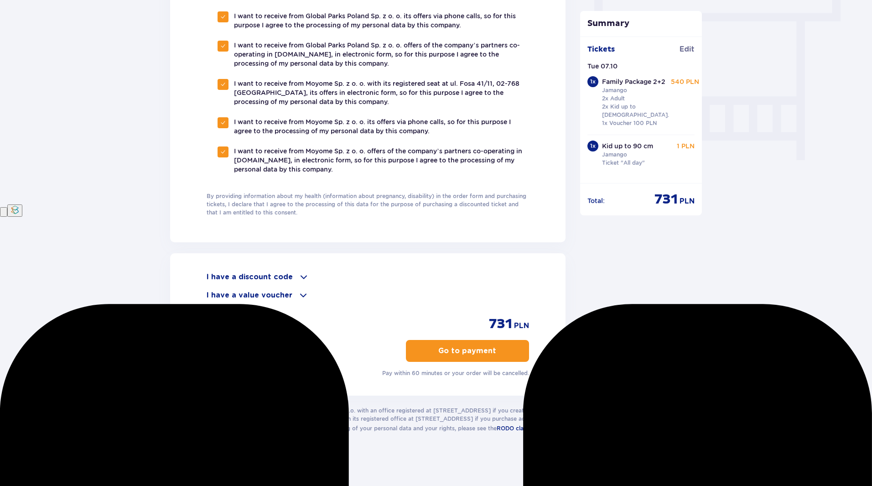
scroll to position [831, 0]
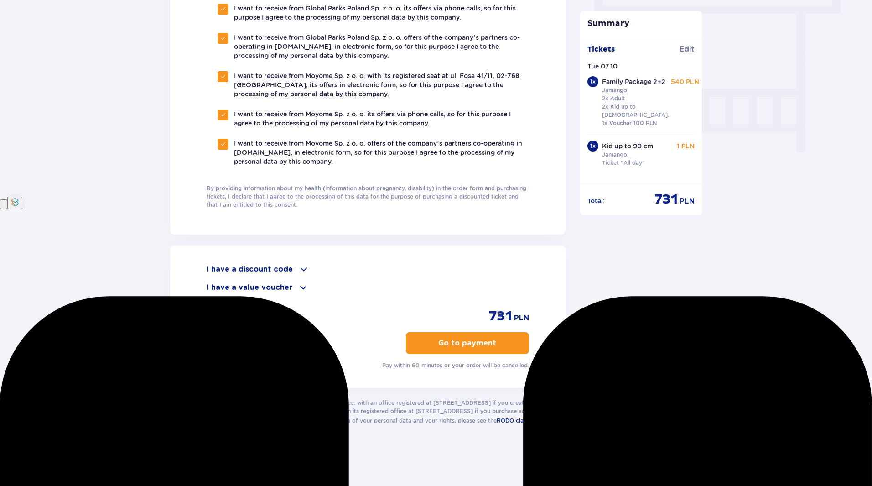
click at [298, 266] on span at bounding box center [303, 269] width 11 height 11
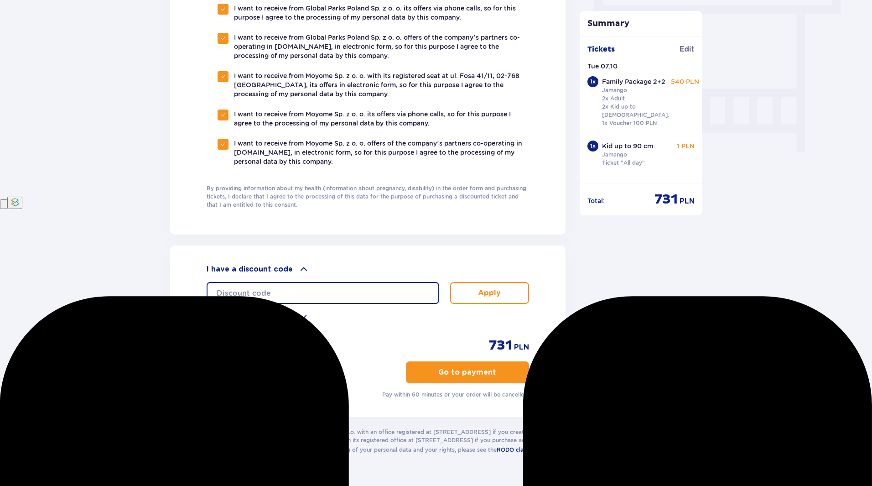
click at [282, 289] on input "text" at bounding box center [323, 293] width 233 height 22
type input "d"
type input "Daniela15"
click at [476, 287] on button "Apply" at bounding box center [489, 293] width 79 height 22
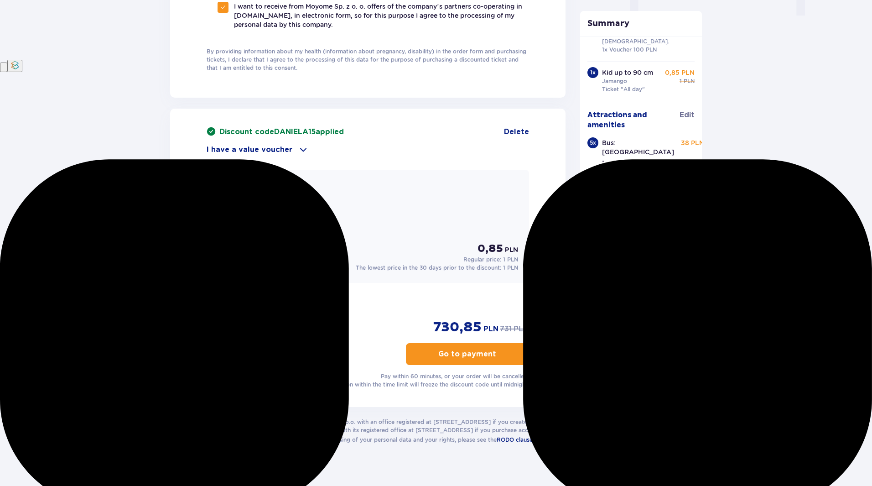
scroll to position [987, 0]
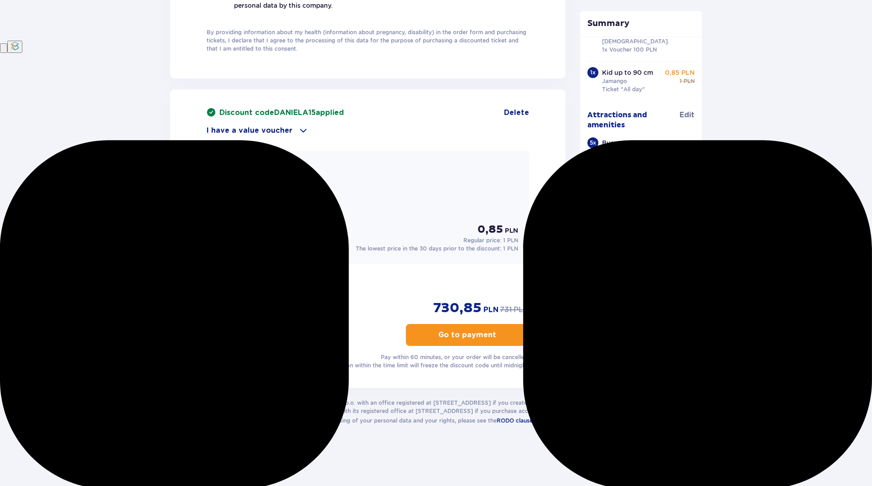
click at [469, 337] on p "Go to payment" at bounding box center [467, 335] width 58 height 10
